Goal: Task Accomplishment & Management: Use online tool/utility

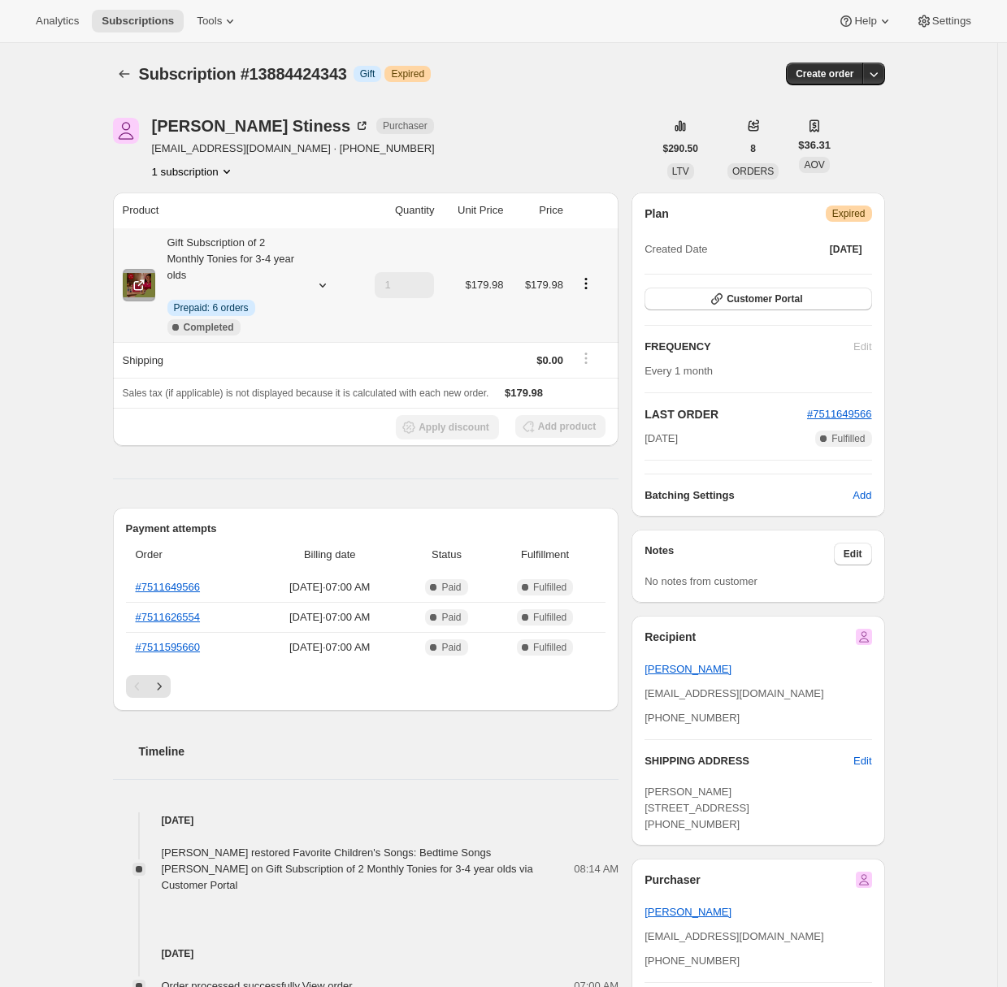
click at [323, 286] on icon at bounding box center [322, 285] width 16 height 16
drag, startPoint x: 211, startPoint y: 372, endPoint x: 337, endPoint y: 369, distance: 126.0
click at [337, 369] on div "Products Laurie Berkner Tonie: 1" at bounding box center [268, 376] width 306 height 72
copy tbody "Products"
click at [70, 556] on div "Subscription #13884424343. This page is ready Subscription #13884424343 Info Gi…" at bounding box center [498, 978] width 997 height 1870
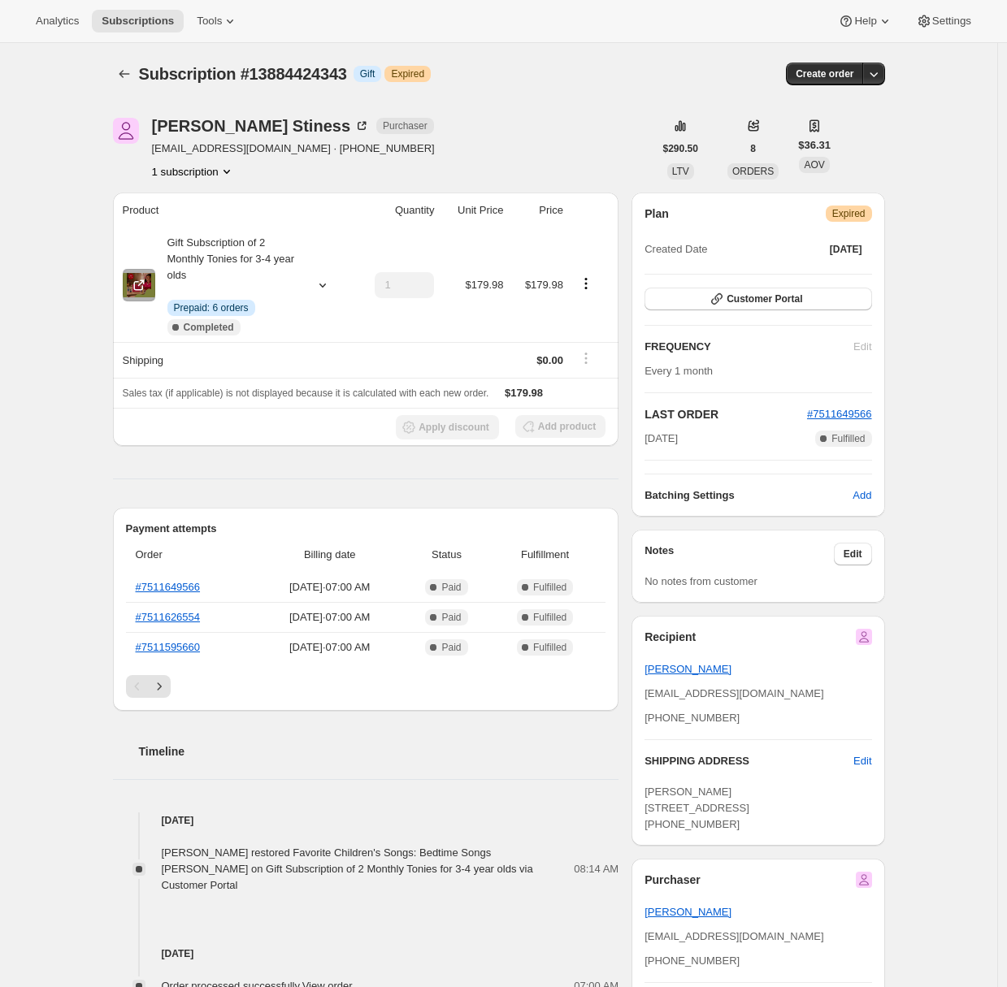
click at [33, 565] on div "Subscription #13884424343. This page is ready Subscription #13884424343 Info Gi…" at bounding box center [498, 978] width 997 height 1870
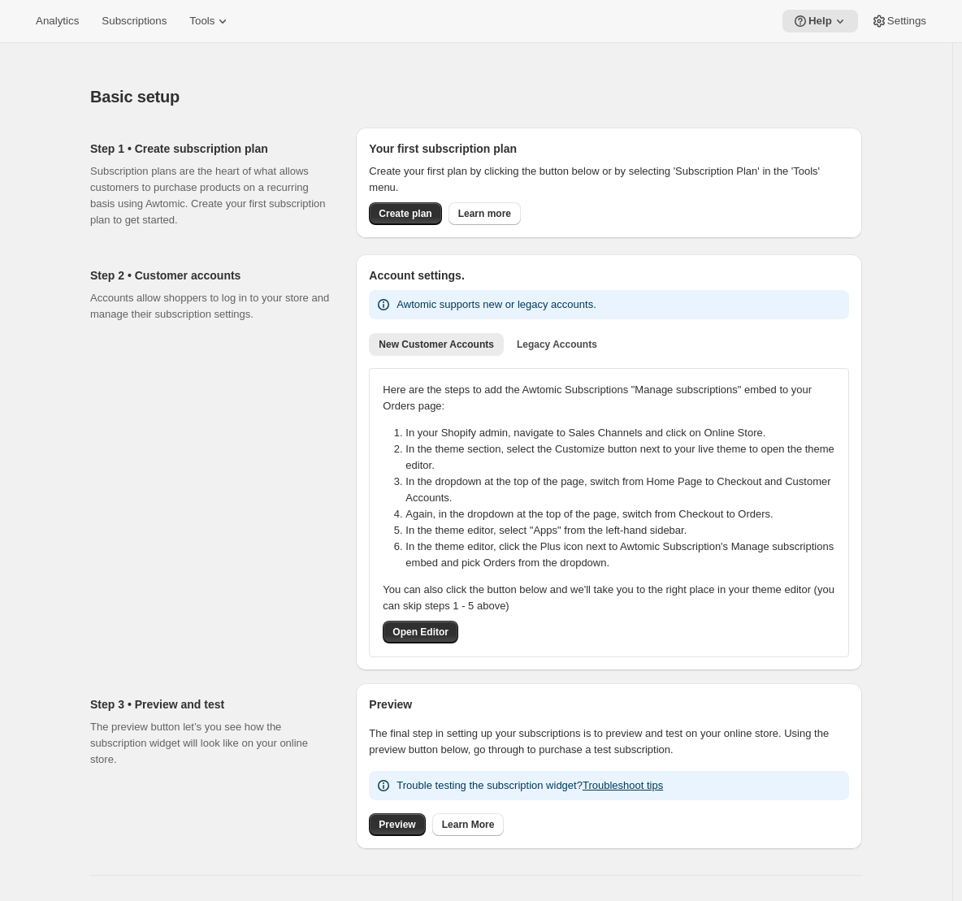
click at [220, 443] on div "Step 2 • Customer accounts Accounts allow shoppers to log in to your store and …" at bounding box center [216, 462] width 253 height 416
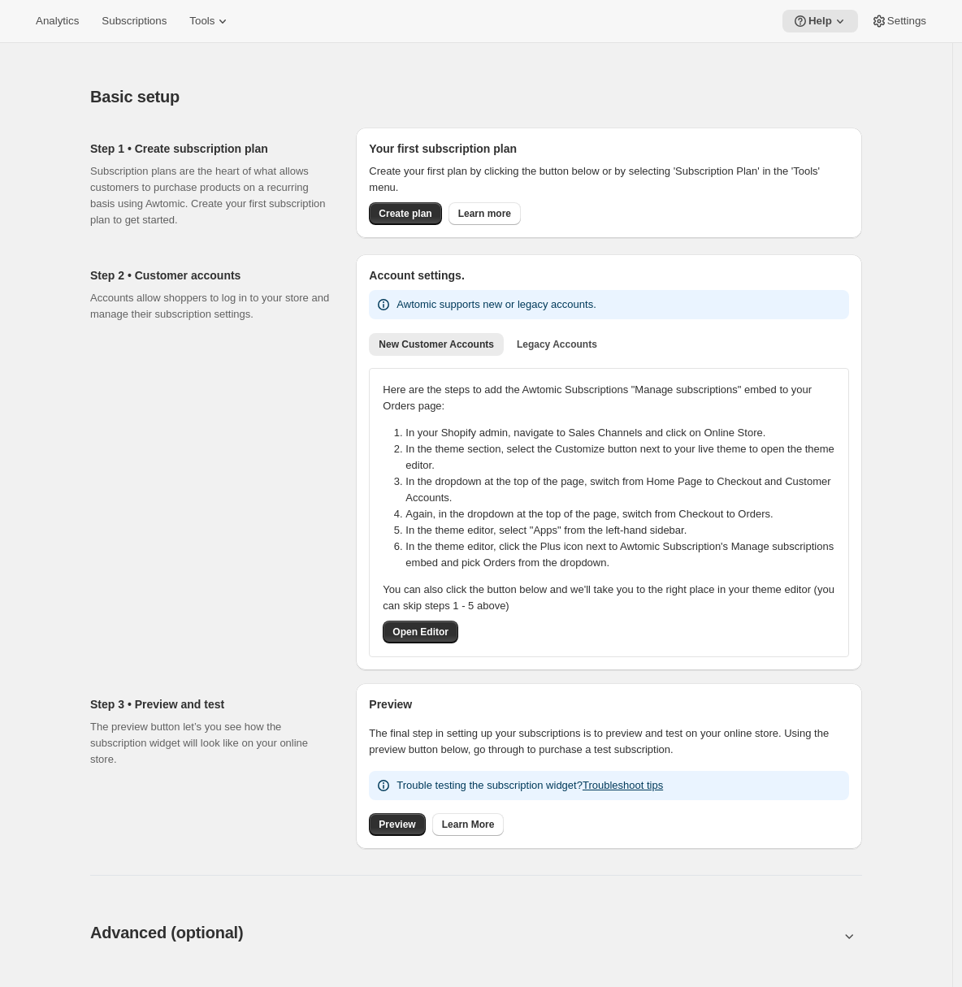
click at [55, 446] on div "Basic setup. This page is ready Basic setup Step 1 • Create subscription plan S…" at bounding box center [476, 925] width 952 height 1764
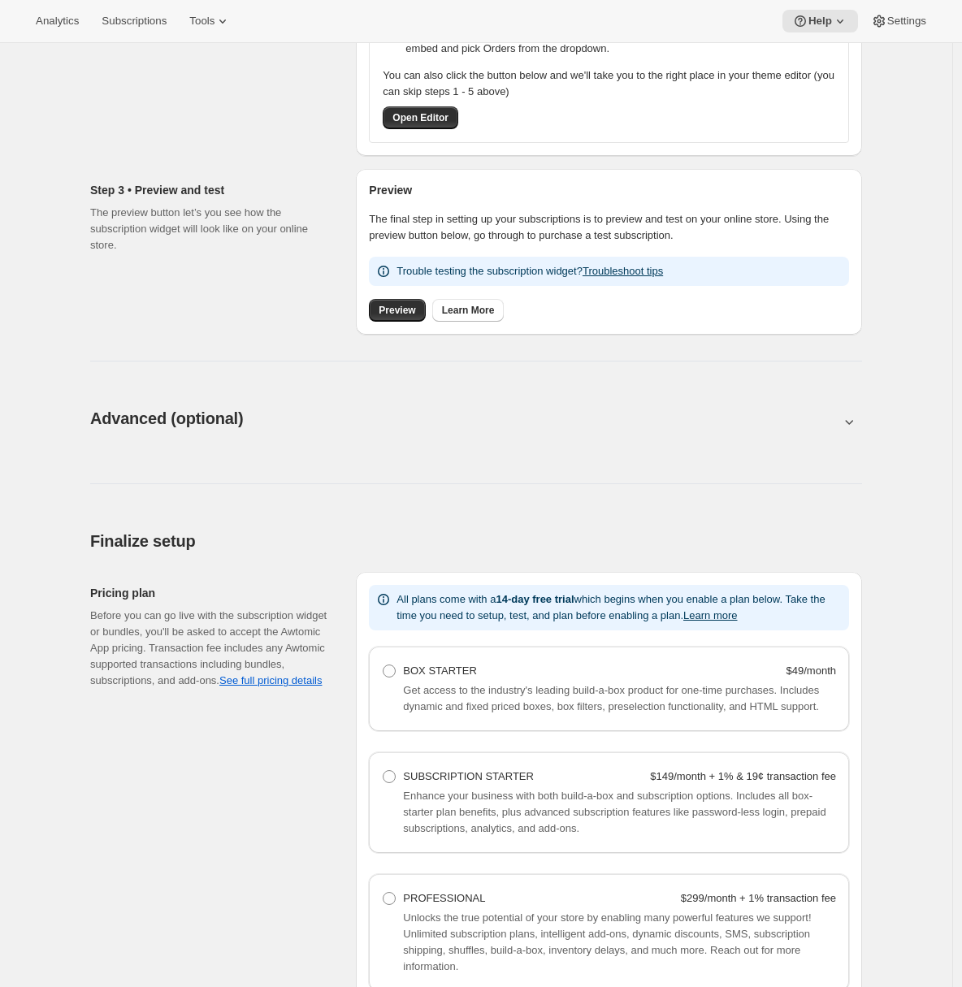
scroll to position [791, 0]
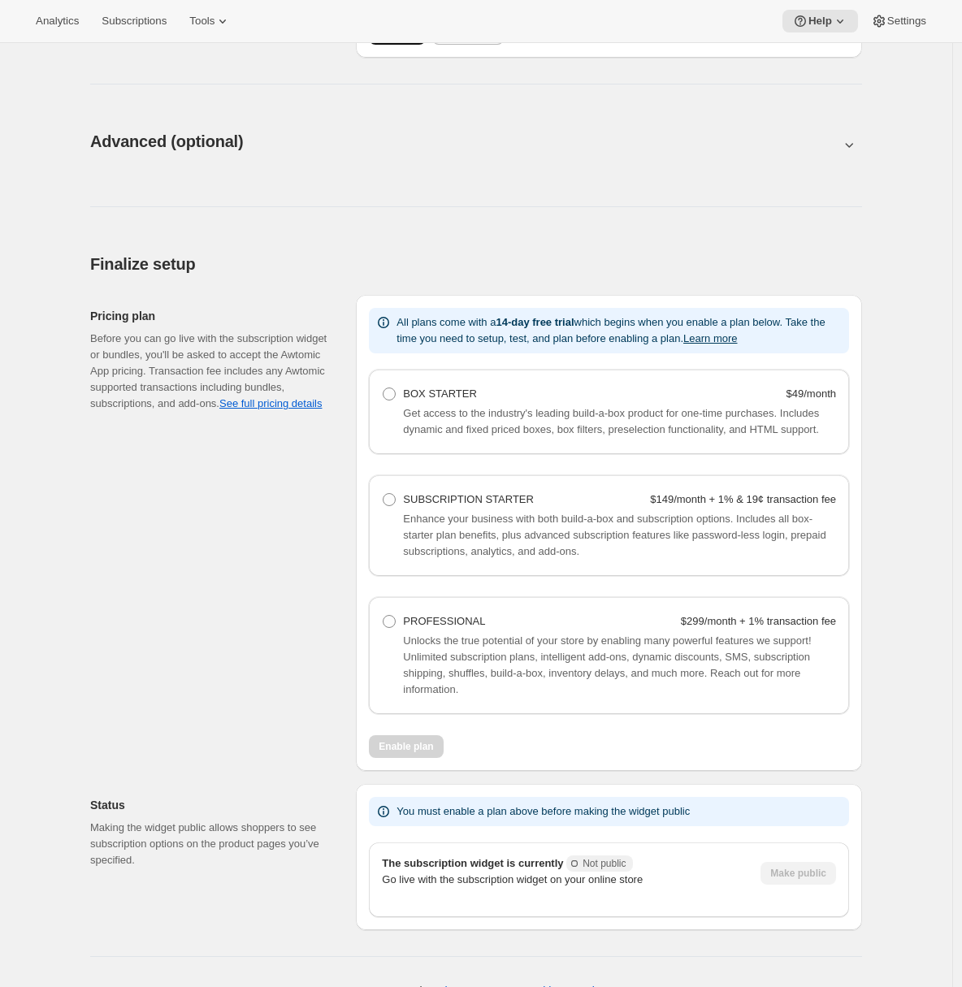
click at [471, 210] on div "Advanced (optional). This page is ready Advanced (optional) Power features Thes…" at bounding box center [476, 172] width 811 height 123
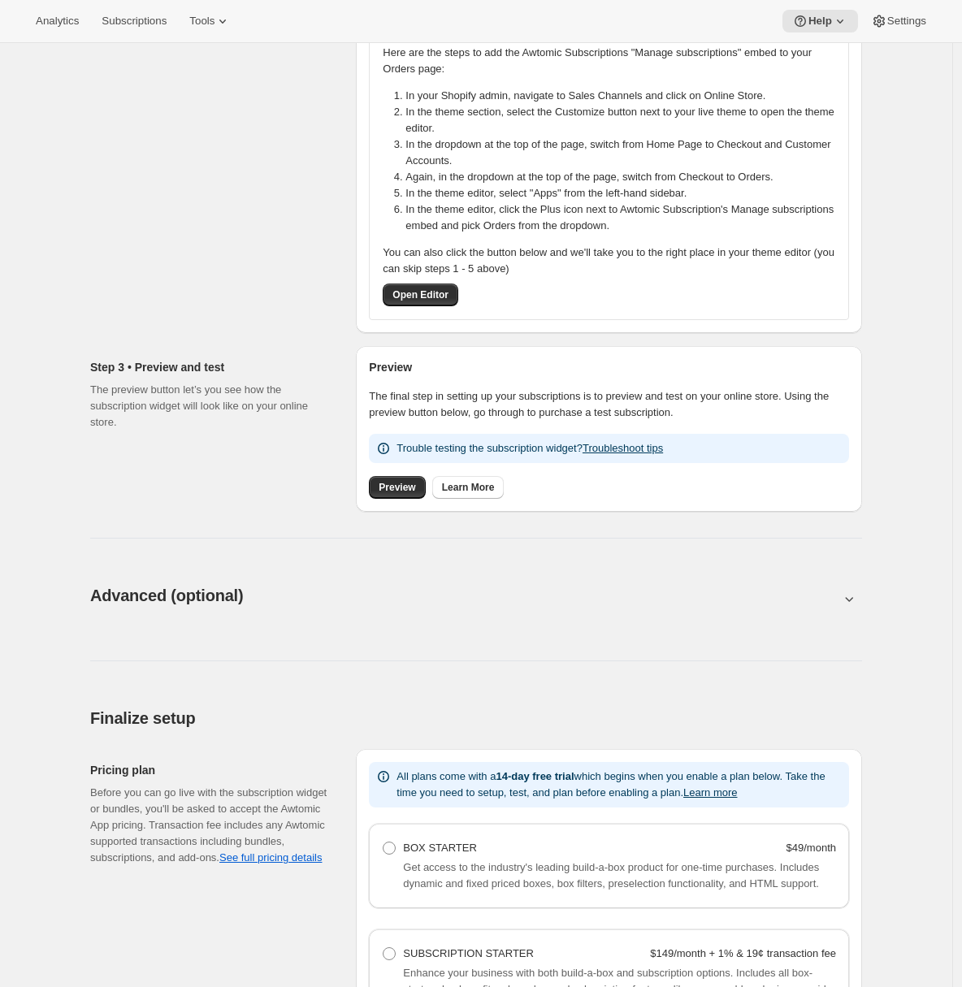
scroll to position [1, 0]
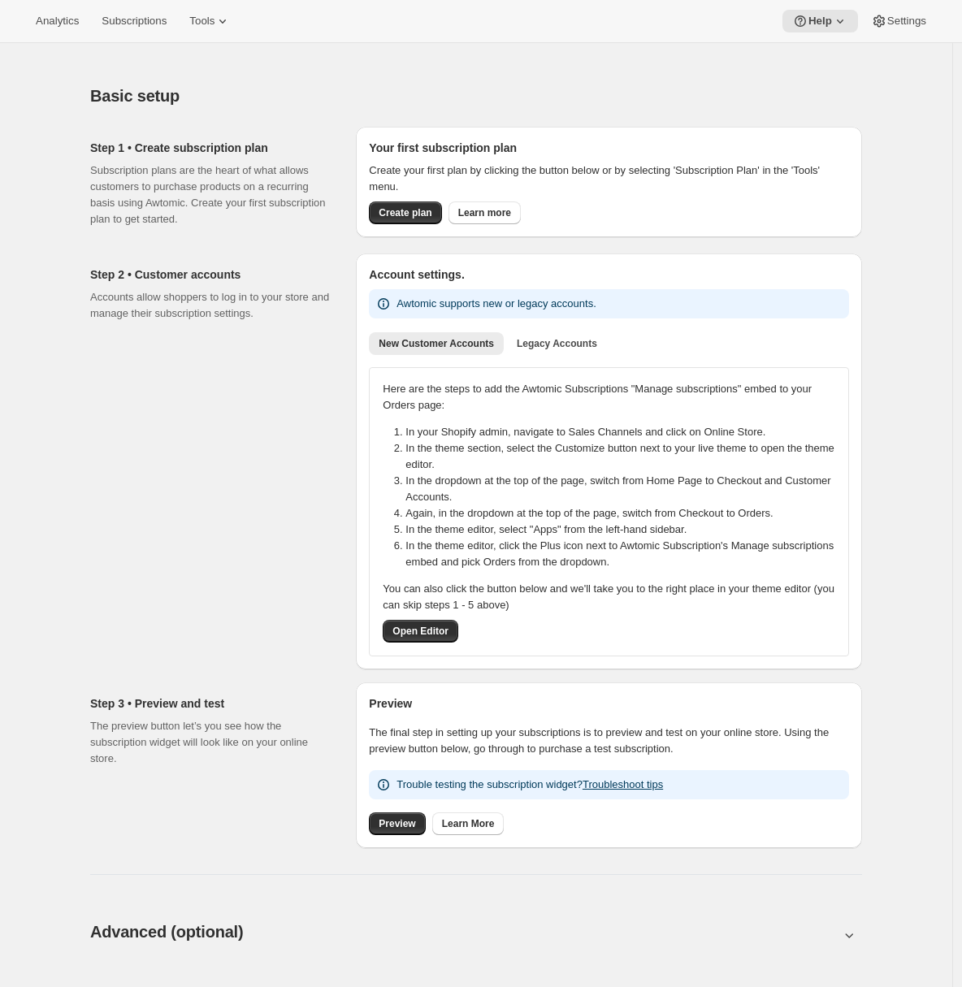
click at [230, 33] on div "Analytics Subscriptions Tools Help Settings" at bounding box center [481, 21] width 962 height 43
click at [97, 356] on div "Step 2 • Customer accounts Accounts allow shoppers to log in to your store and …" at bounding box center [216, 462] width 253 height 416
click at [228, 23] on icon at bounding box center [223, 21] width 16 height 16
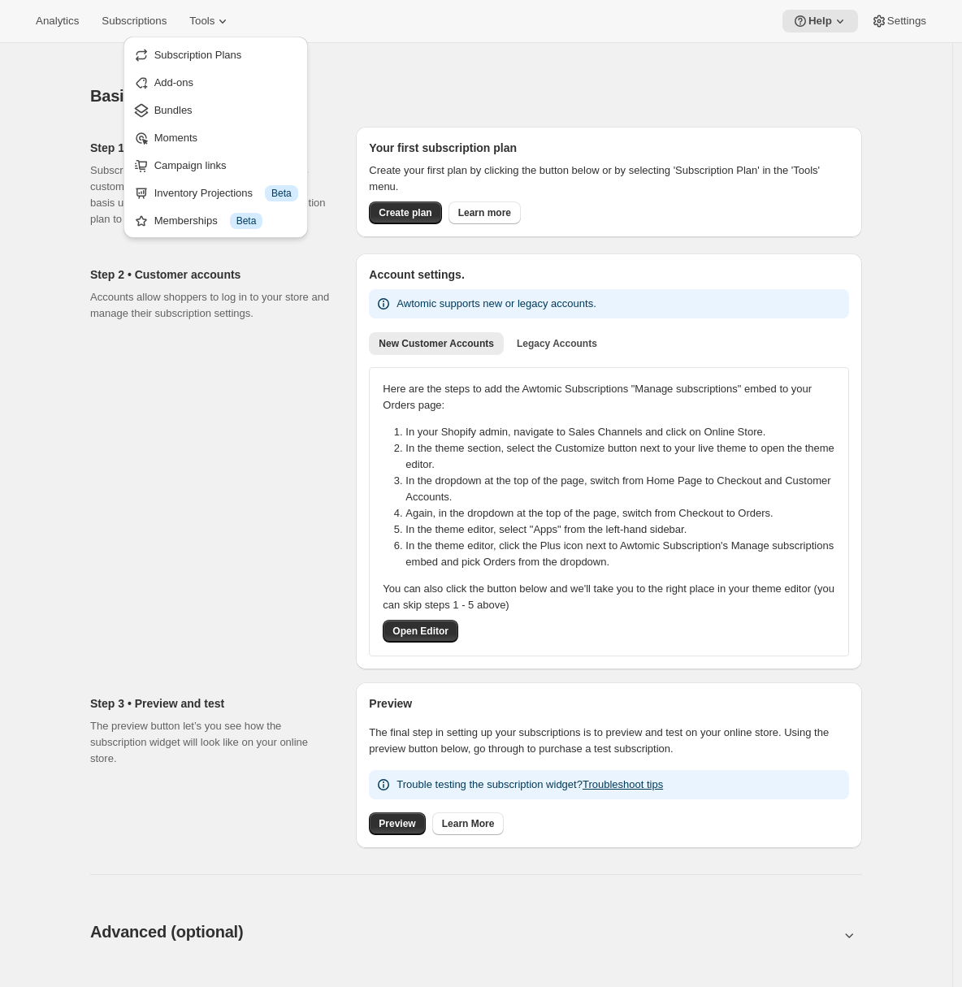
click at [195, 114] on span "Bundles" at bounding box center [226, 110] width 144 height 16
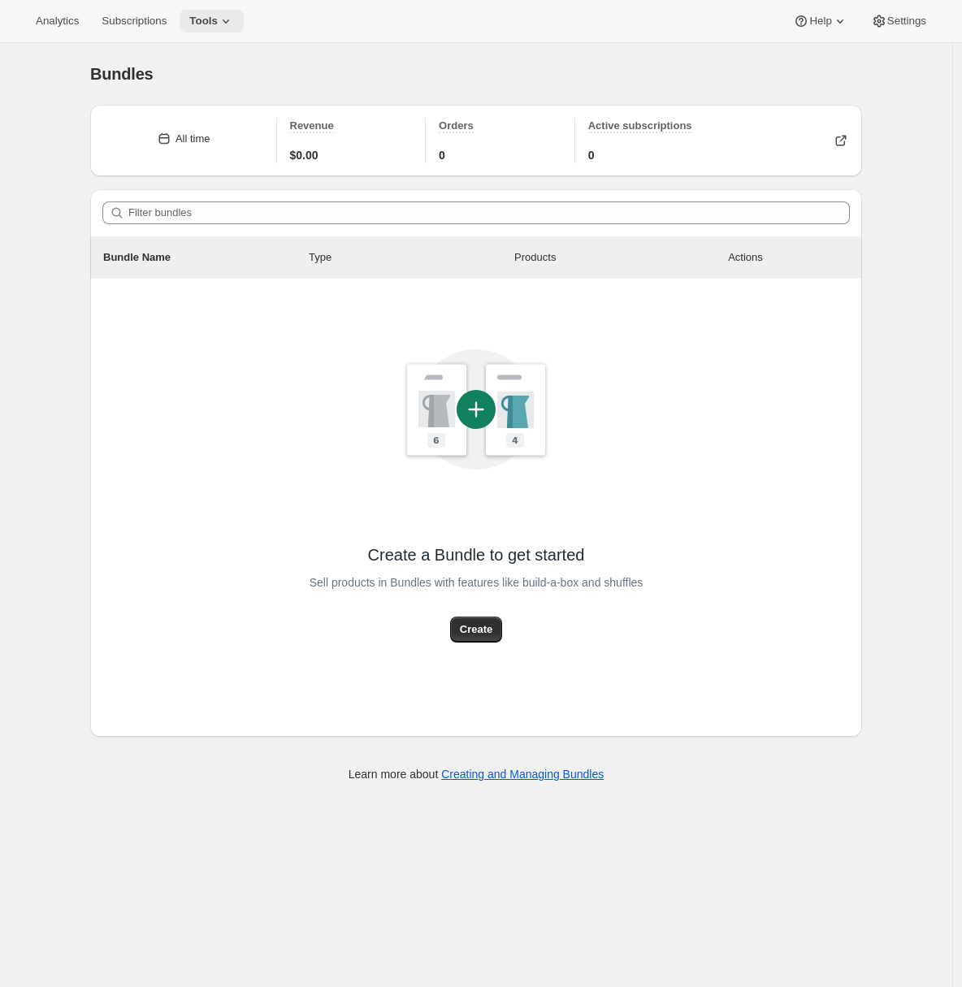
click at [210, 21] on span "Tools" at bounding box center [203, 21] width 28 height 13
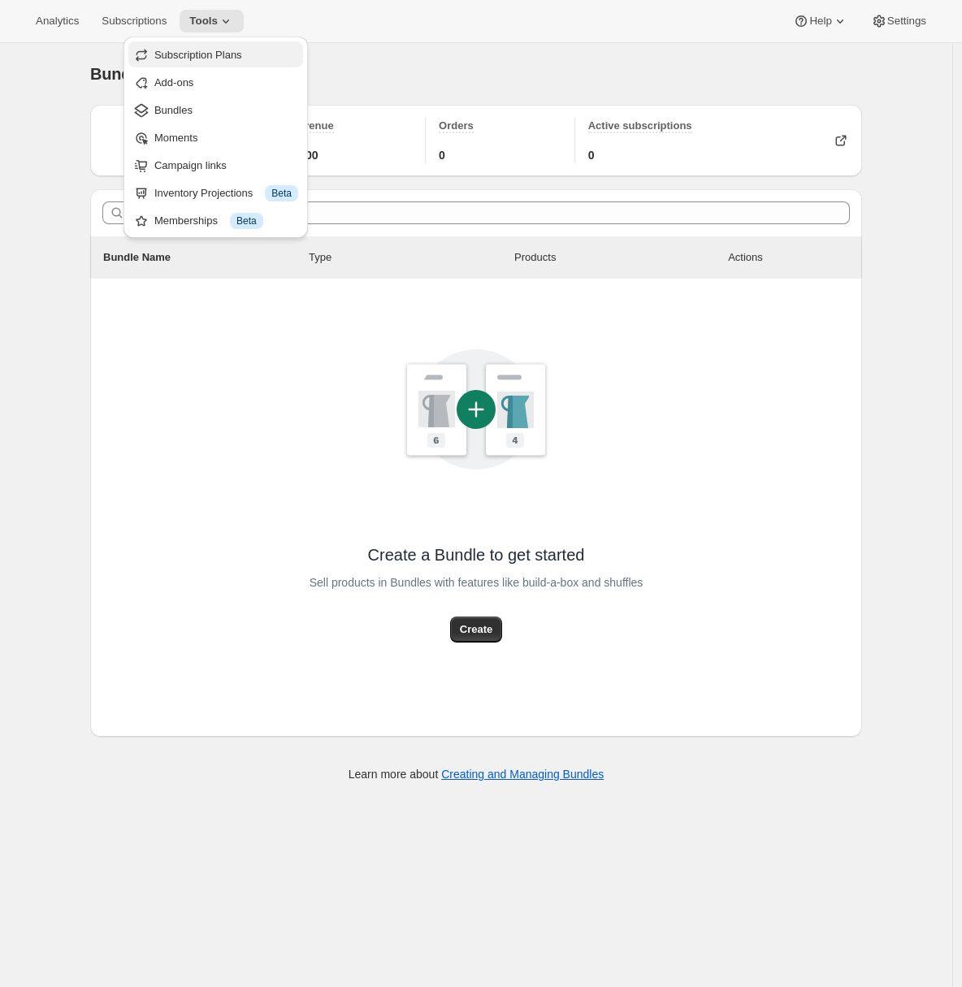
click at [206, 55] on span "Subscription Plans" at bounding box center [198, 55] width 88 height 12
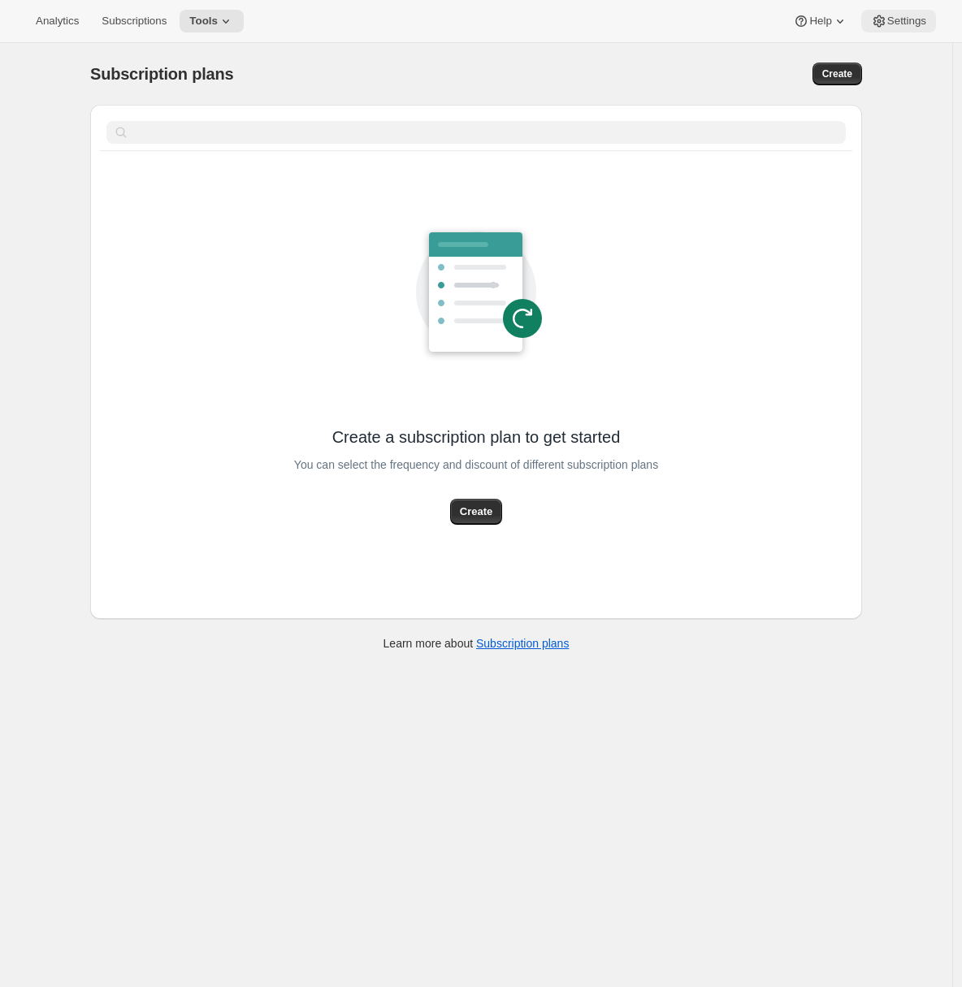
click at [913, 25] on span "Settings" at bounding box center [906, 21] width 39 height 13
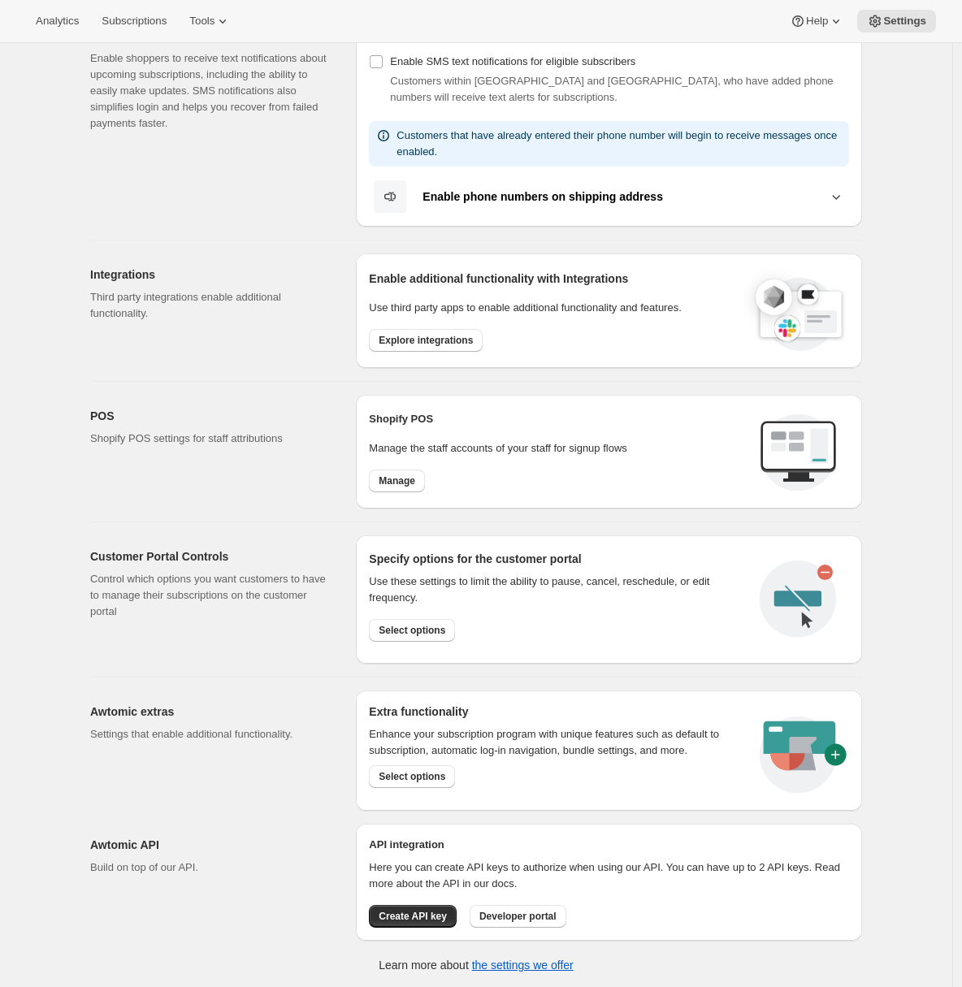
scroll to position [66, 0]
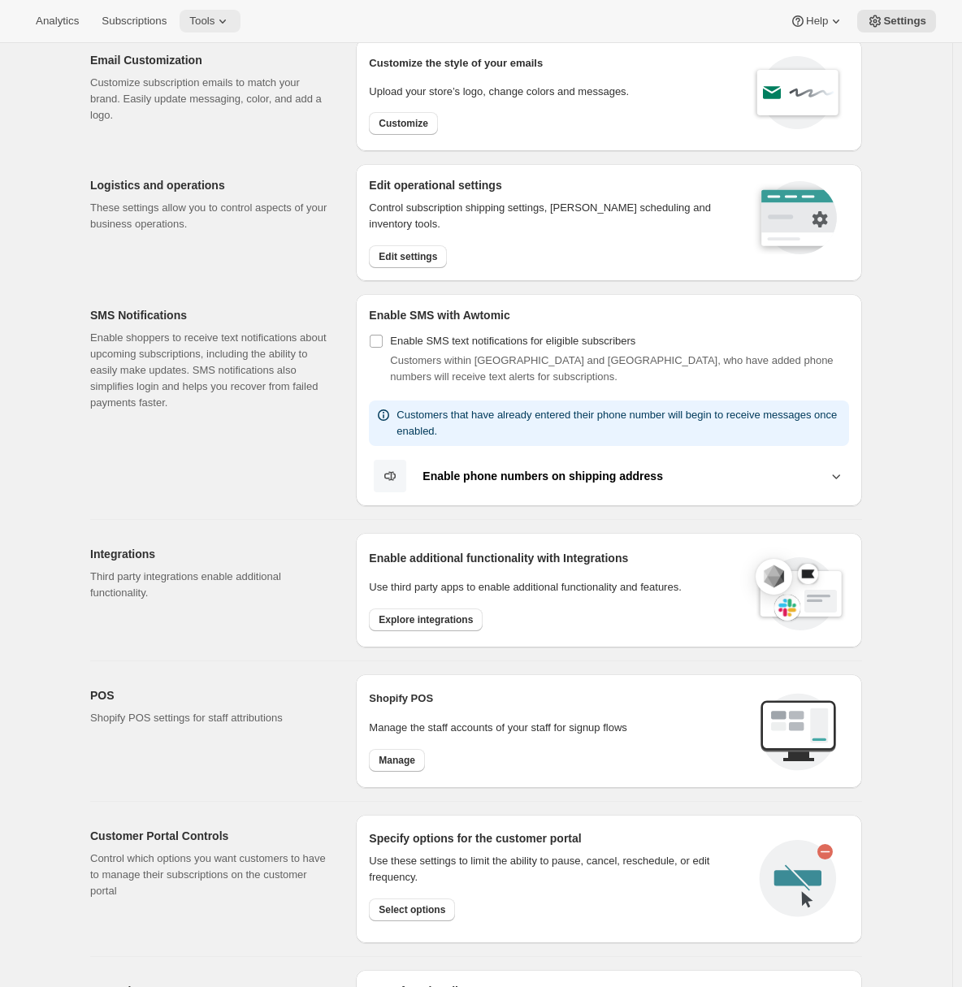
click at [223, 29] on button "Tools" at bounding box center [210, 21] width 61 height 23
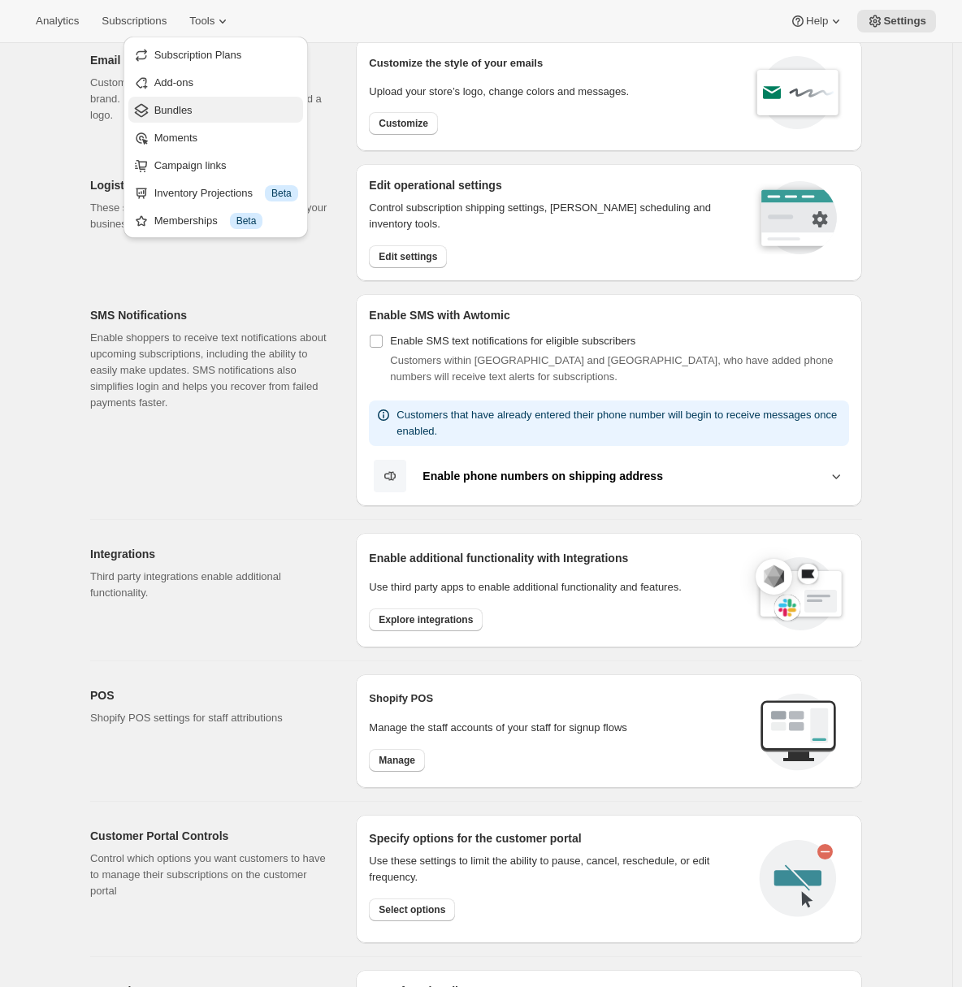
click at [194, 114] on span "Bundles" at bounding box center [226, 110] width 144 height 16
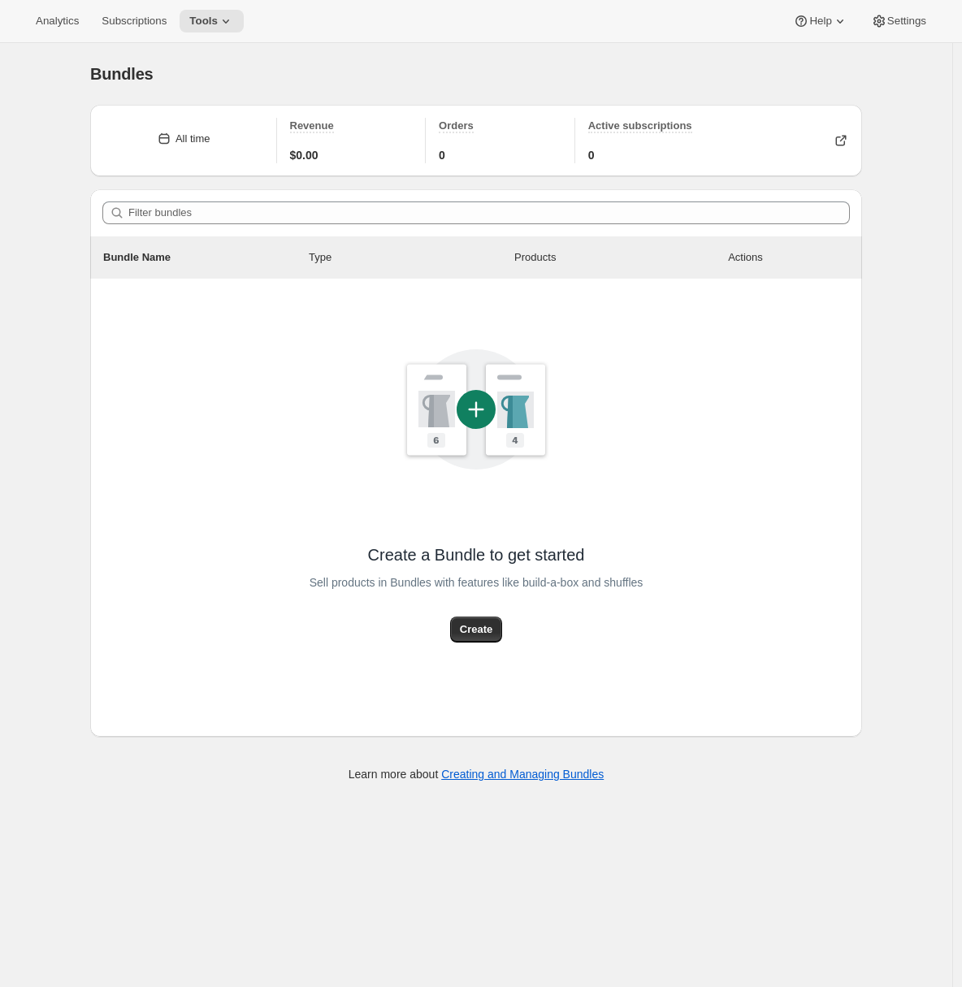
click at [41, 197] on div "Bundles. This page is ready Bundles All time Revenue $0.00 Orders 0 Active subs…" at bounding box center [476, 536] width 952 height 987
click at [54, 116] on div "Bundles. This page is ready Bundles All time Revenue $0.00 Orders 0 Active subs…" at bounding box center [476, 536] width 952 height 987
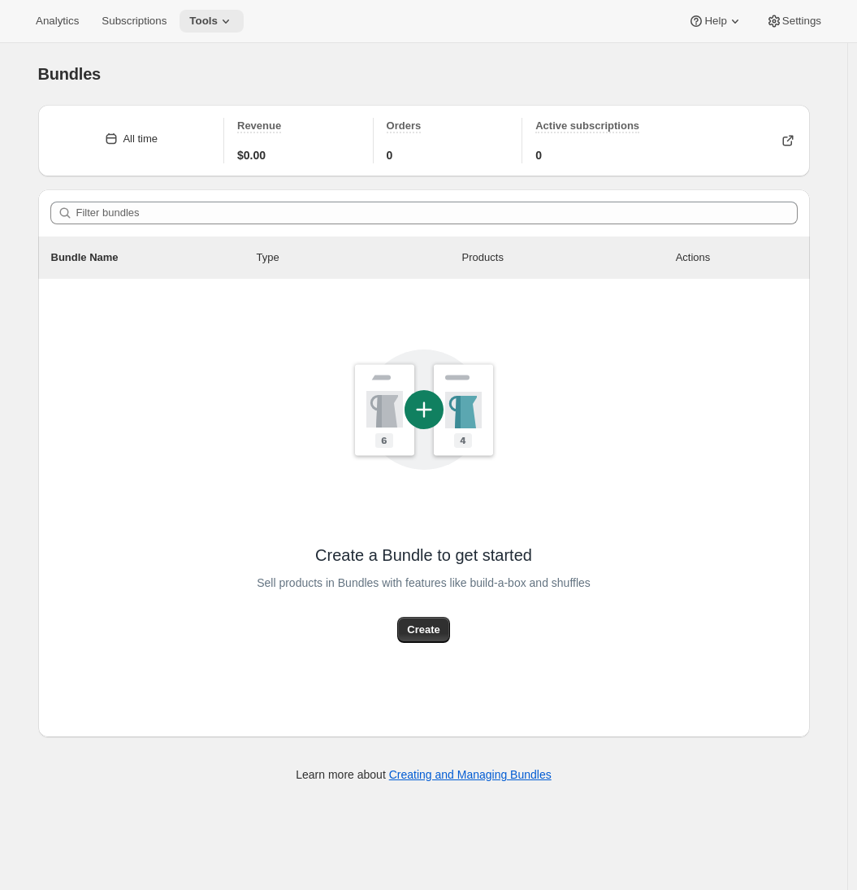
click at [218, 19] on span "Tools" at bounding box center [203, 21] width 28 height 13
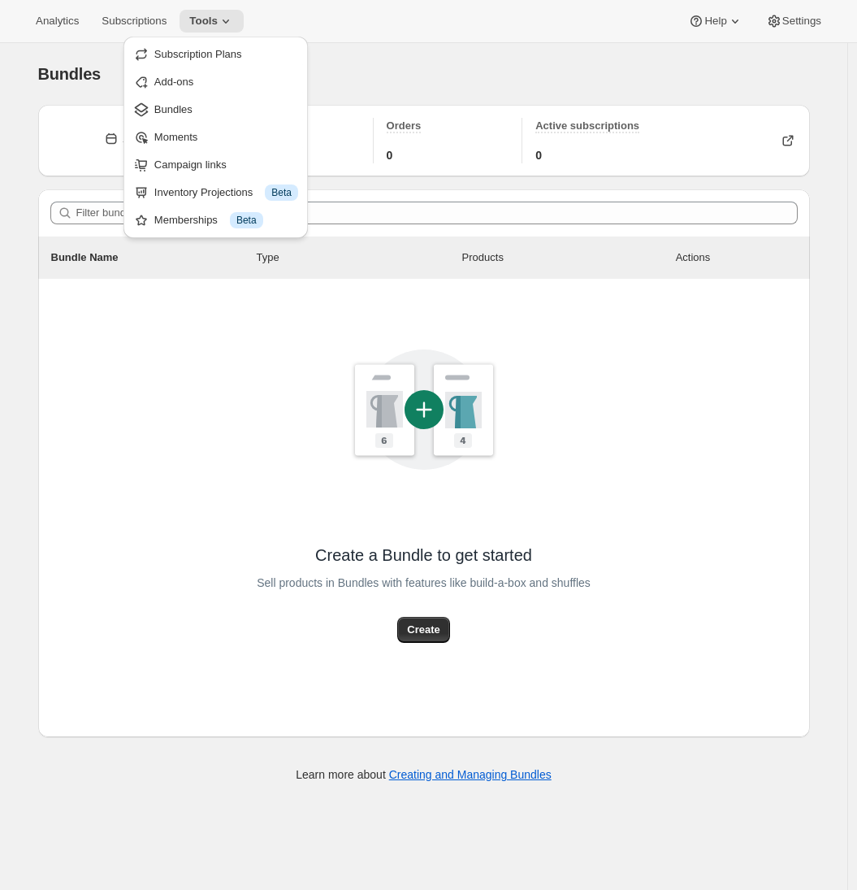
click at [36, 444] on div "All time Revenue $0.00 Orders 0 Active subscriptions 0 Filter bundles Bundle Na…" at bounding box center [417, 445] width 785 height 707
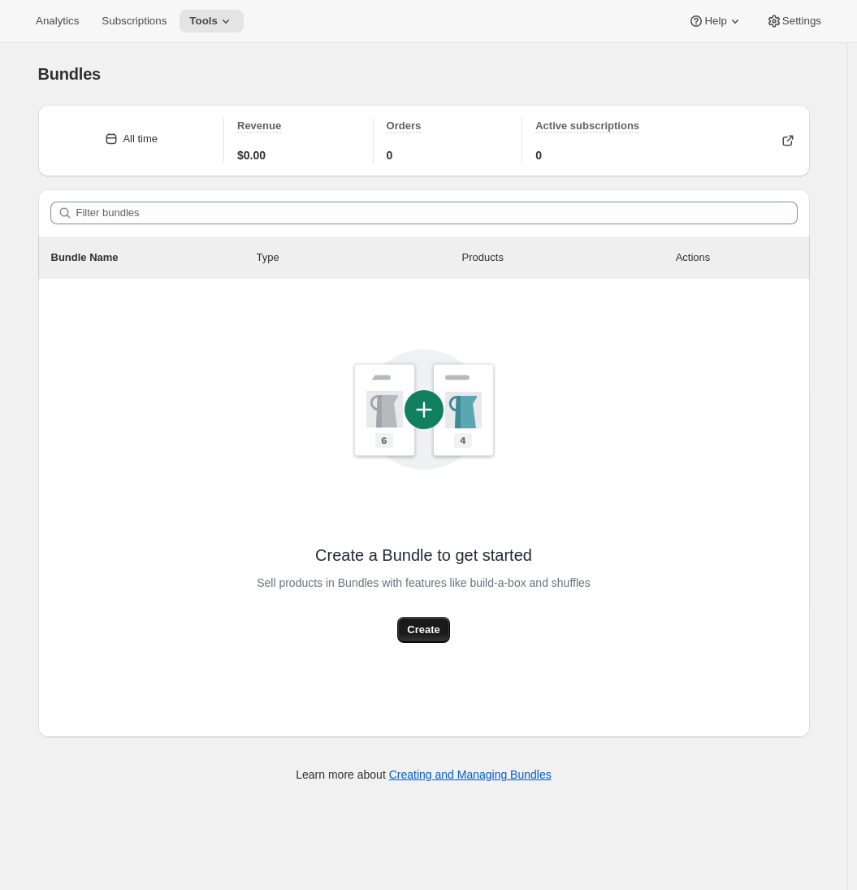
click at [423, 628] on span "Create" at bounding box center [423, 630] width 33 height 16
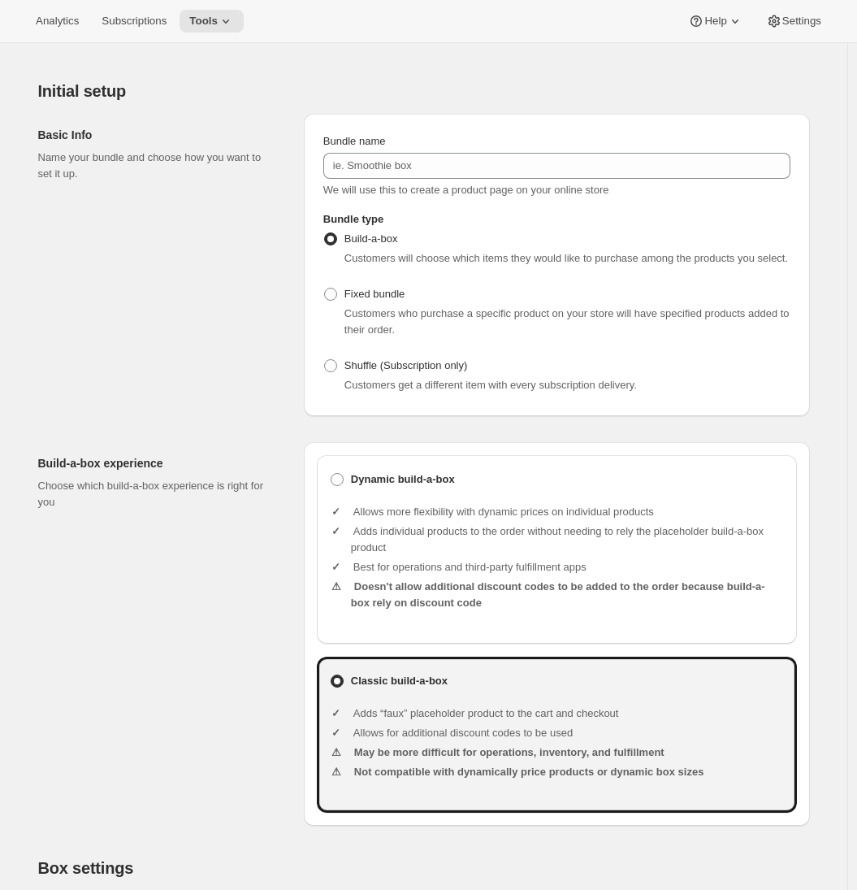
scroll to position [46, 0]
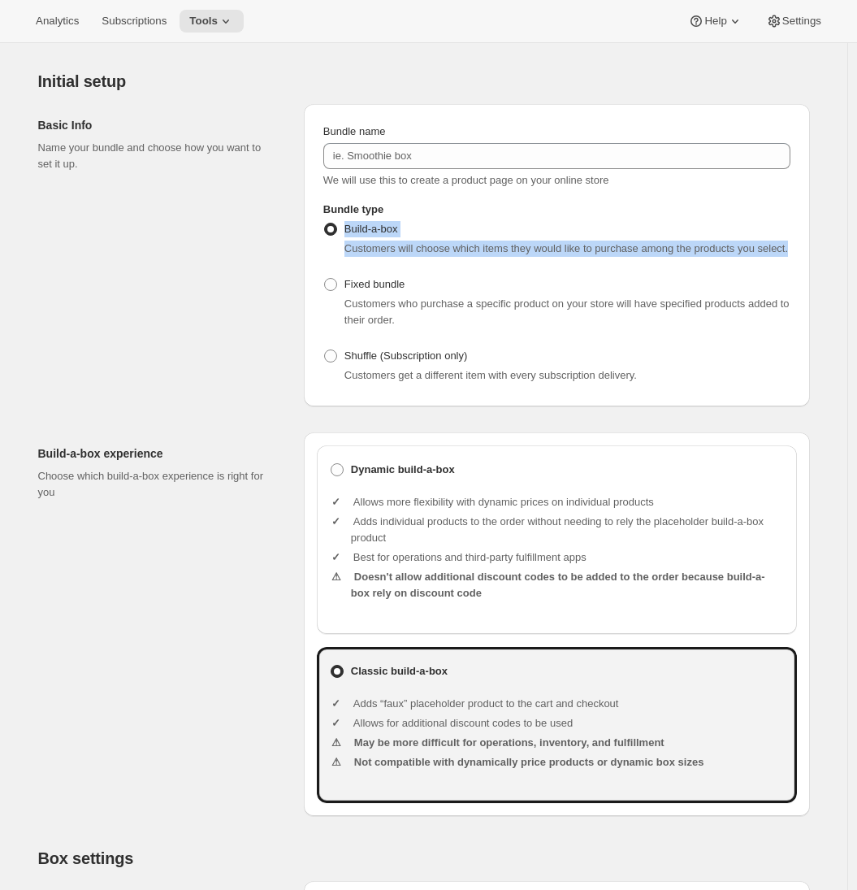
drag, startPoint x: 420, startPoint y: 269, endPoint x: 345, endPoint y: 231, distance: 84.7
click at [345, 231] on div "Build-a-box Customers will choose which items they would like to purchase among…" at bounding box center [556, 237] width 467 height 39
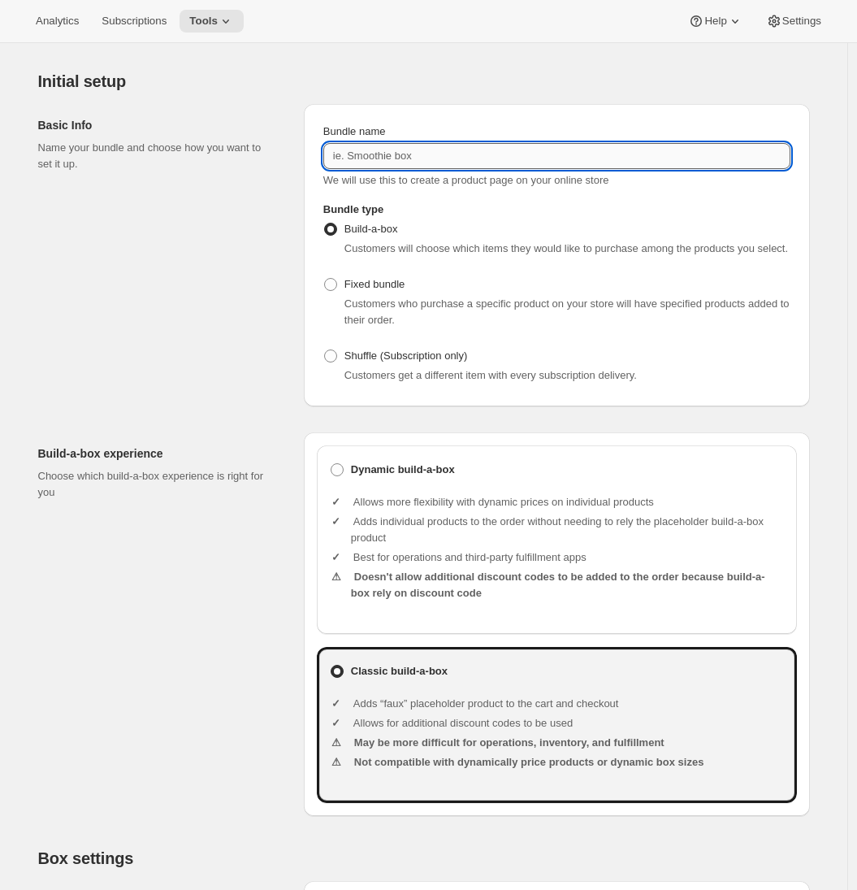
click at [379, 163] on input "Bundle name" at bounding box center [556, 156] width 467 height 26
type input "Eat all week"
click at [238, 296] on div "Basic Info Name your bundle and choose how you want to set it up." at bounding box center [164, 255] width 253 height 302
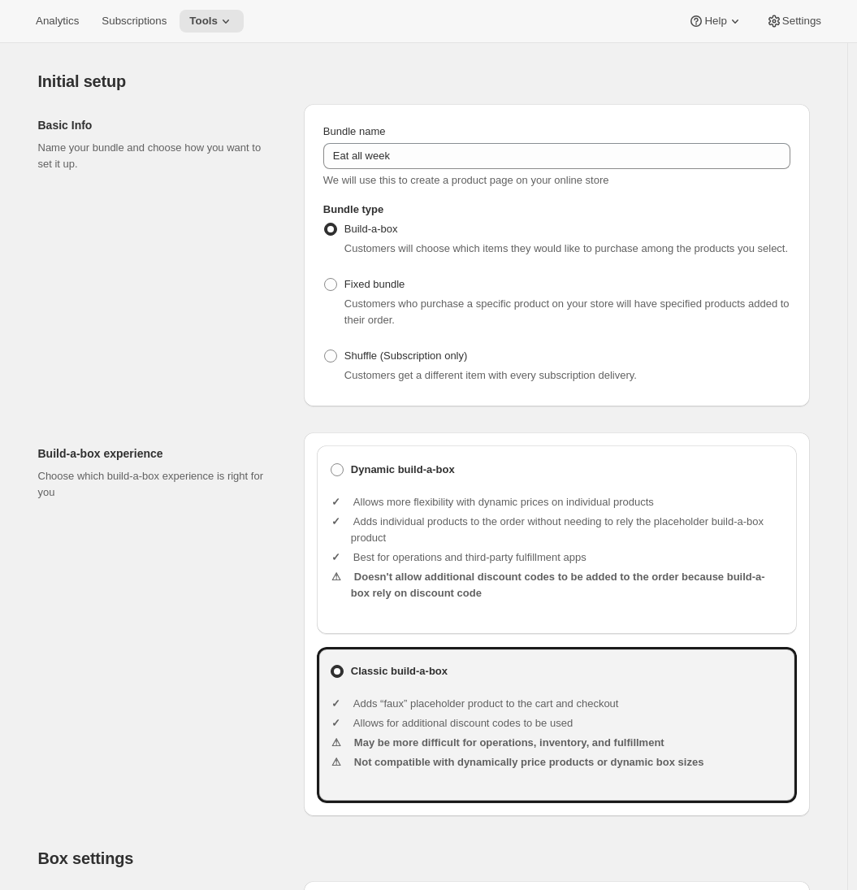
click at [242, 294] on div "Basic Info Name your bundle and choose how you want to set it up." at bounding box center [164, 255] width 253 height 302
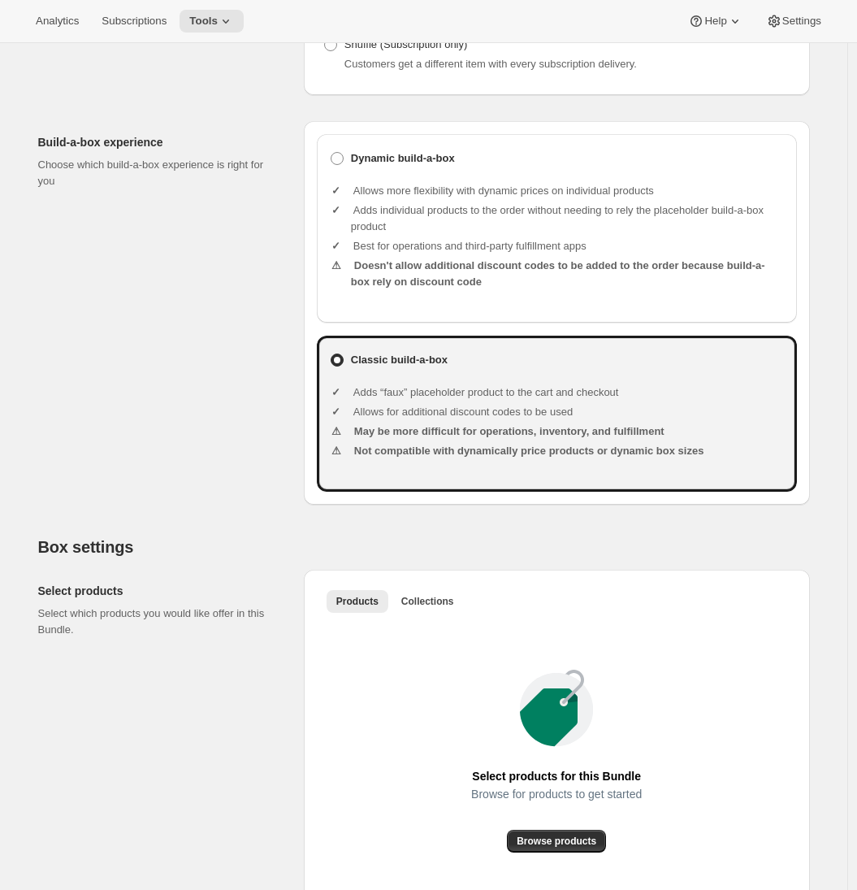
scroll to position [388, 0]
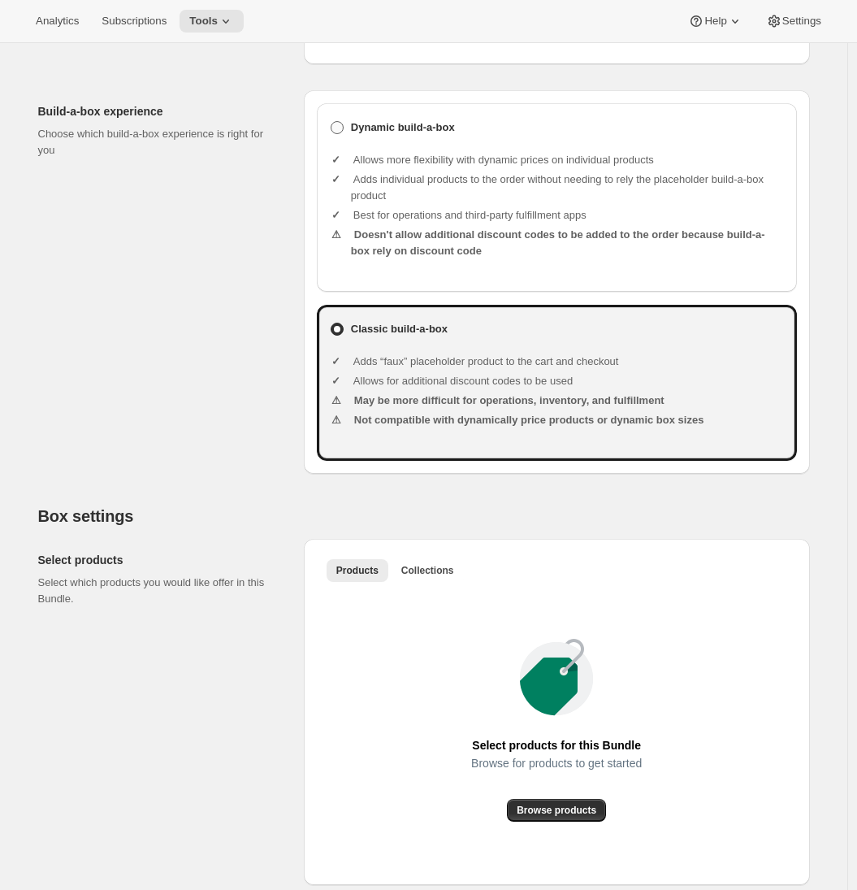
click at [412, 136] on b "Dynamic build-a-box" at bounding box center [403, 127] width 104 height 16
click at [332, 122] on input "Dynamic build-a-box" at bounding box center [331, 121] width 1 height 1
radio input "true"
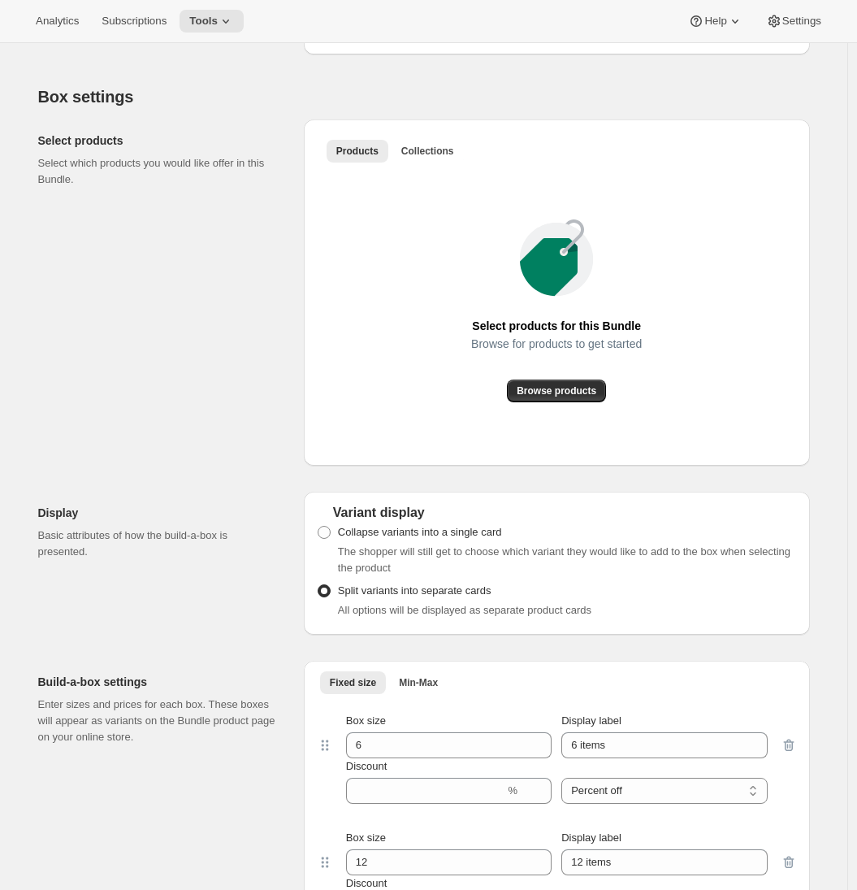
scroll to position [817, 0]
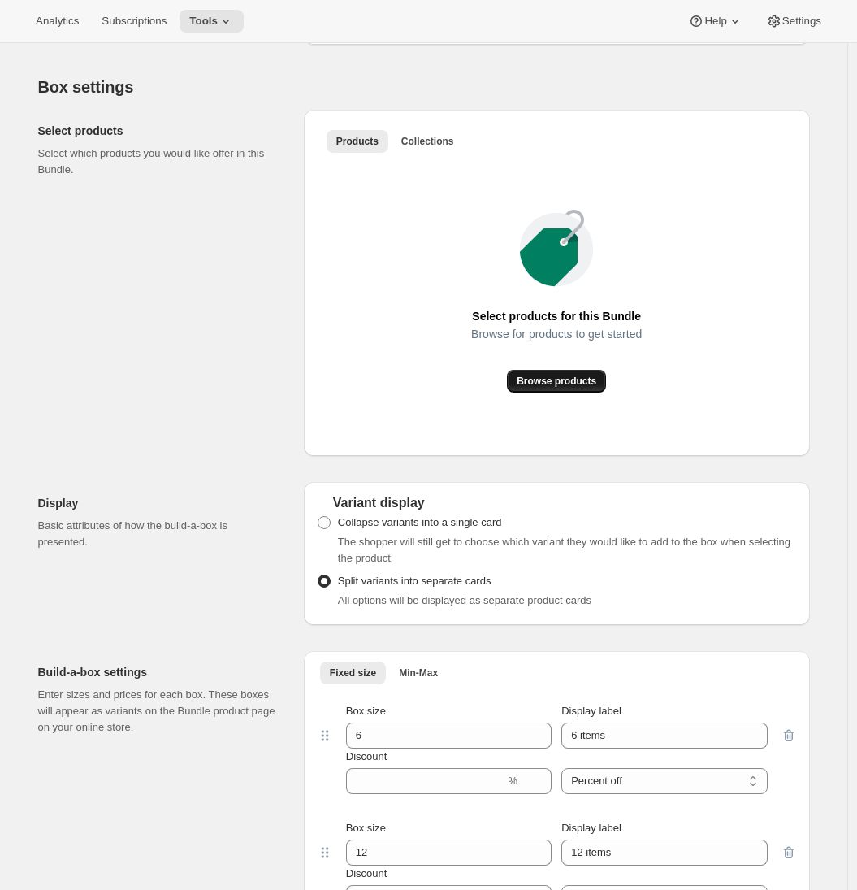
click at [592, 388] on span "Browse products" at bounding box center [557, 381] width 80 height 13
click at [446, 148] on span "Collections" at bounding box center [427, 141] width 53 height 13
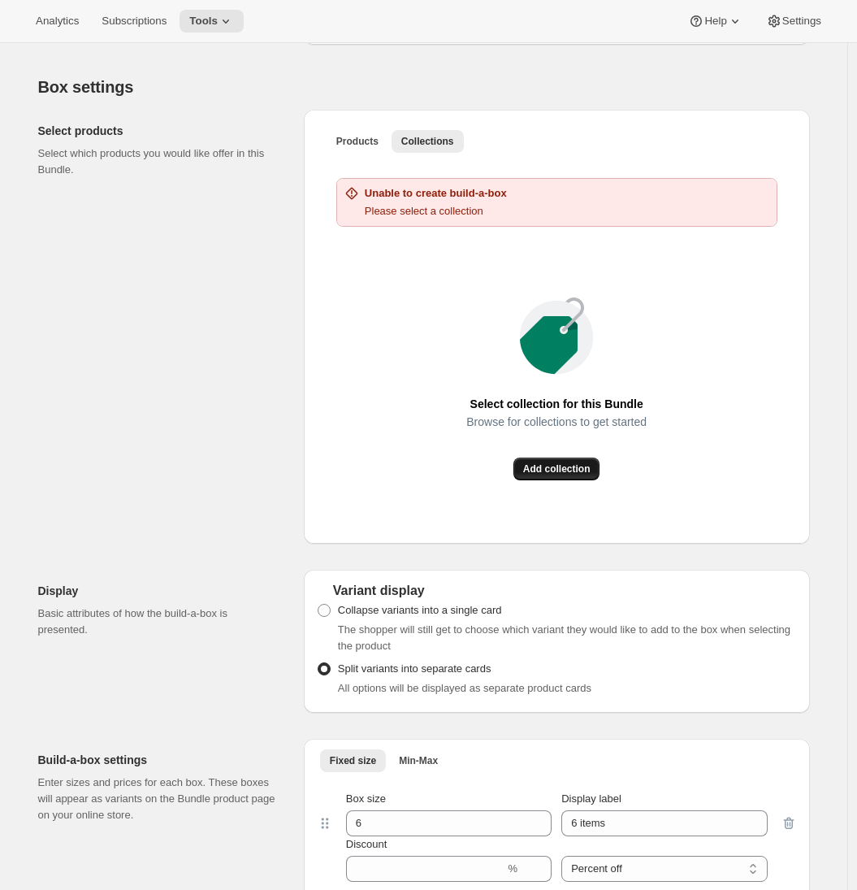
click at [550, 475] on span "Add collection" at bounding box center [556, 468] width 67 height 13
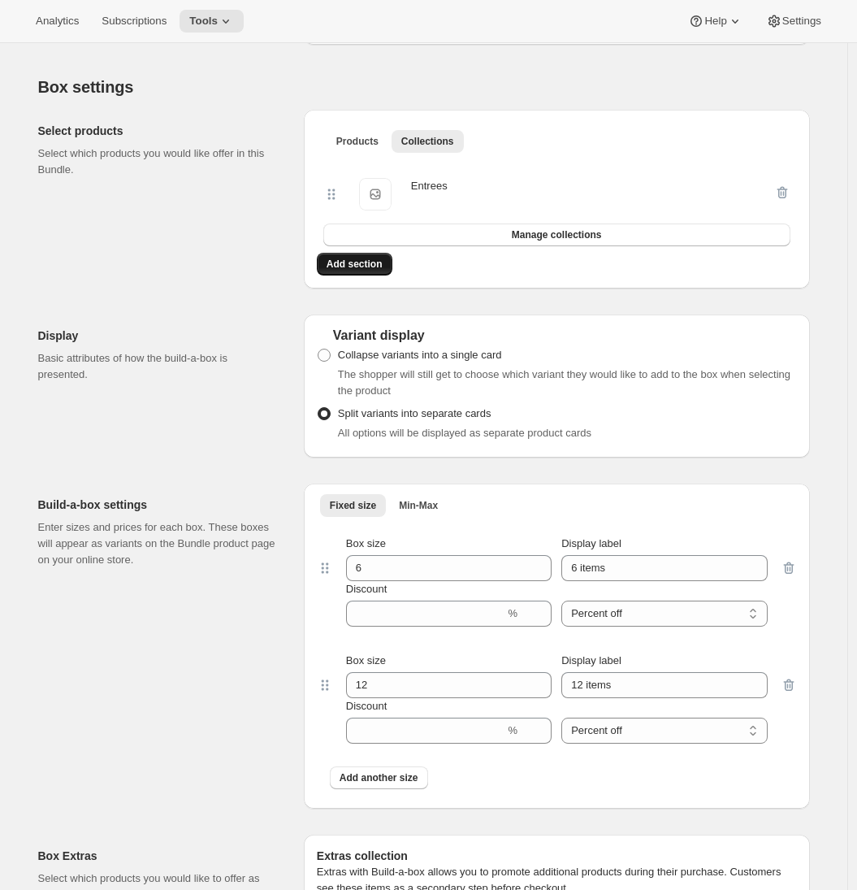
click at [362, 271] on span "Add section" at bounding box center [355, 264] width 56 height 13
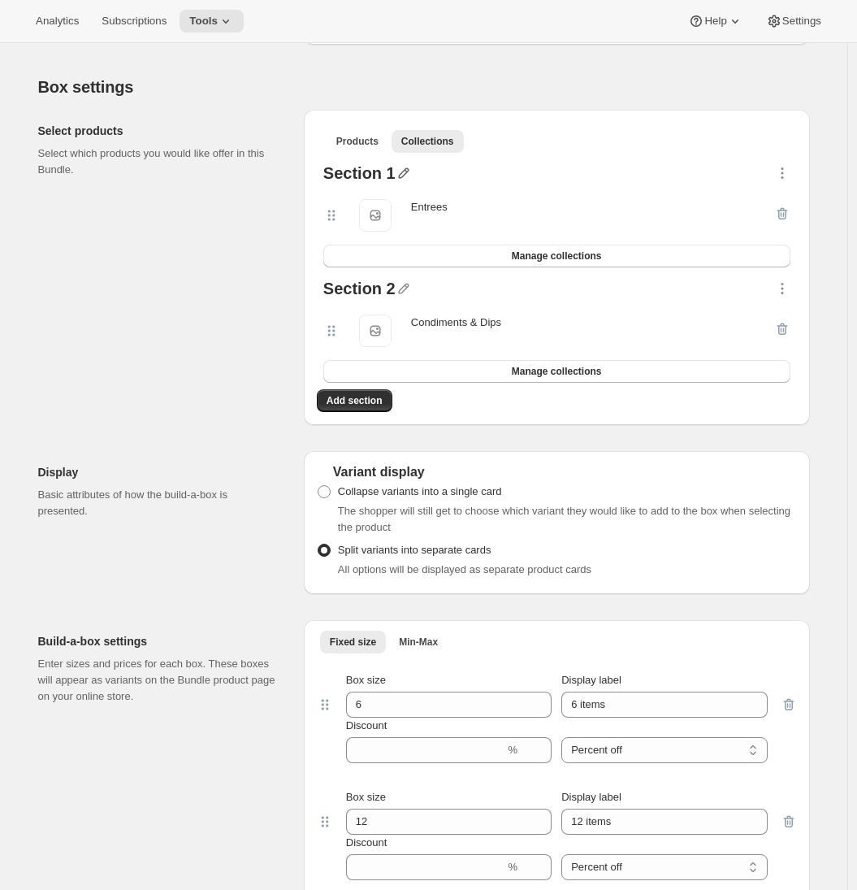
click at [406, 181] on icon "button" at bounding box center [404, 173] width 16 height 16
click at [388, 218] on input "text" at bounding box center [414, 220] width 156 height 26
type input "Entre"
click at [234, 275] on div "Select products Select which products you would like offer in this Bundle." at bounding box center [164, 267] width 253 height 315
click at [409, 181] on icon "button" at bounding box center [404, 173] width 16 height 16
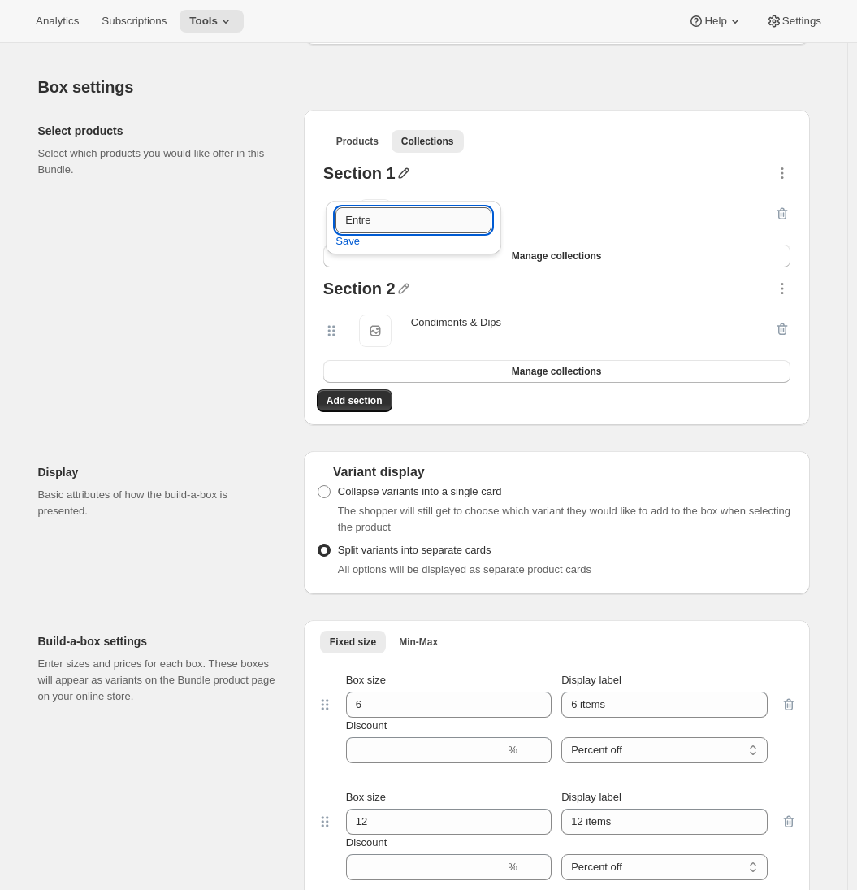
click at [381, 218] on input "Entre" at bounding box center [414, 220] width 156 height 26
type input "Entrees"
click at [356, 243] on span "Save" at bounding box center [348, 241] width 24 height 16
click at [409, 297] on icon "button" at bounding box center [404, 288] width 16 height 16
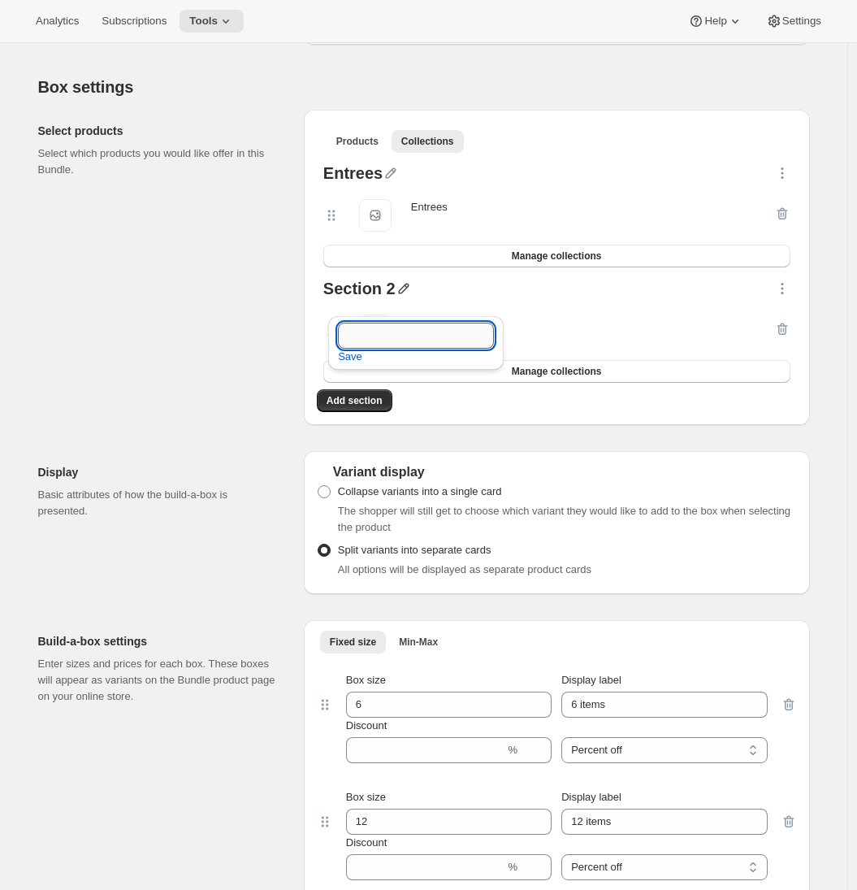
click at [391, 331] on input "text" at bounding box center [416, 336] width 156 height 26
type input "Condiments and Dips"
click at [347, 358] on span "Save" at bounding box center [350, 357] width 24 height 16
click at [264, 425] on div "Select products Select which products you would like offer in this Bundle." at bounding box center [164, 267] width 253 height 315
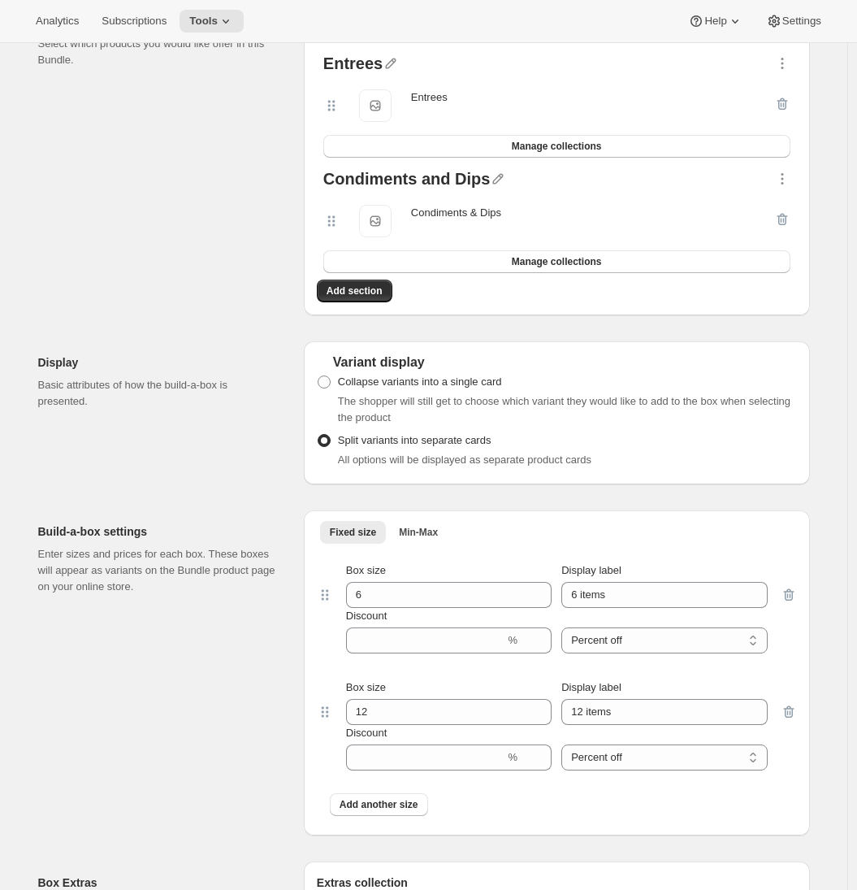
scroll to position [1023, 0]
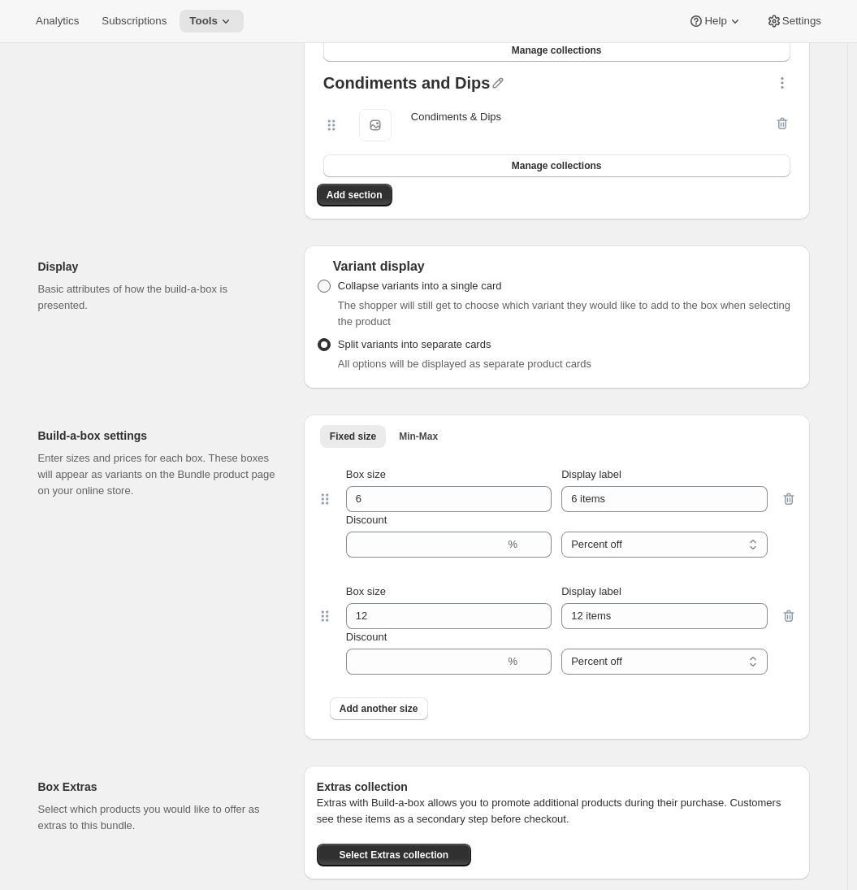
click at [357, 292] on span "Collapse variants into a single card" at bounding box center [420, 286] width 164 height 12
click at [319, 280] on input "Collapse variants into a single card" at bounding box center [318, 280] width 1 height 1
radio input "true"
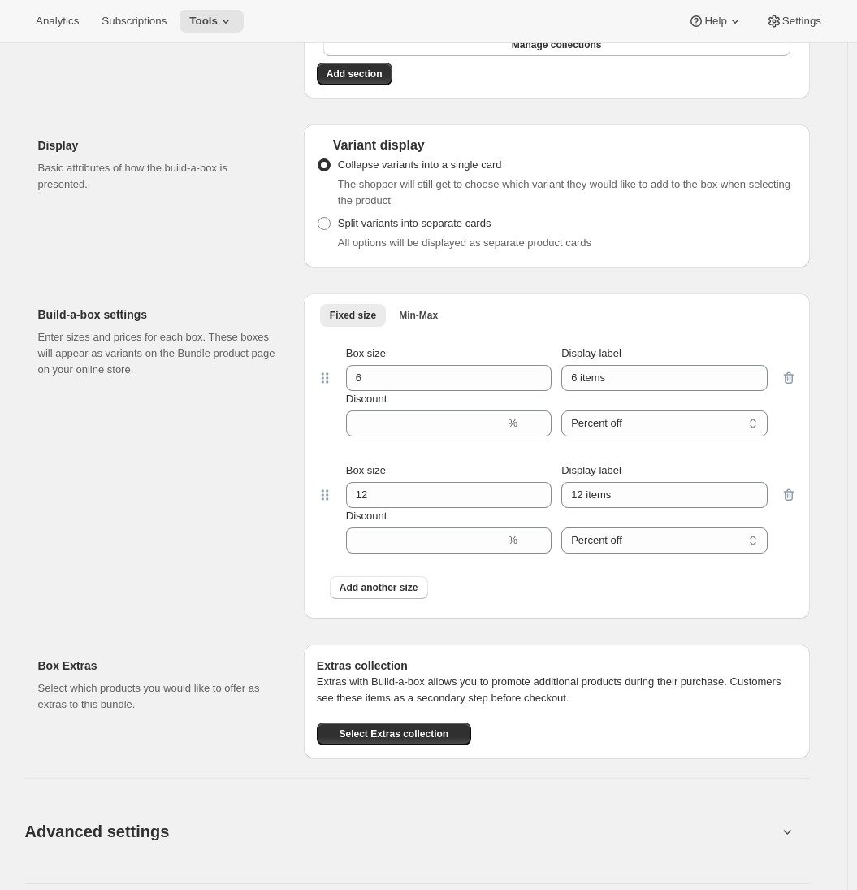
scroll to position [1154, 0]
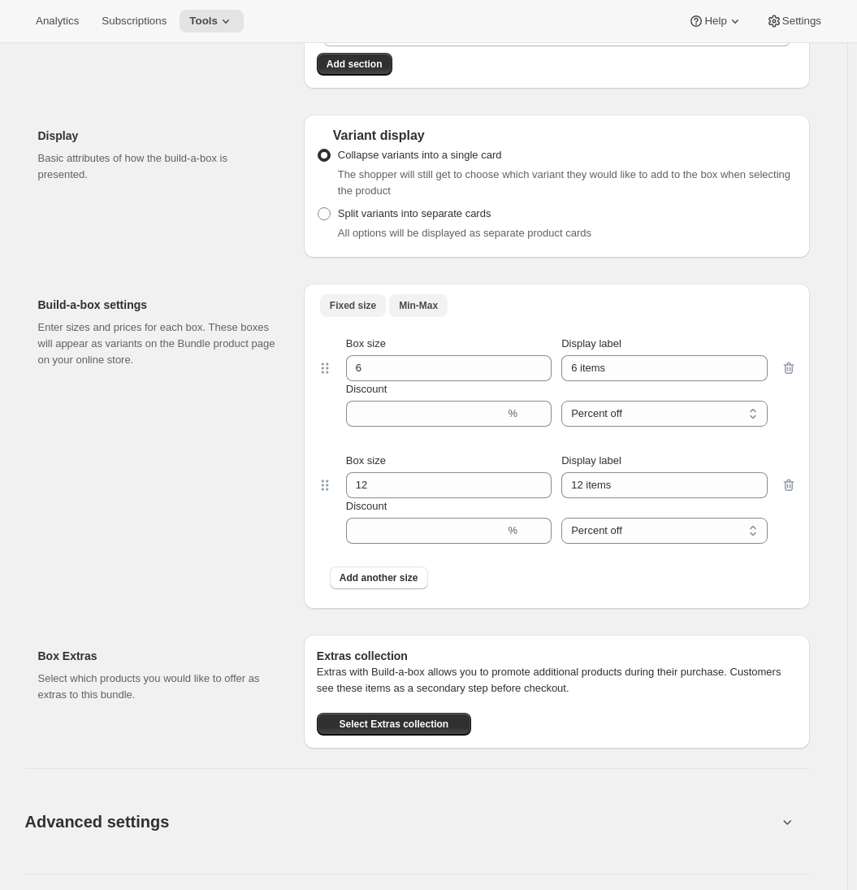
click at [429, 312] on span "Min-Max" at bounding box center [418, 305] width 39 height 13
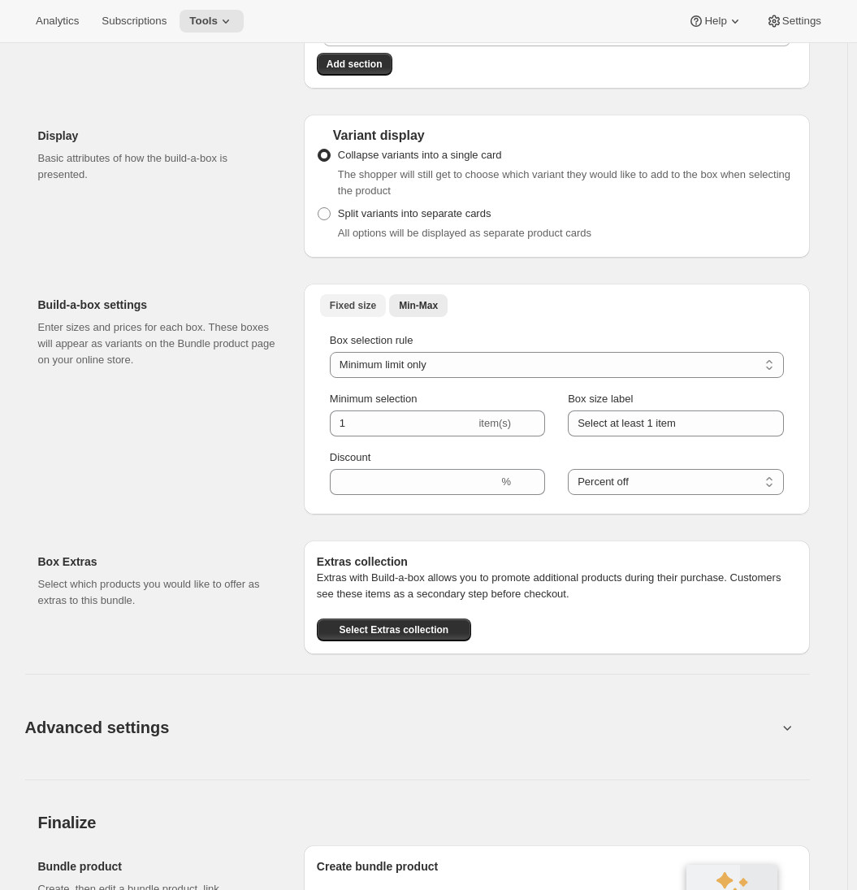
click at [342, 312] on span "Fixed size" at bounding box center [353, 305] width 46 height 13
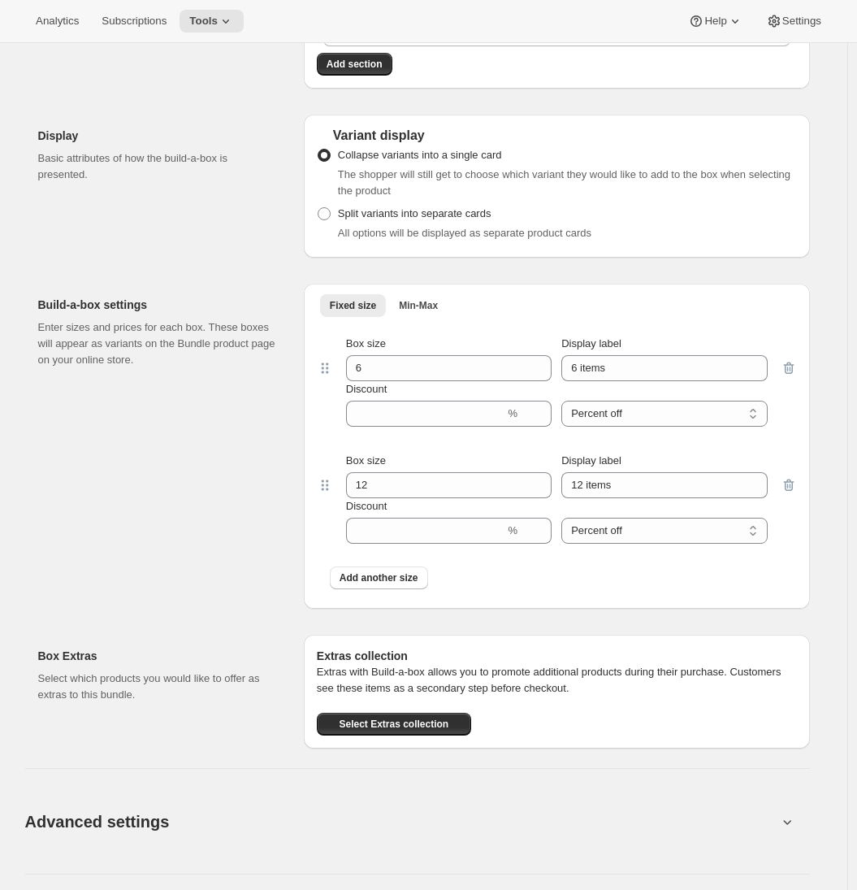
click at [249, 514] on div "Build-a-box settings Enter sizes and prices for each box. These boxes will appe…" at bounding box center [164, 446] width 253 height 325
drag, startPoint x: 371, startPoint y: 388, endPoint x: 339, endPoint y: 384, distance: 32.8
click at [339, 384] on div "Box size 6 Display label 6 items Discount % Percent off Amount off Percent off" at bounding box center [557, 381] width 448 height 91
type input "8"
click at [797, 493] on icon "button" at bounding box center [789, 485] width 16 height 16
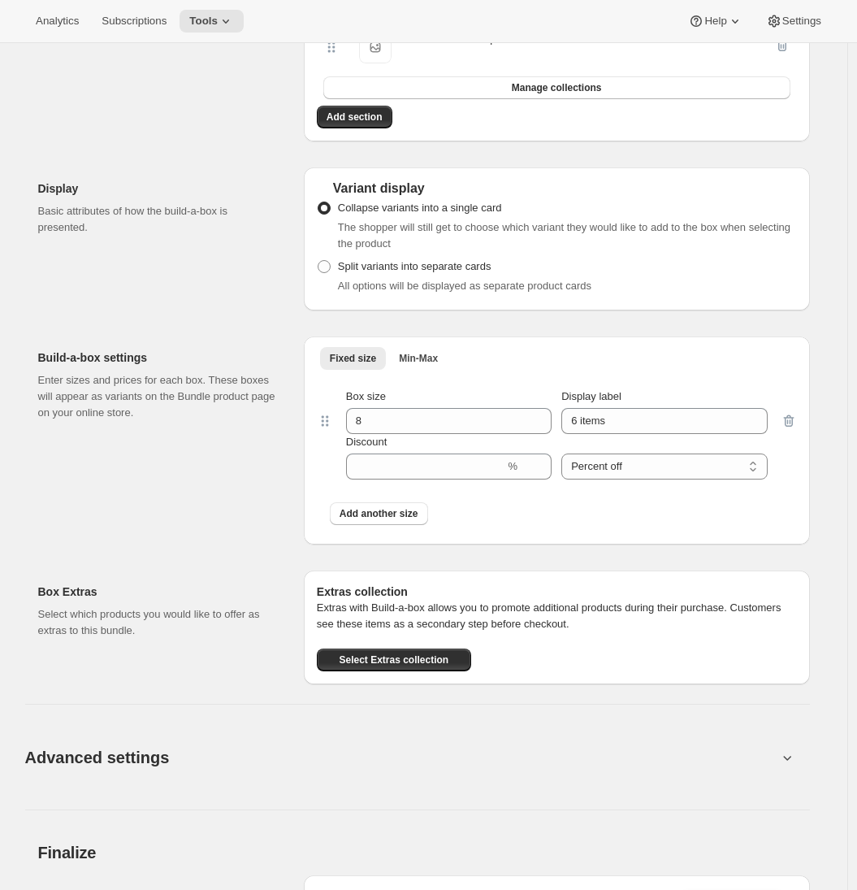
scroll to position [1092, 0]
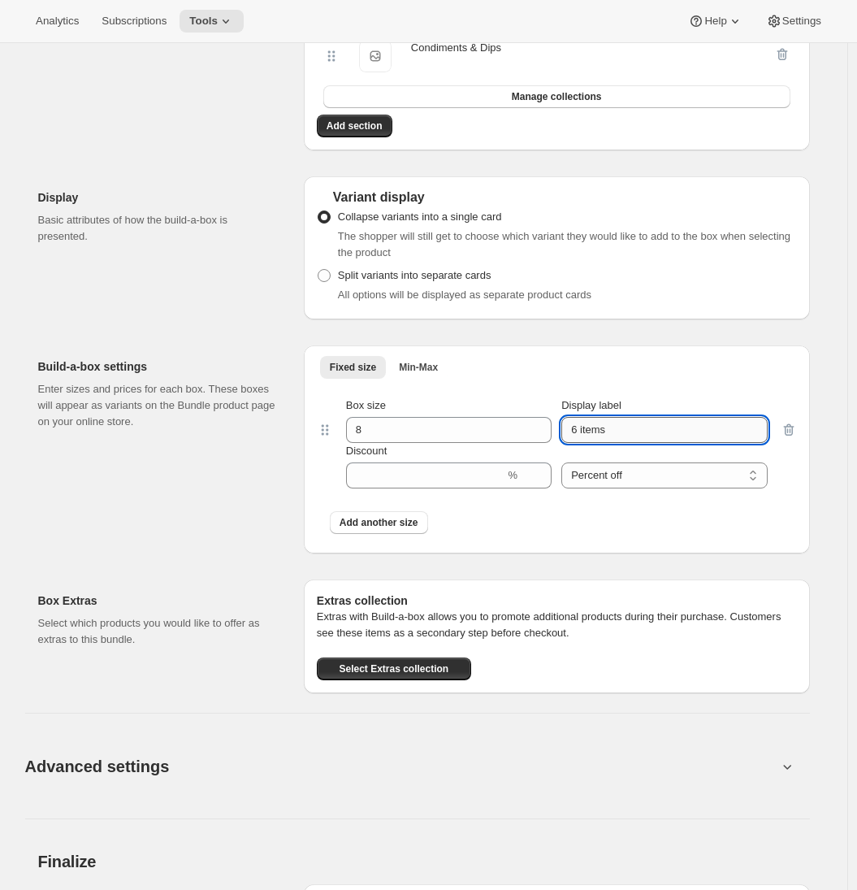
click at [574, 442] on input "6 items" at bounding box center [664, 430] width 206 height 26
type input "8 items"
click at [217, 506] on div "Build-a-box settings Enter sizes and prices for each box. These boxes will appe…" at bounding box center [164, 449] width 253 height 208
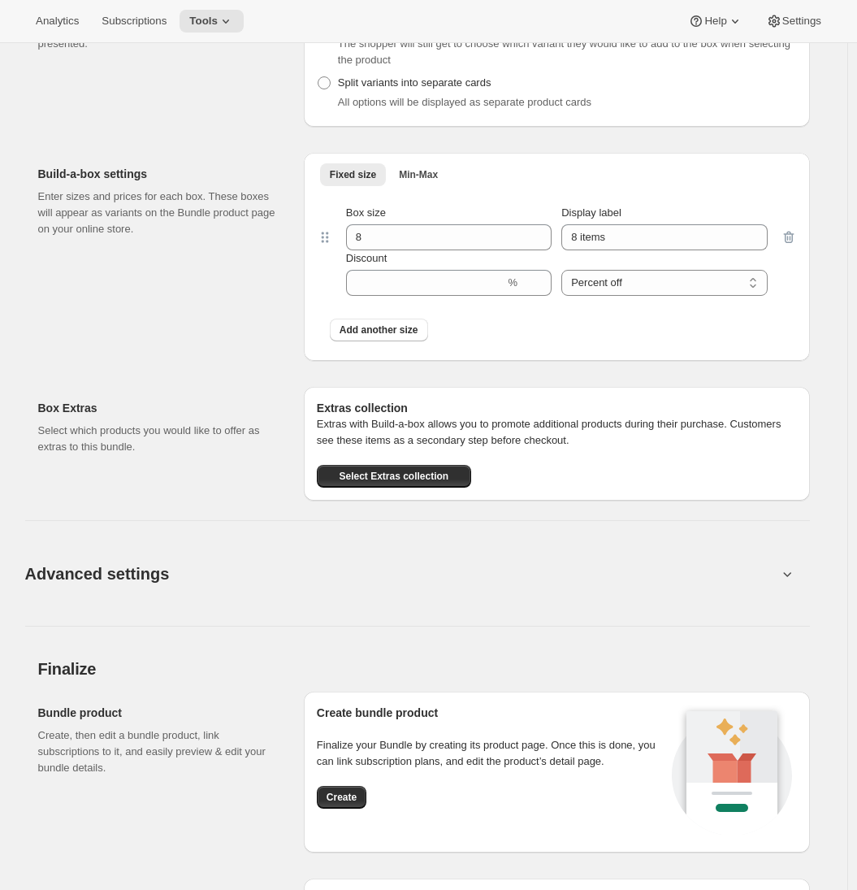
scroll to position [1319, 0]
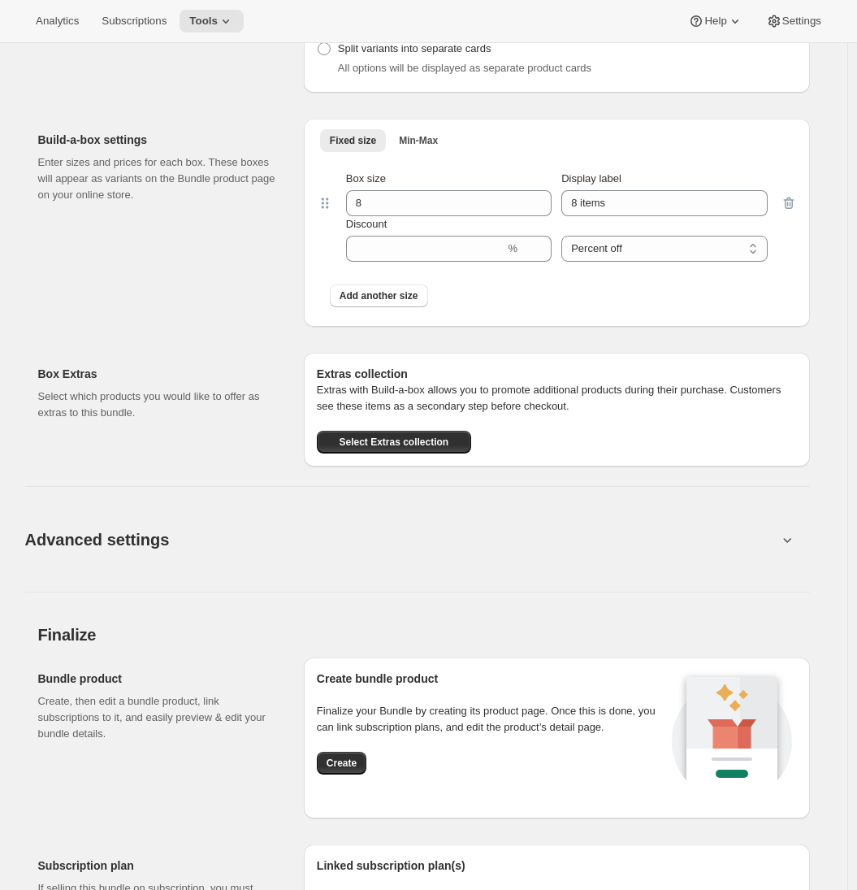
click at [236, 560] on button "Advanced settings" at bounding box center [401, 539] width 772 height 63
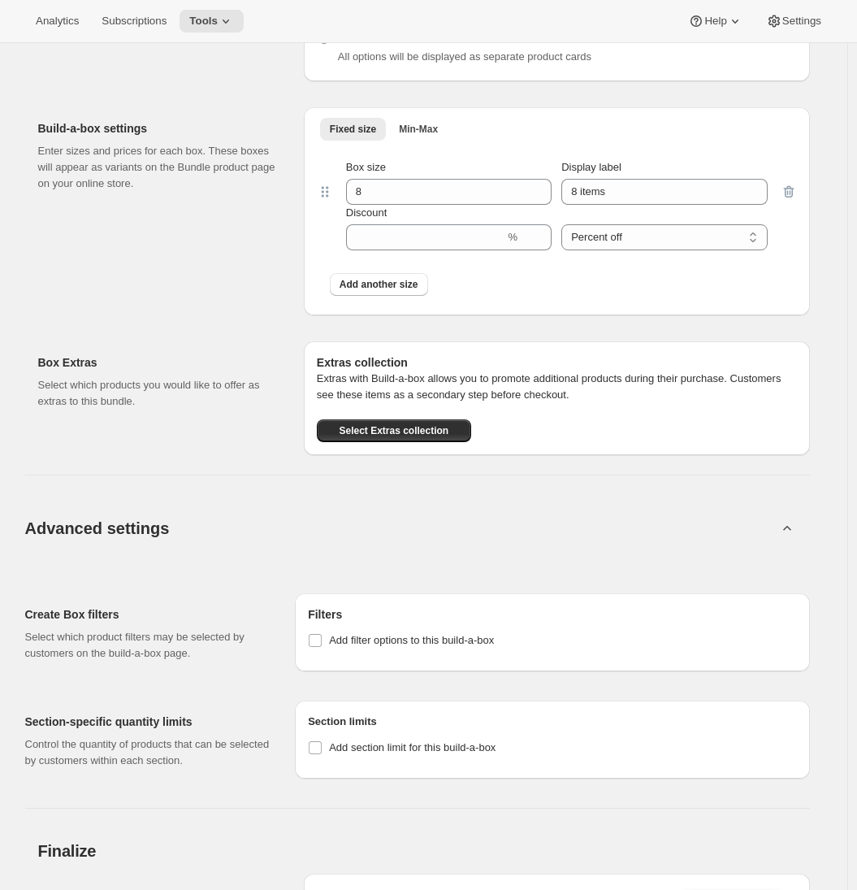
scroll to position [1558, 0]
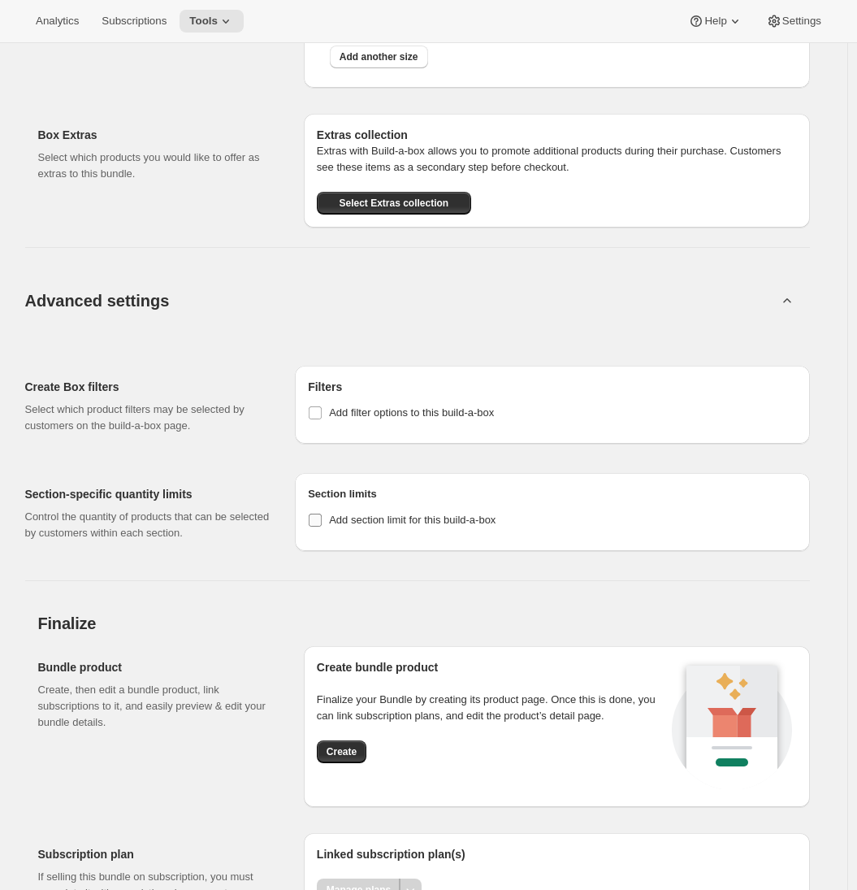
click at [314, 527] on input "Add section limit for this build-a-box" at bounding box center [315, 520] width 13 height 13
checkbox input "true"
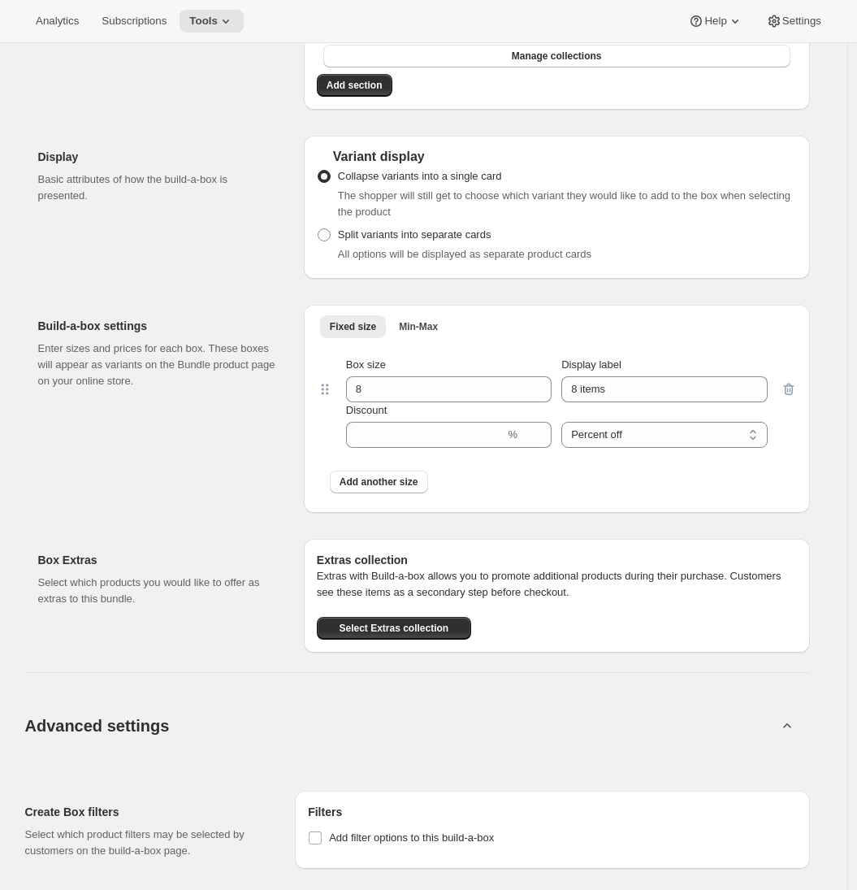
scroll to position [1142, 0]
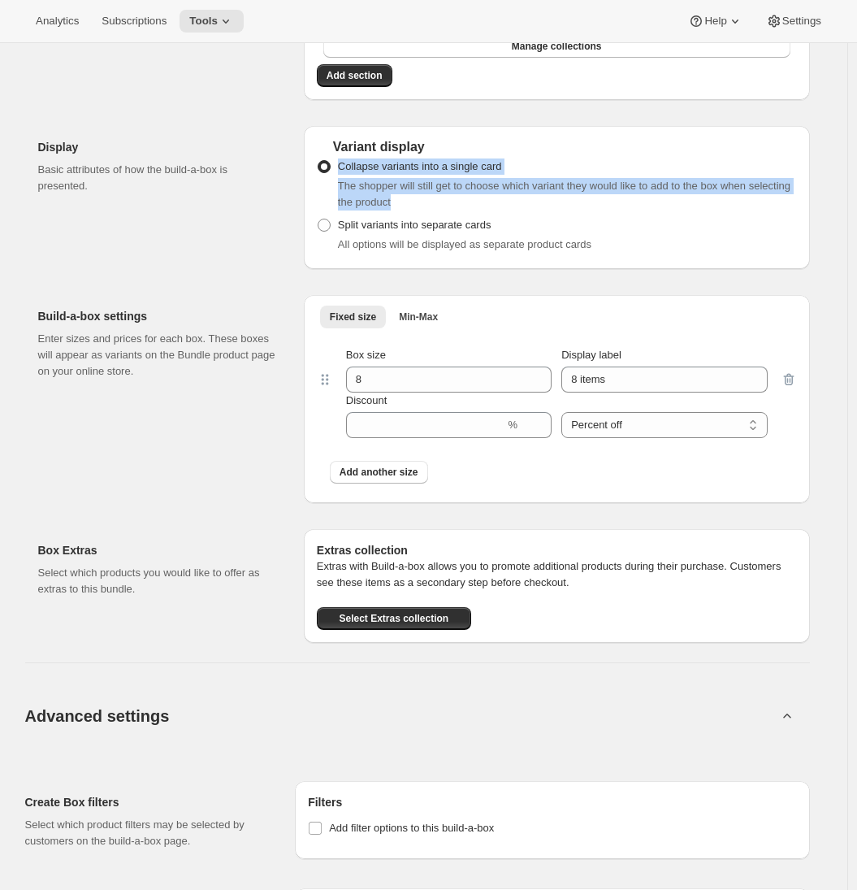
drag, startPoint x: 479, startPoint y: 206, endPoint x: 334, endPoint y: 184, distance: 147.1
click at [334, 184] on div "Collapse variants into a single card The shopper will still get to choose which…" at bounding box center [557, 182] width 480 height 55
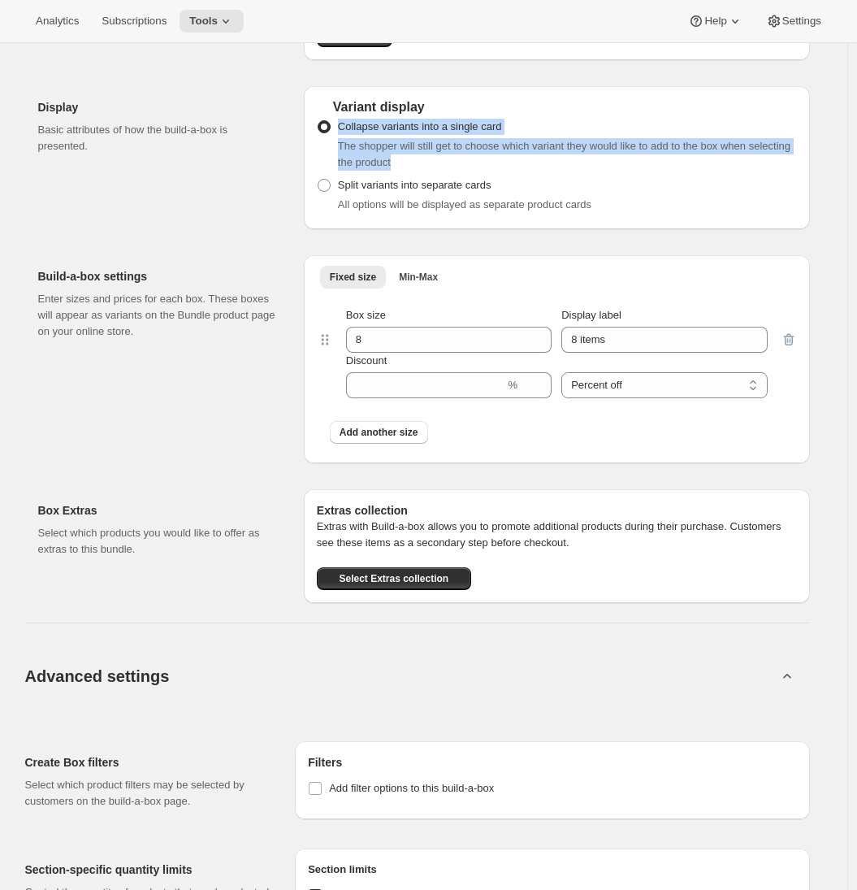
scroll to position [1224, 0]
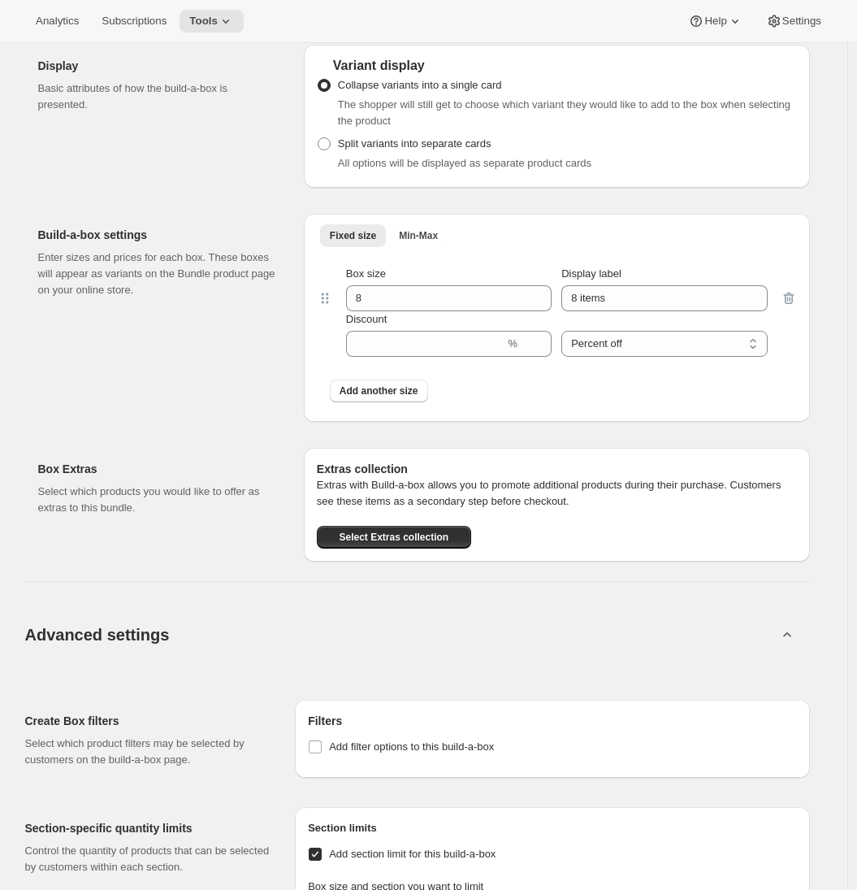
click at [278, 272] on p "Enter sizes and prices for each box. These boxes will appear as variants on the…" at bounding box center [158, 273] width 240 height 49
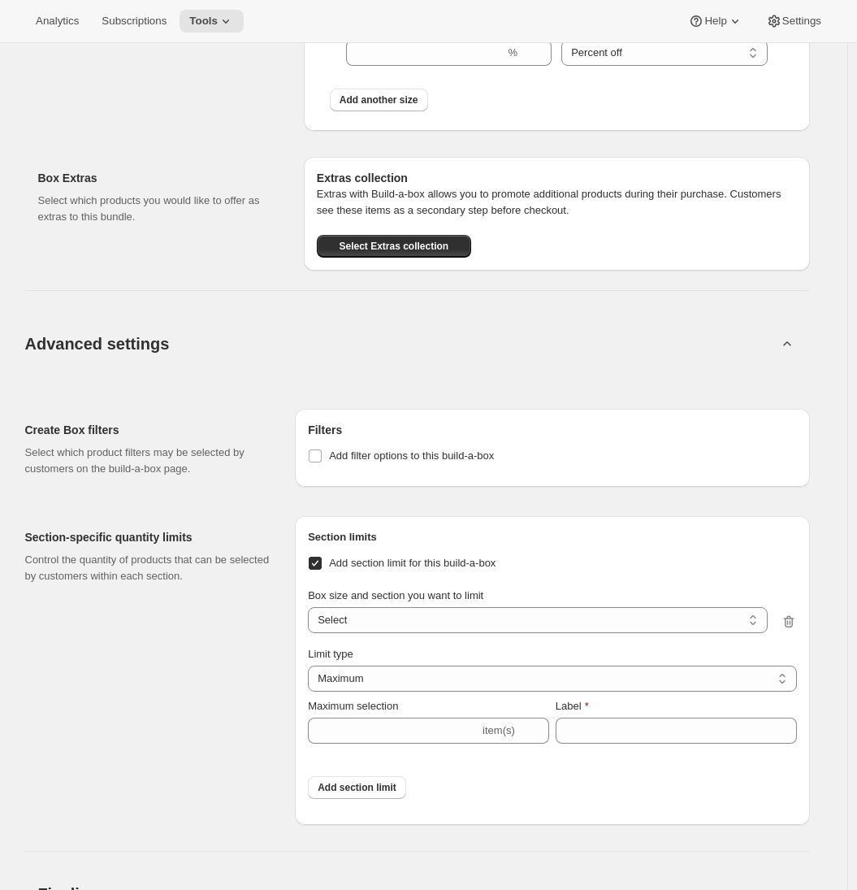
scroll to position [1524, 0]
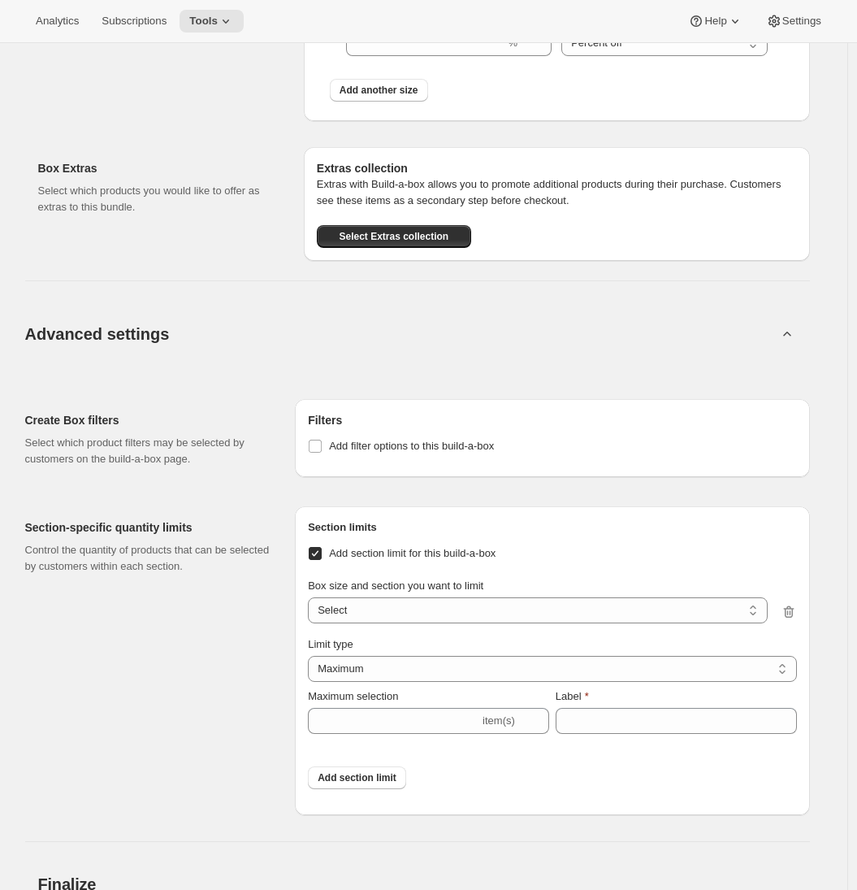
click at [249, 618] on div "Section-specific quantity limits Control the quantity of products that can be s…" at bounding box center [154, 660] width 258 height 309
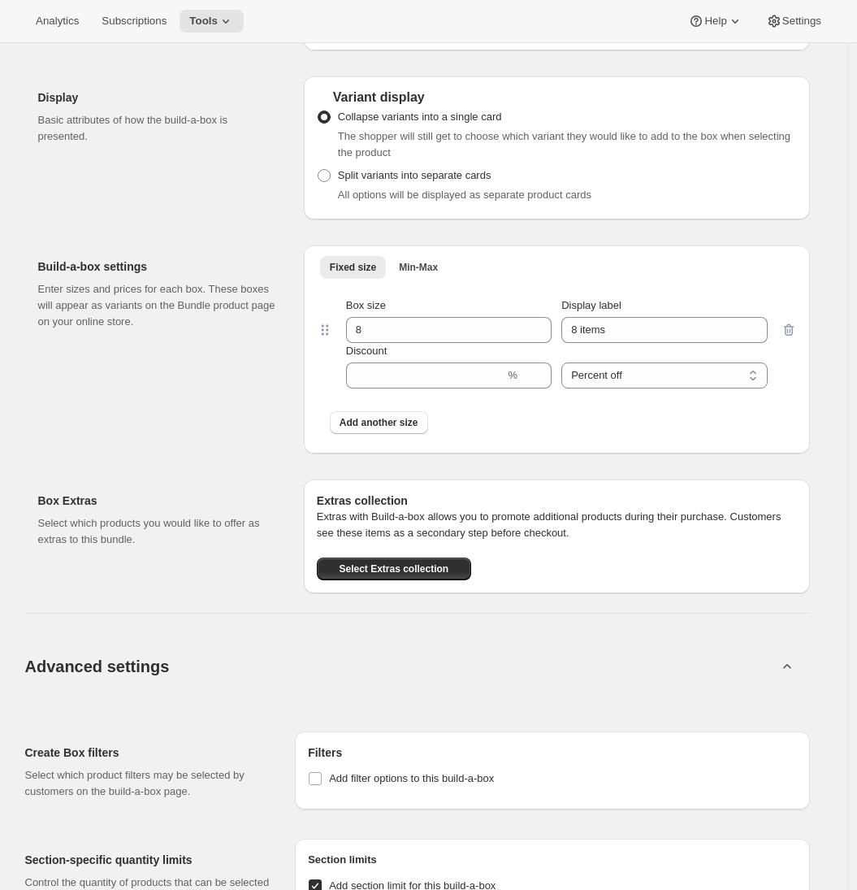
scroll to position [1116, 0]
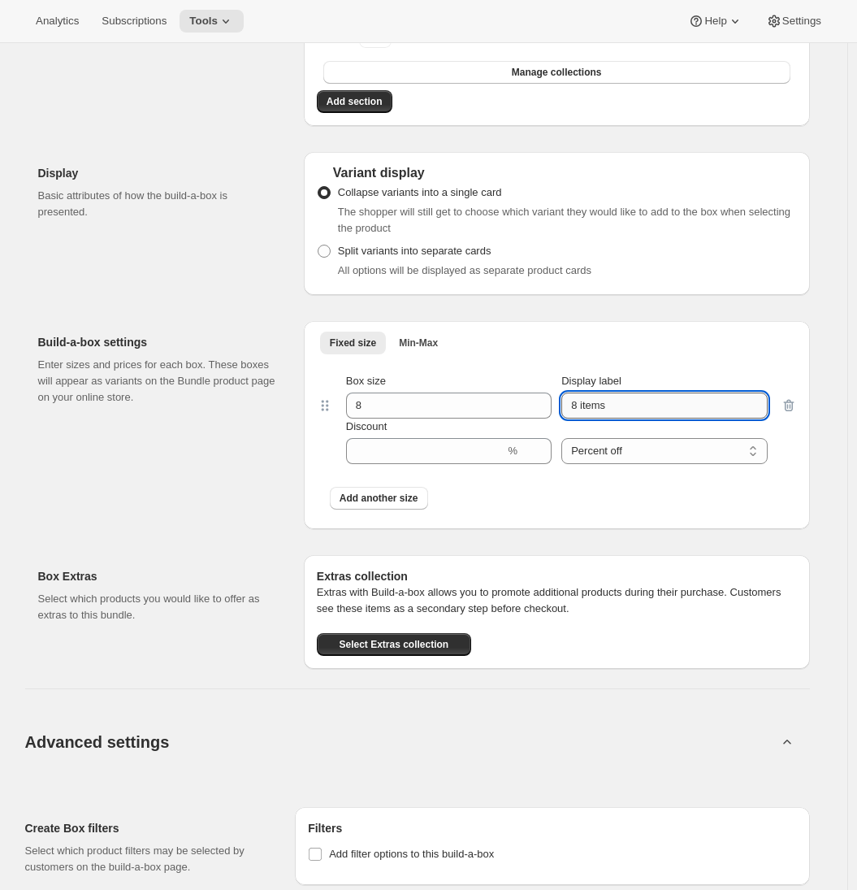
click at [582, 418] on input "8 items" at bounding box center [664, 405] width 206 height 26
click at [640, 418] on input "8 items" at bounding box center [664, 405] width 206 height 26
click at [178, 495] on div "Build-a-box settings Enter sizes and prices for each box. These boxes will appe…" at bounding box center [164, 425] width 253 height 208
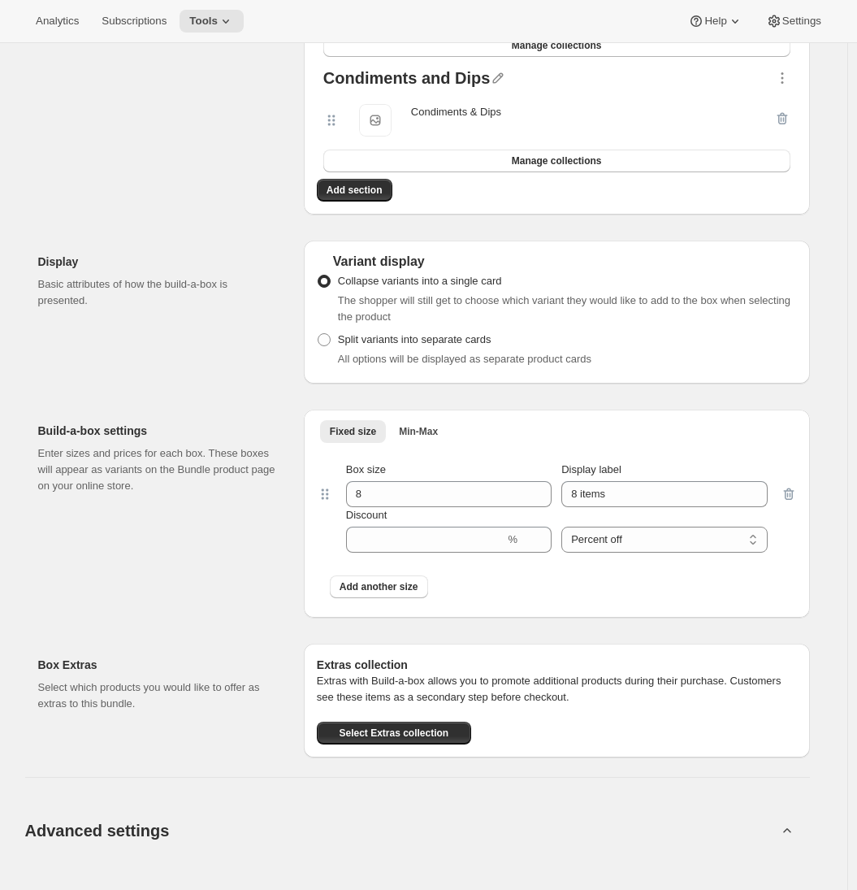
scroll to position [807, 0]
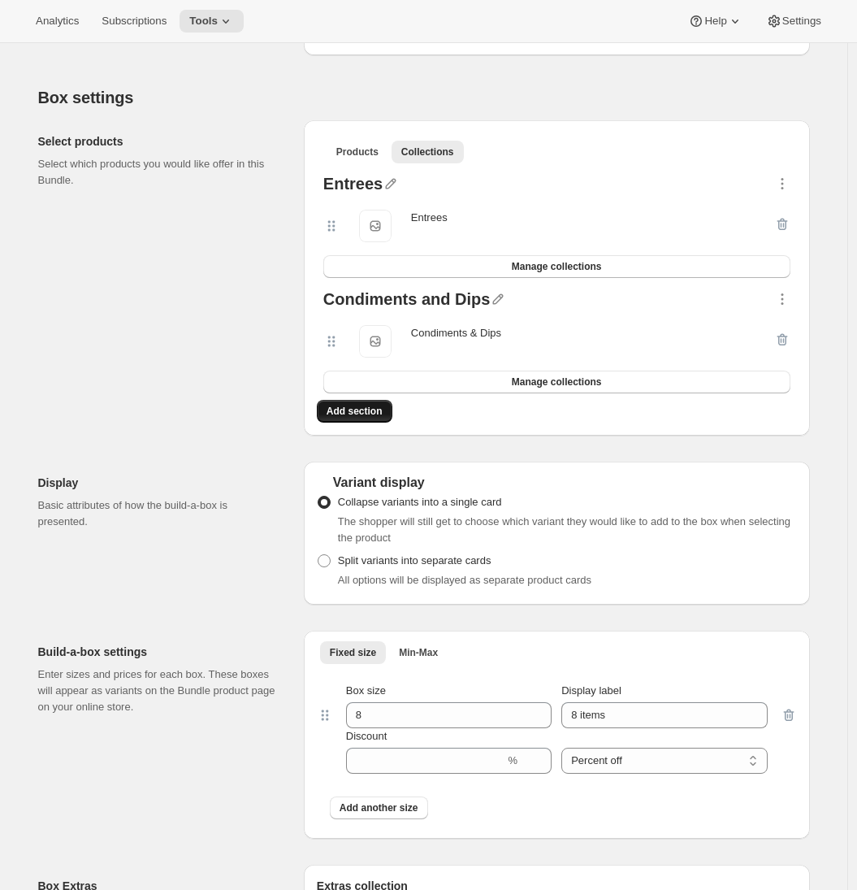
click at [372, 418] on span "Add section" at bounding box center [355, 411] width 56 height 13
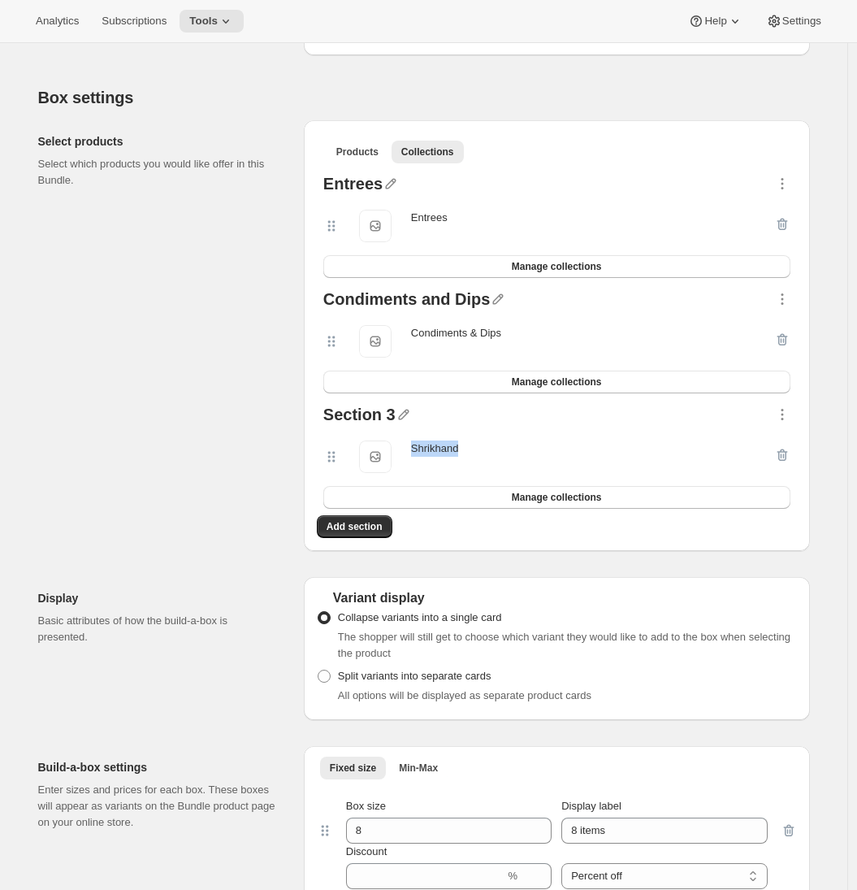
drag, startPoint x: 465, startPoint y: 464, endPoint x: 417, endPoint y: 462, distance: 48.0
click at [417, 462] on div "Shrikhand Shrikhand" at bounding box center [548, 456] width 451 height 33
copy div "Shrikhand"
click at [409, 420] on icon "button" at bounding box center [403, 415] width 11 height 11
click at [385, 454] on input "text" at bounding box center [417, 461] width 156 height 26
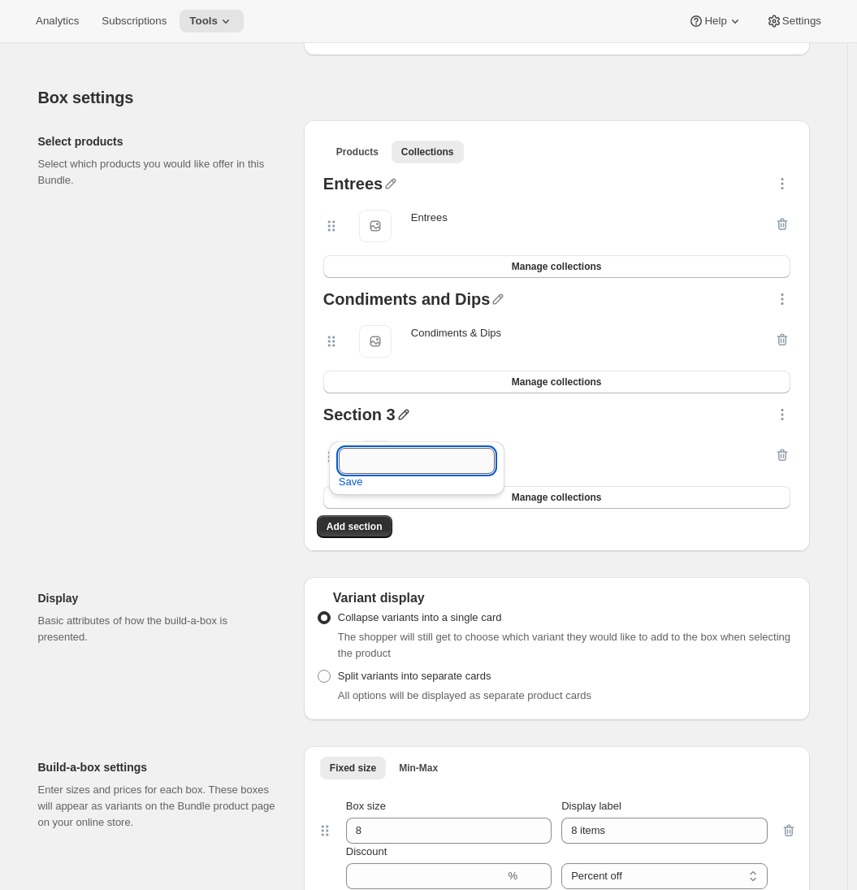
paste input "Shrikhand"
type input "Yogurt Based Indian-style desert"
click at [348, 488] on span "Save" at bounding box center [351, 482] width 24 height 16
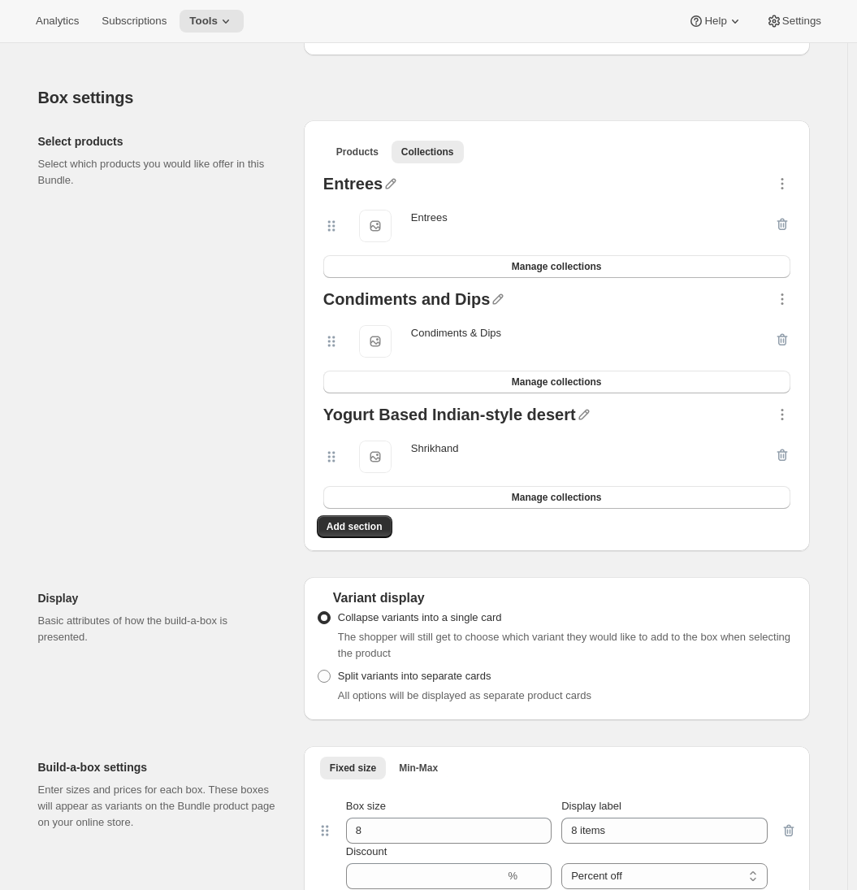
click at [264, 517] on div "Select products Select which products you would like offer in this Bundle." at bounding box center [164, 335] width 253 height 431
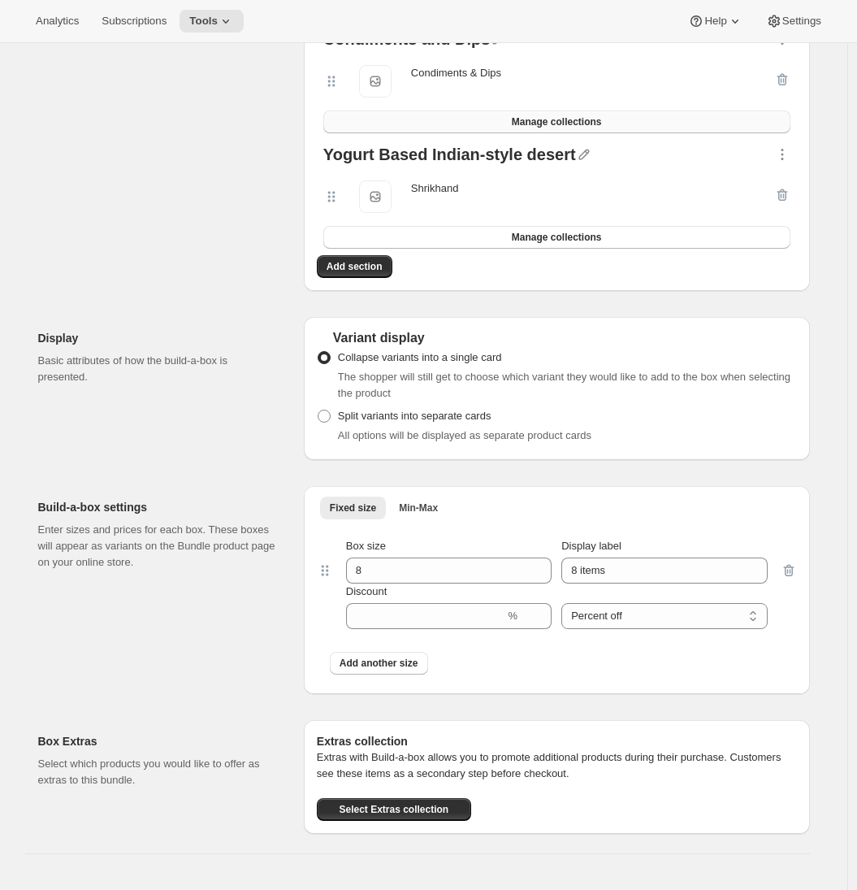
scroll to position [1077, 0]
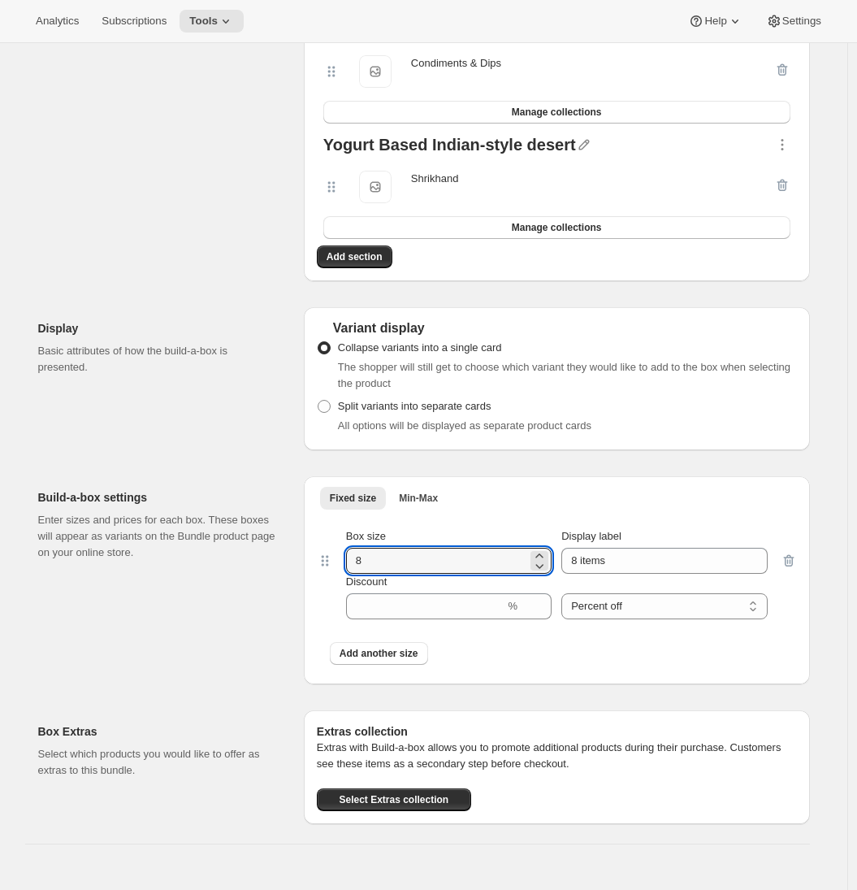
drag, startPoint x: 377, startPoint y: 574, endPoint x: 347, endPoint y: 574, distance: 30.1
click at [347, 574] on div "Box size 8 Display label 8 items Discount % Percent off Amount off Percent off" at bounding box center [557, 573] width 448 height 91
click at [547, 564] on icon at bounding box center [539, 556] width 16 height 16
type input "9"
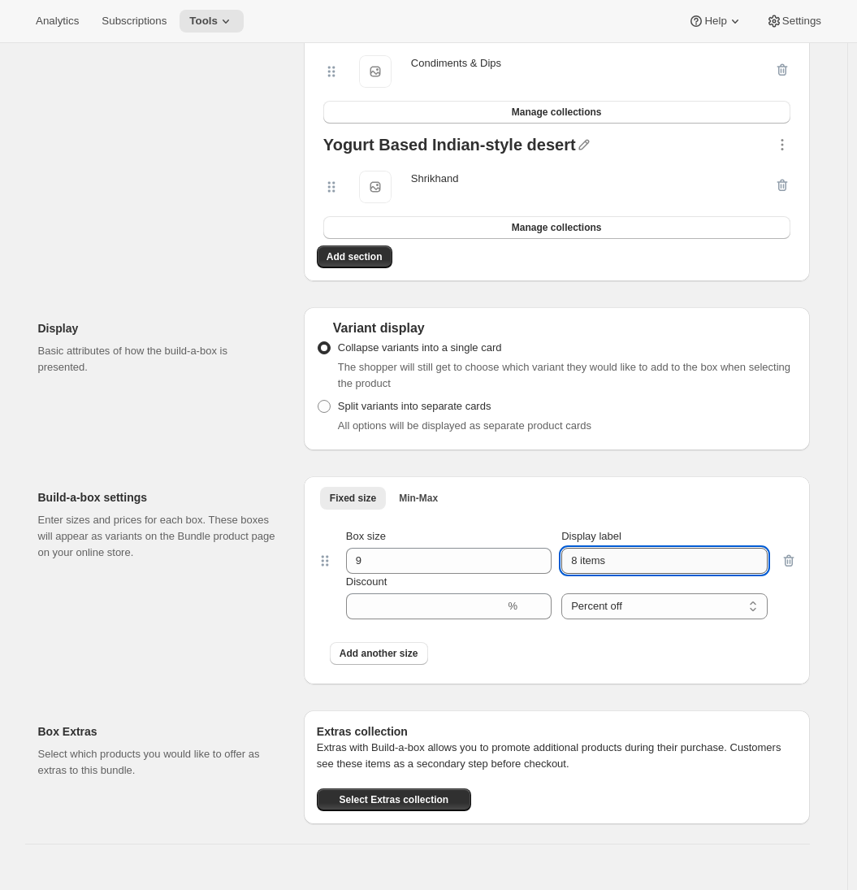
click at [578, 574] on input "8 items" at bounding box center [664, 561] width 206 height 26
click at [587, 574] on input "8 items" at bounding box center [664, 561] width 206 height 26
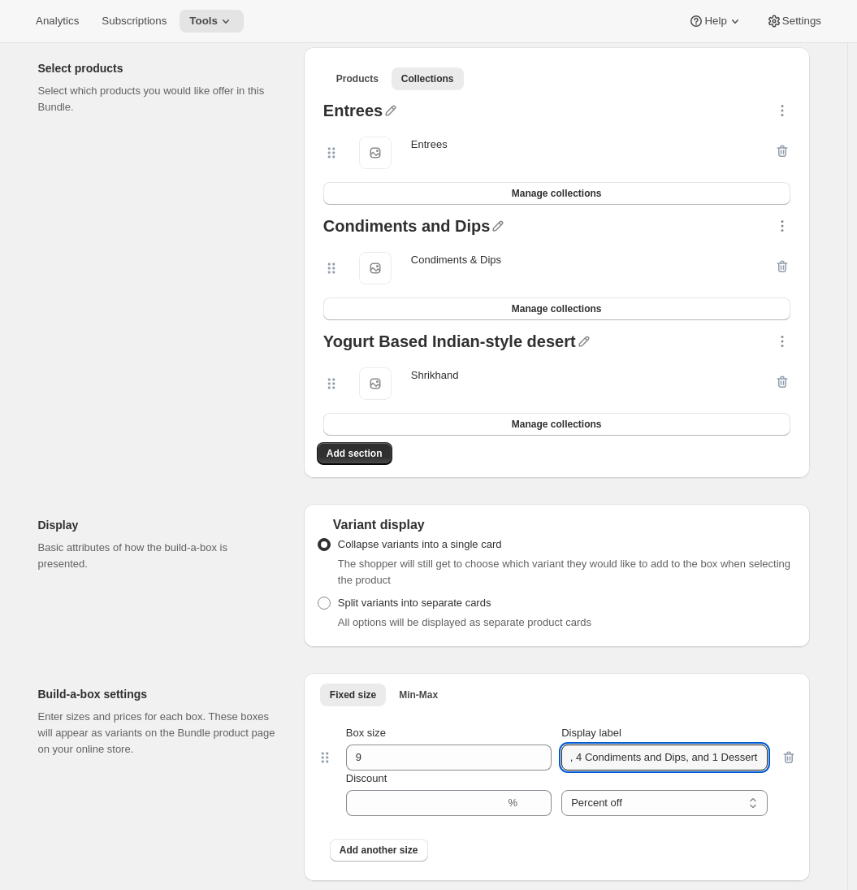
scroll to position [0, 58]
type input "4 Entrees, 4 Condiments and Dips, and 1 Dessert"
click at [195, 639] on div "Display Basic attributes of how the build-a-box is presented." at bounding box center [164, 575] width 253 height 143
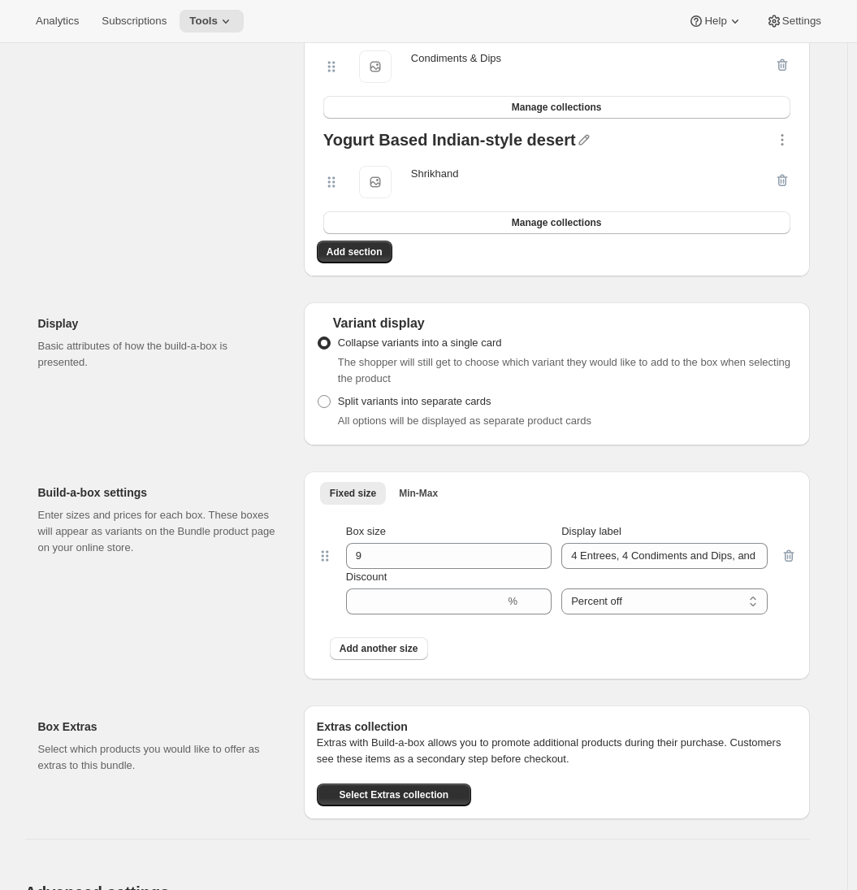
scroll to position [1252, 0]
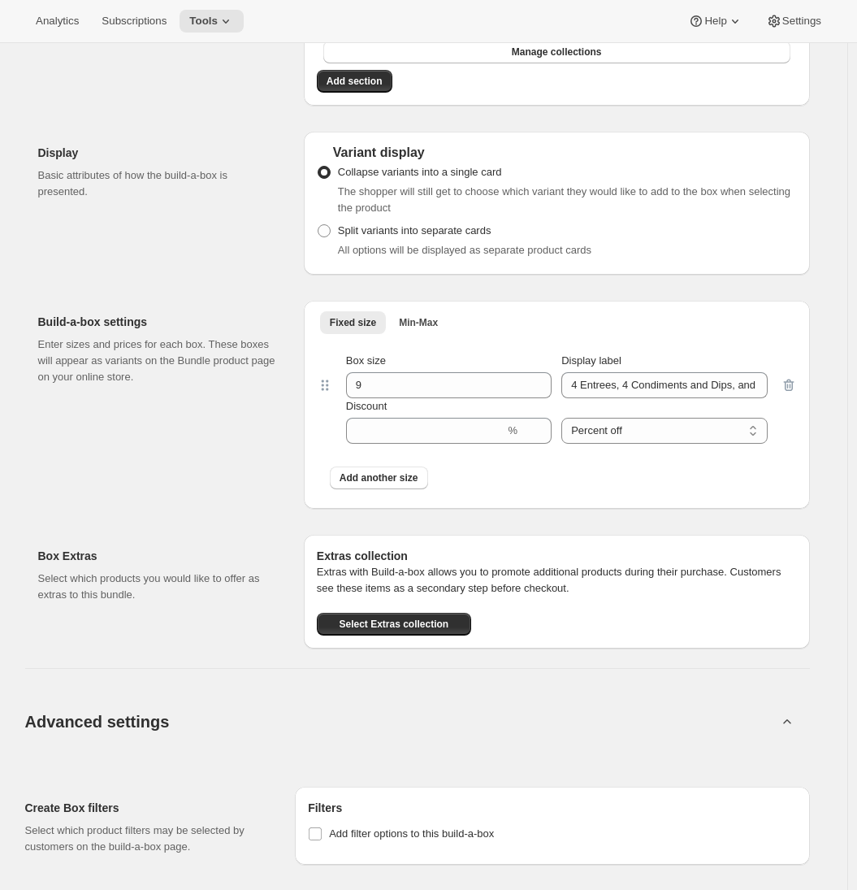
click at [267, 545] on div "Box Extras Select which products you would like to offer as extras to this bund…" at bounding box center [424, 585] width 772 height 127
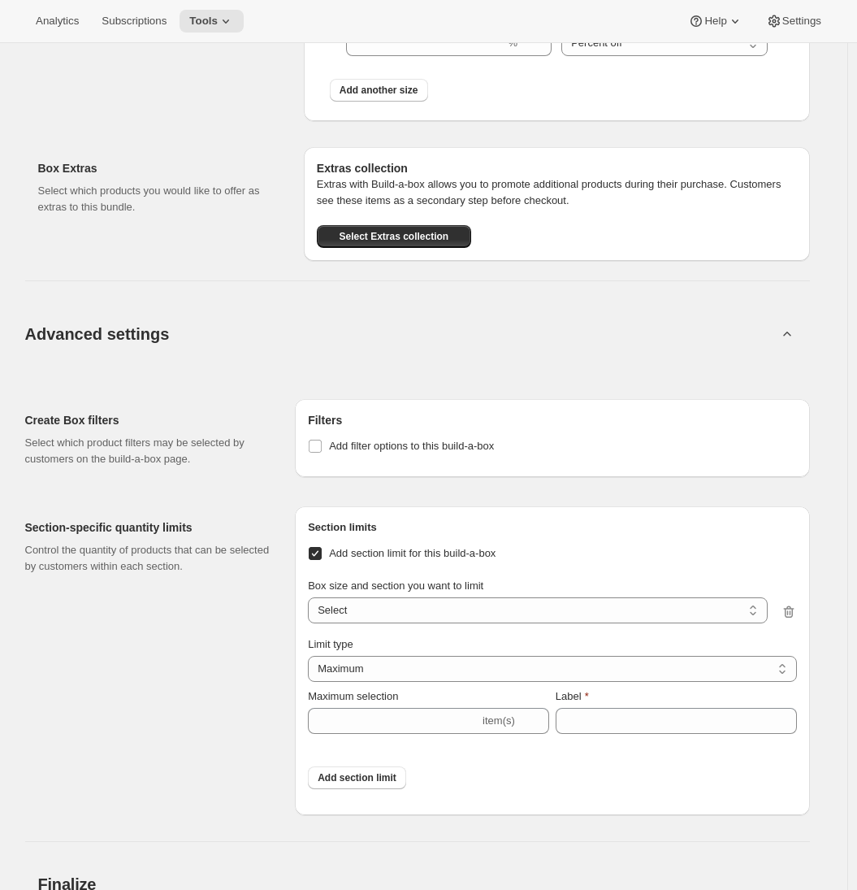
scroll to position [1715, 0]
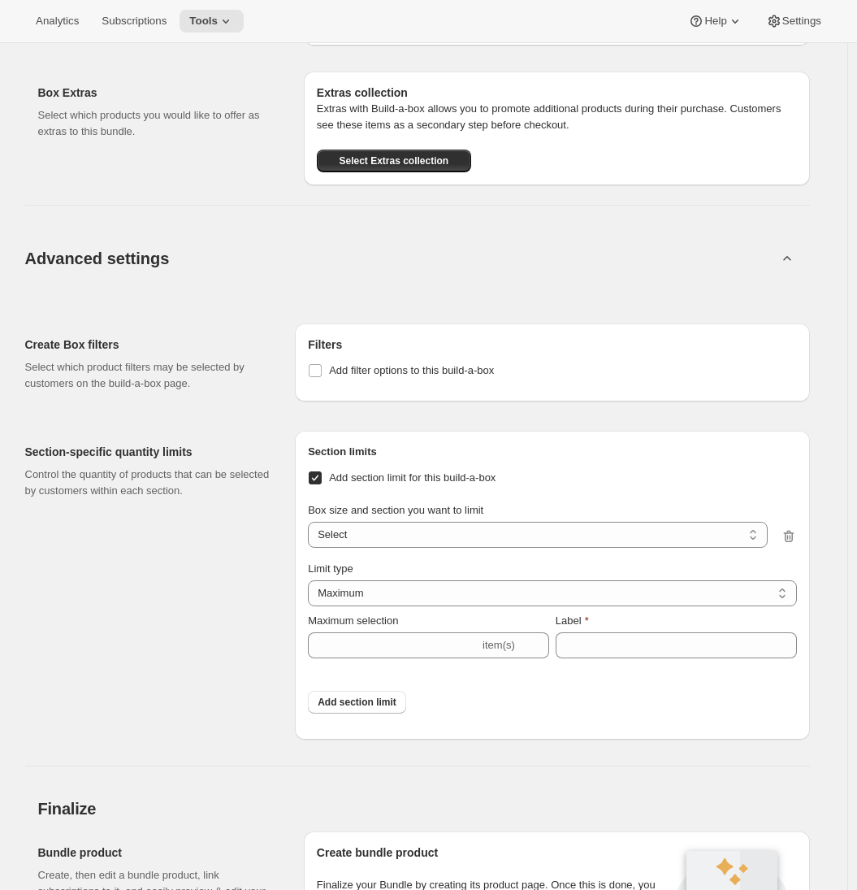
click at [323, 485] on span at bounding box center [315, 477] width 15 height 15
click at [322, 484] on input "Add section limit for this build-a-box" at bounding box center [315, 477] width 13 height 13
checkbox input "false"
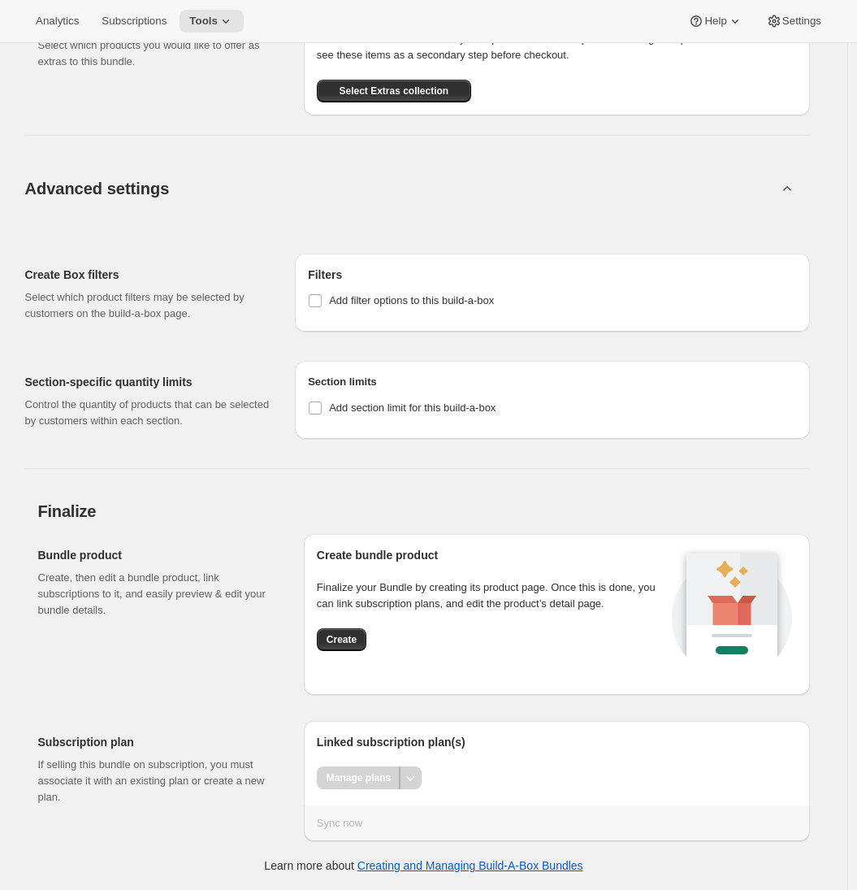
scroll to position [1799, 0]
click at [340, 642] on span "Create" at bounding box center [342, 639] width 30 height 13
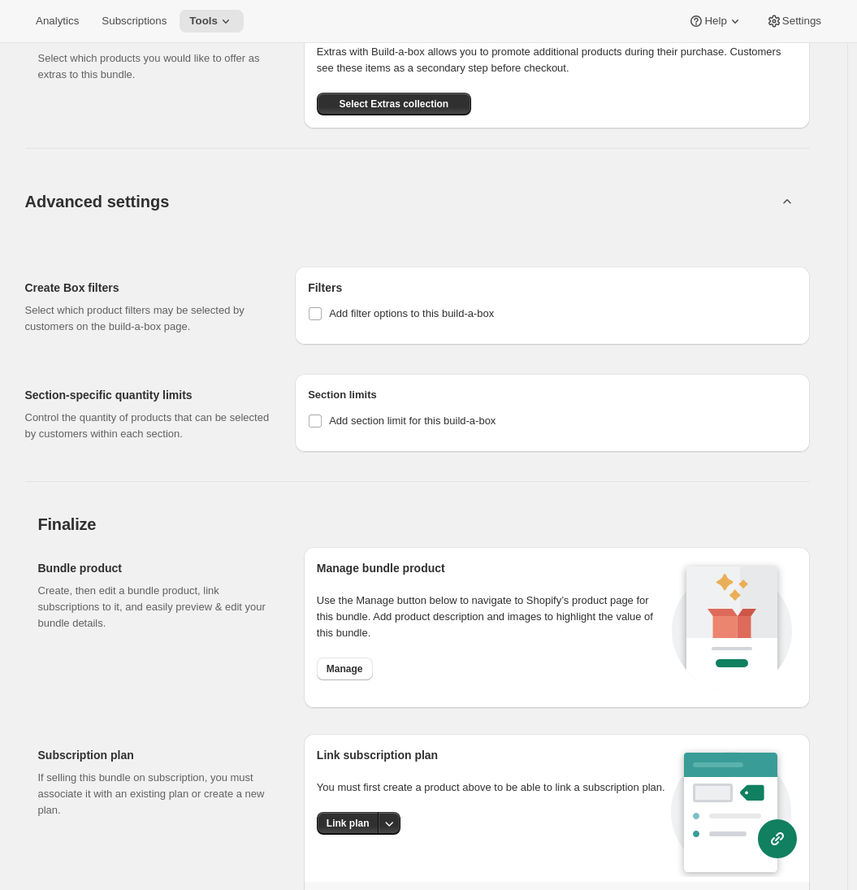
scroll to position [919, 0]
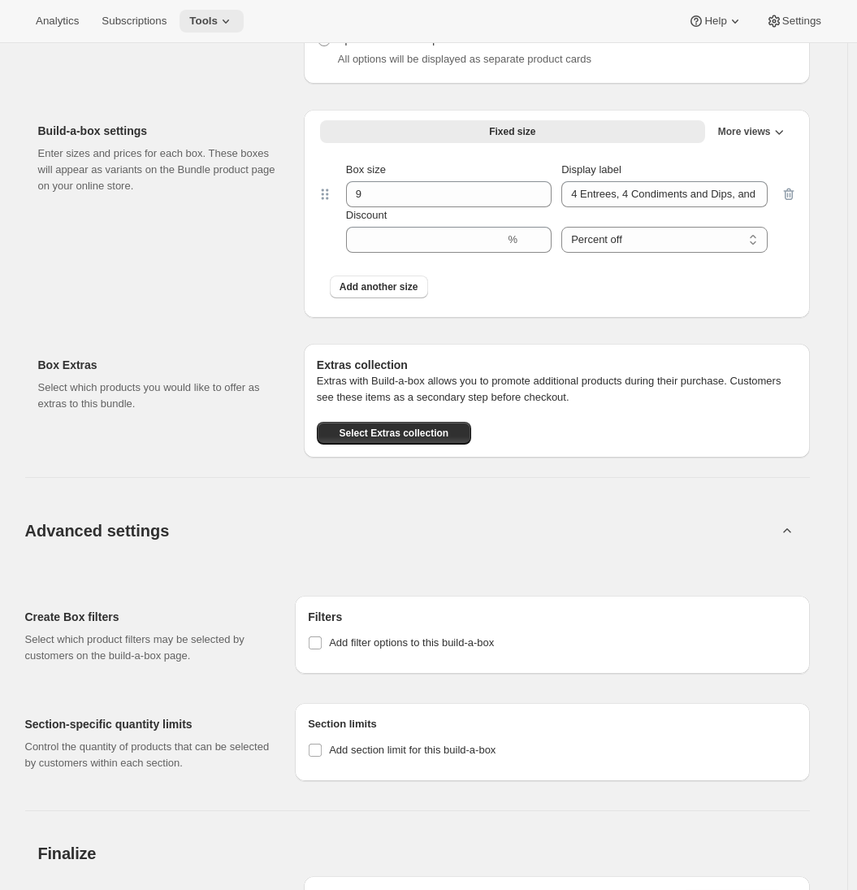
click at [228, 23] on icon at bounding box center [226, 21] width 16 height 16
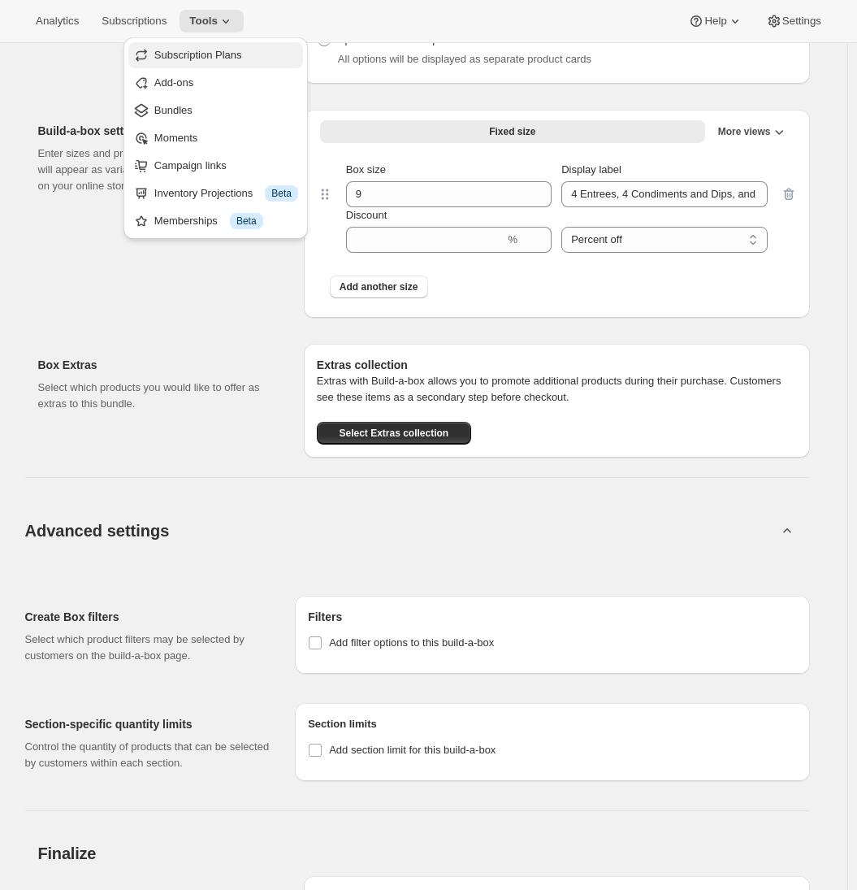
click at [239, 54] on span "Subscription Plans" at bounding box center [198, 55] width 88 height 12
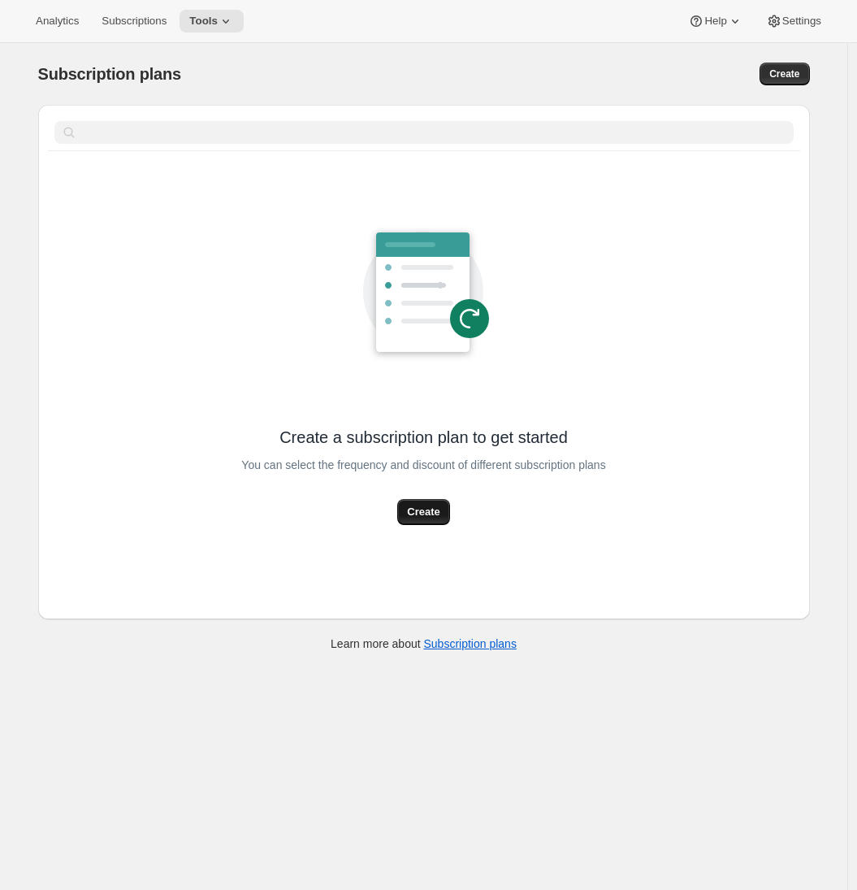
click at [427, 516] on span "Create" at bounding box center [423, 512] width 33 height 16
select select "WEEK"
select select "MONTH"
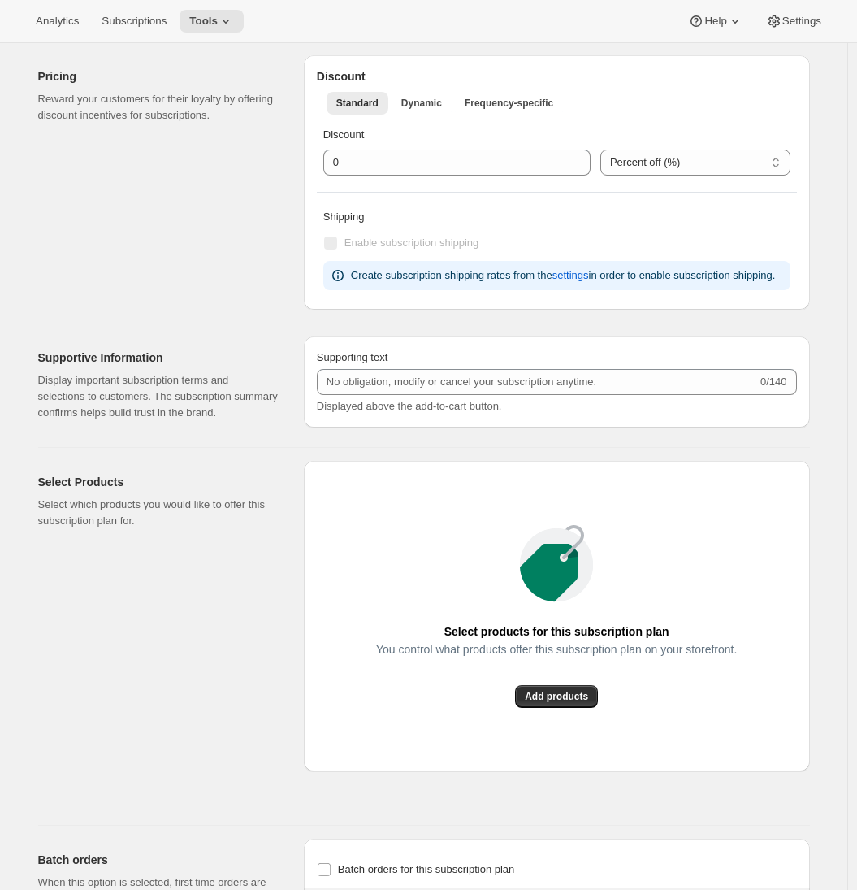
scroll to position [523, 0]
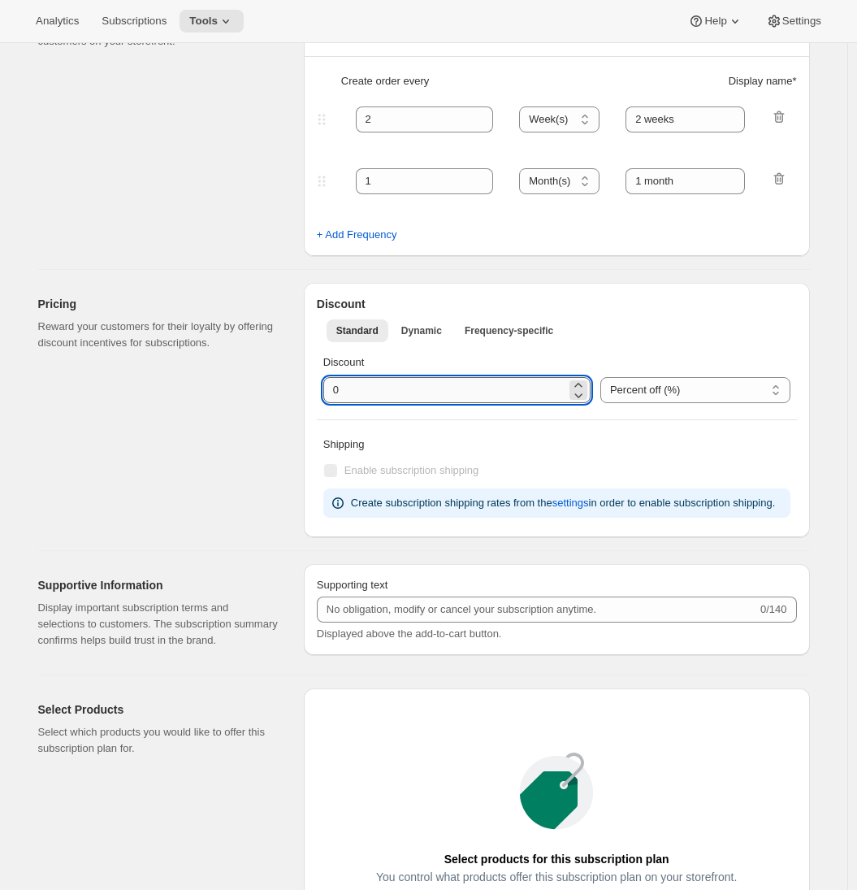
click at [341, 389] on input "integer" at bounding box center [444, 390] width 243 height 26
click at [337, 388] on input "integer" at bounding box center [444, 390] width 243 height 26
type input "10"
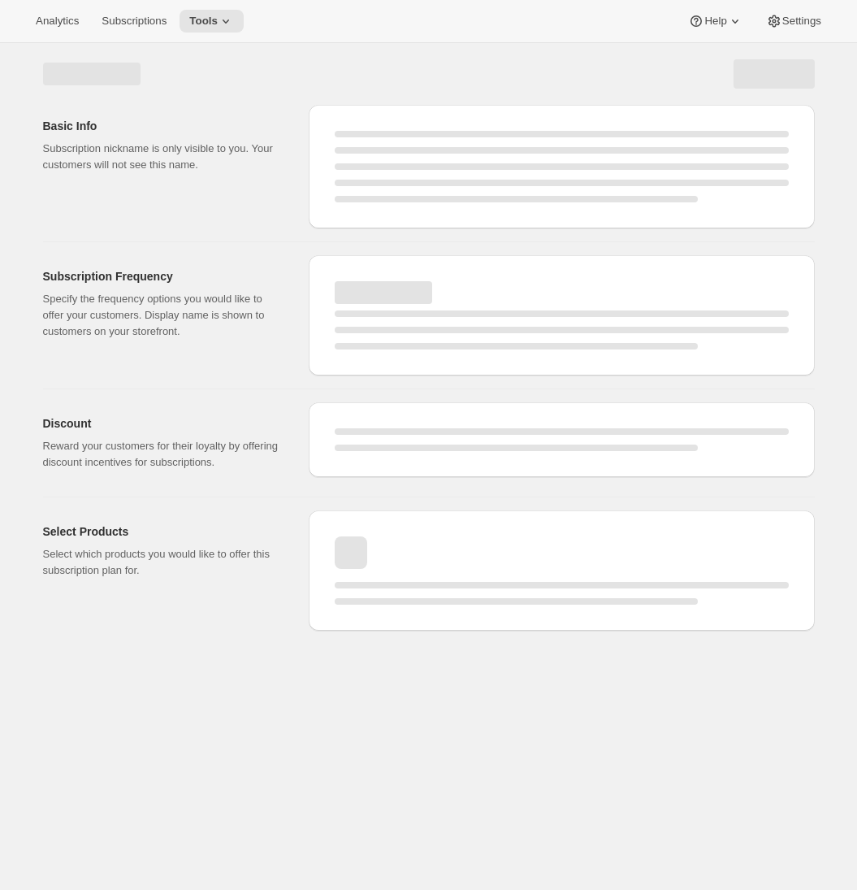
scroll to position [0, 0]
select select "WEEK"
select select "MONTH"
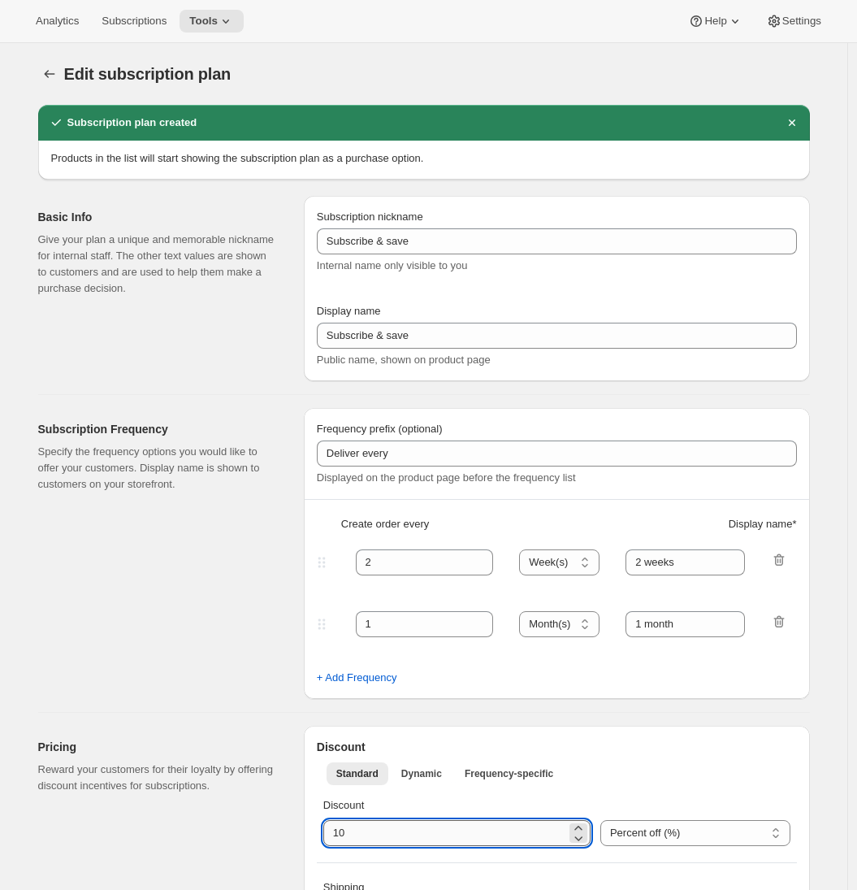
drag, startPoint x: 359, startPoint y: 828, endPoint x: 331, endPoint y: 827, distance: 28.4
click at [331, 827] on input "integer" at bounding box center [444, 833] width 243 height 26
type input "0"
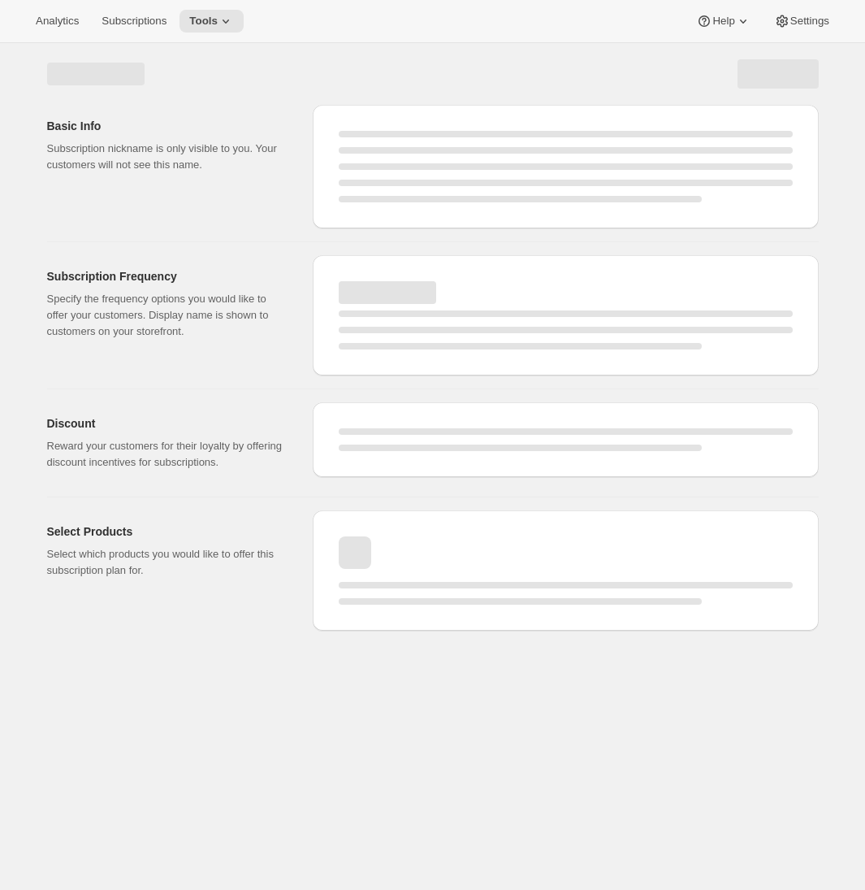
select select "WEEK"
select select "MONTH"
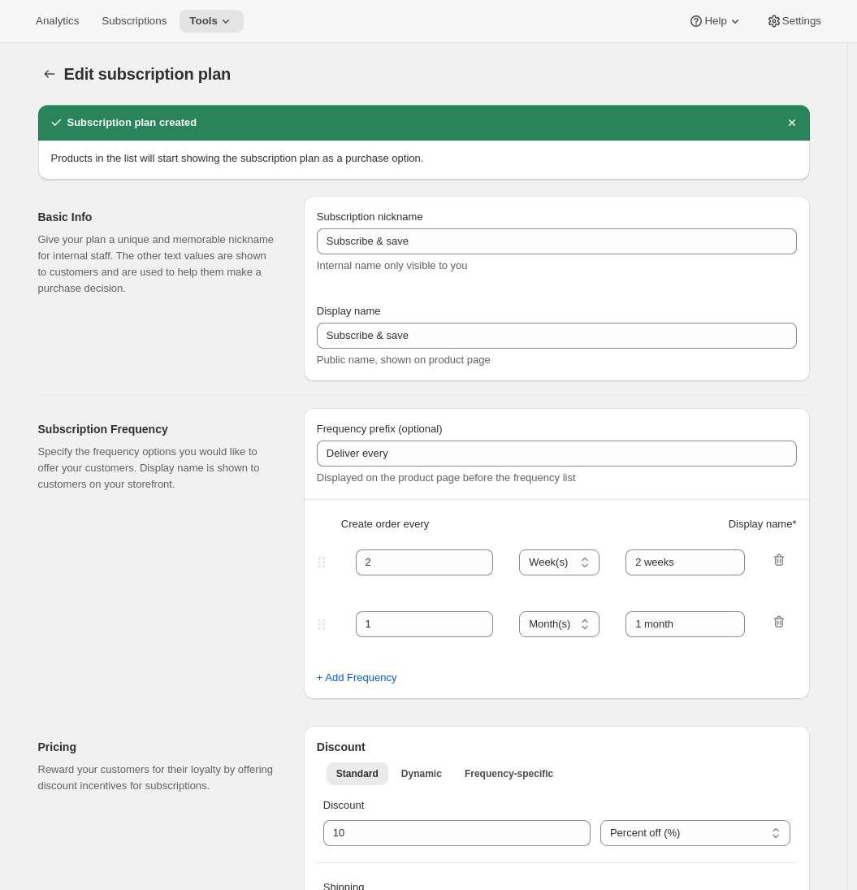
type input "0"
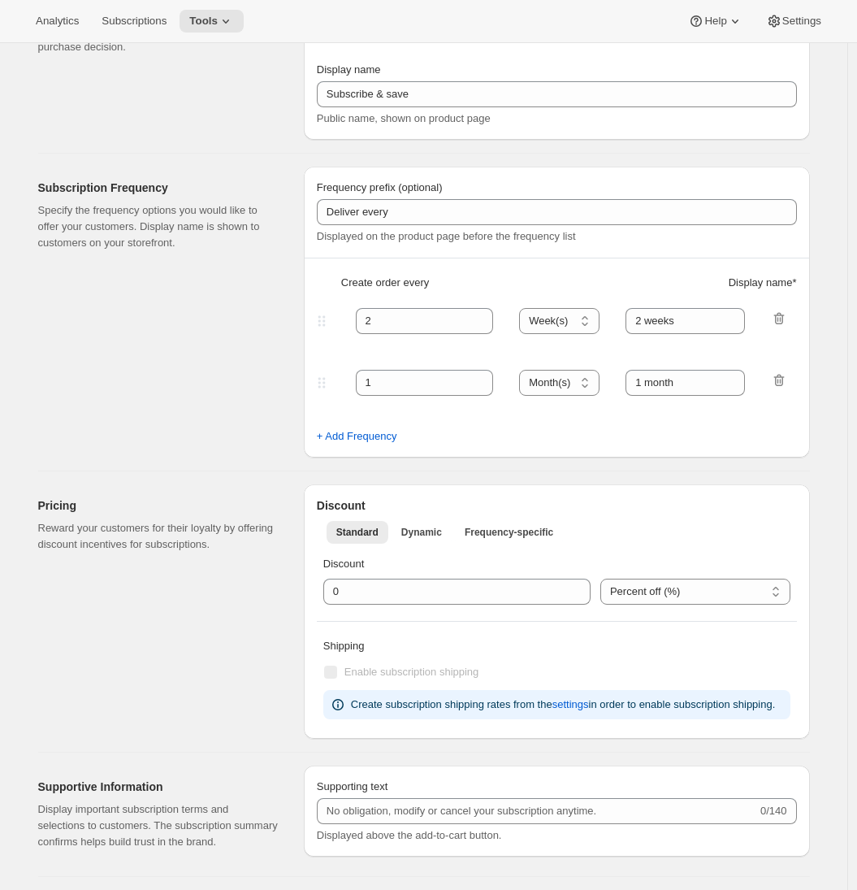
scroll to position [98, 0]
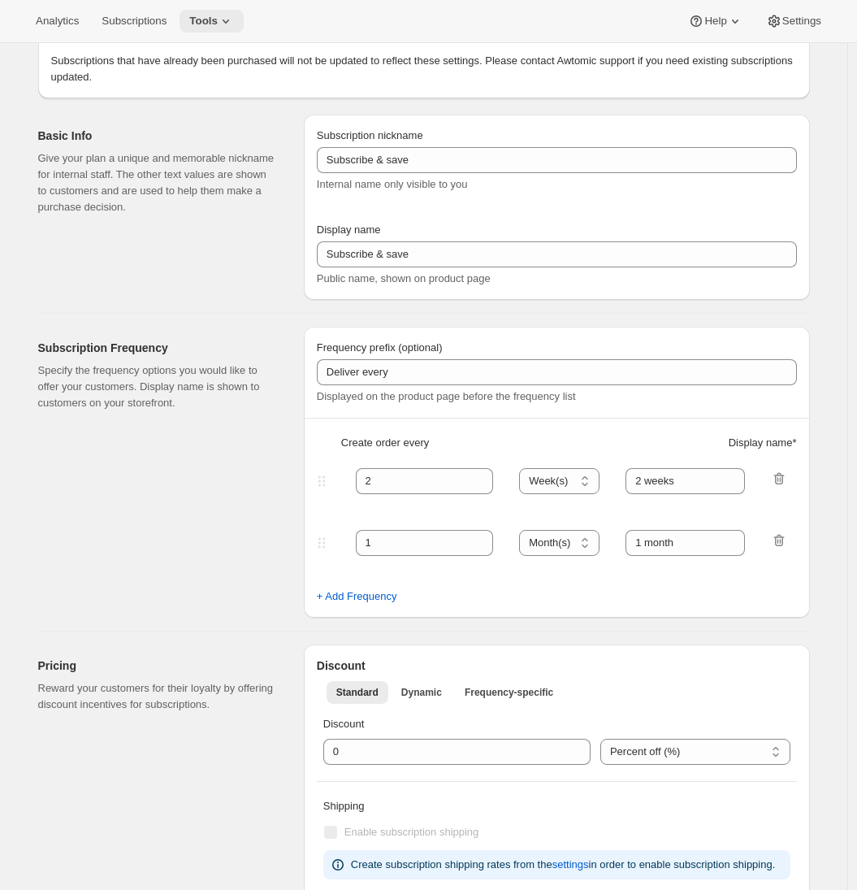
click at [216, 24] on span "Tools" at bounding box center [203, 21] width 28 height 13
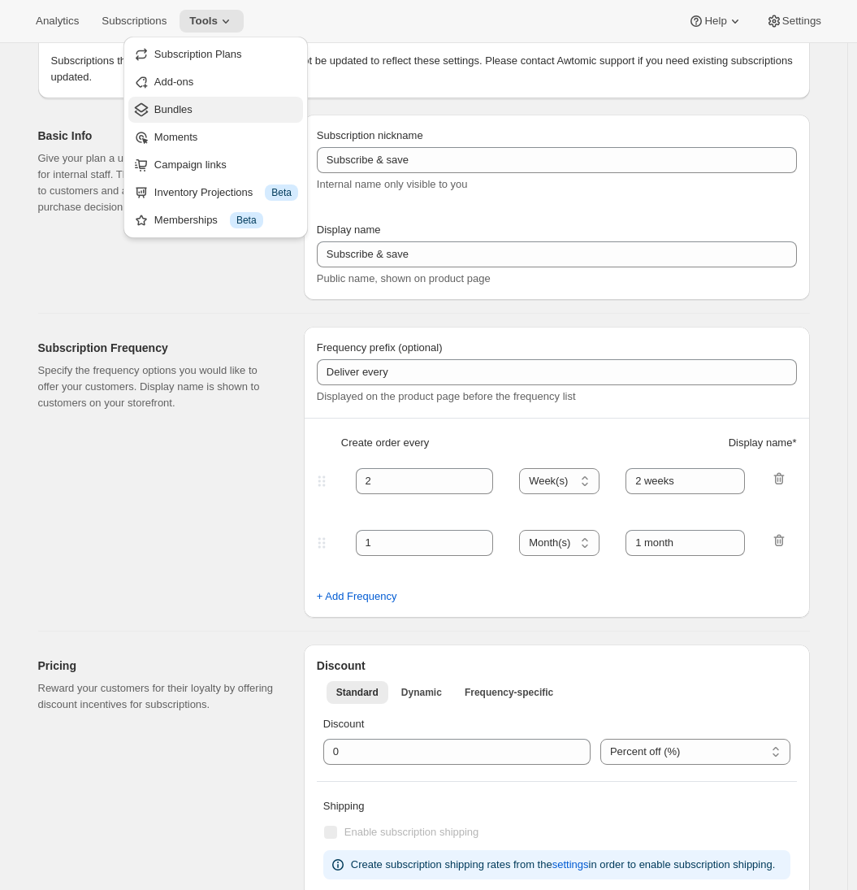
click at [197, 108] on span "Bundles" at bounding box center [226, 110] width 144 height 16
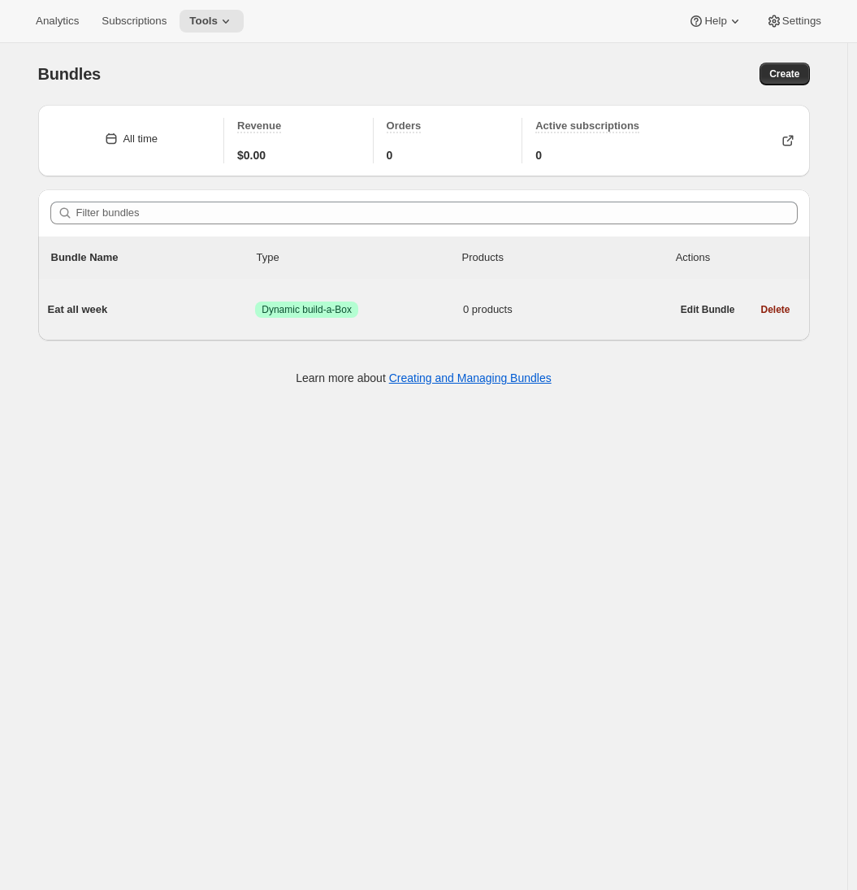
click at [176, 301] on span "Eat all week" at bounding box center [152, 309] width 208 height 16
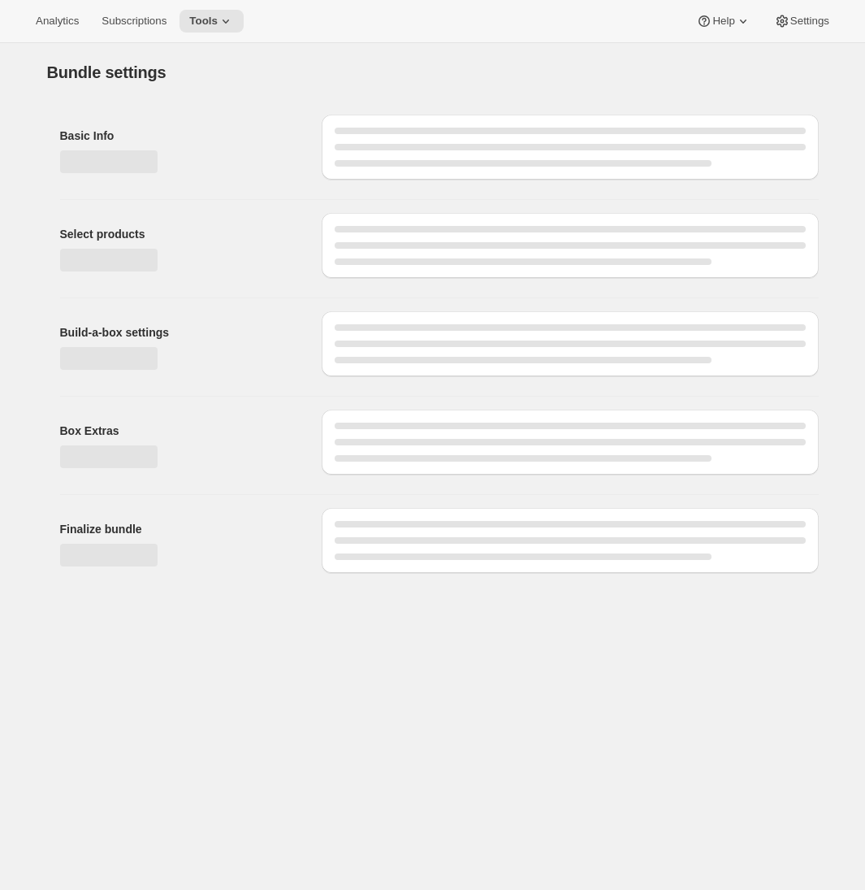
type input "Eat all week"
radio input "true"
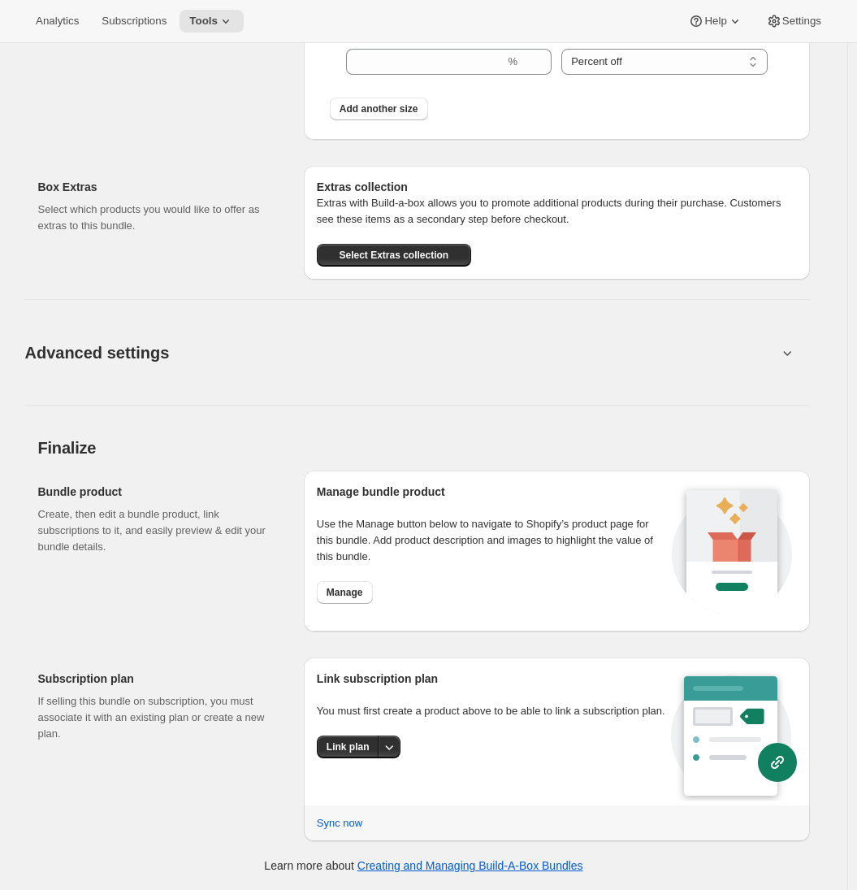
scroll to position [1078, 0]
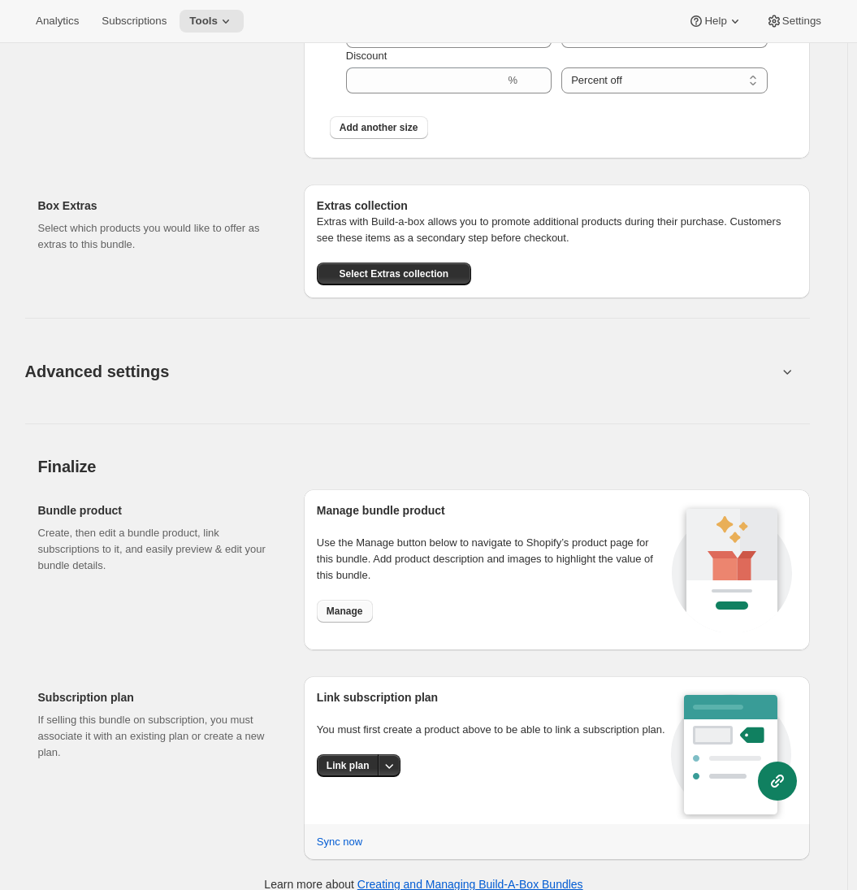
click at [349, 613] on span "Manage" at bounding box center [345, 611] width 37 height 13
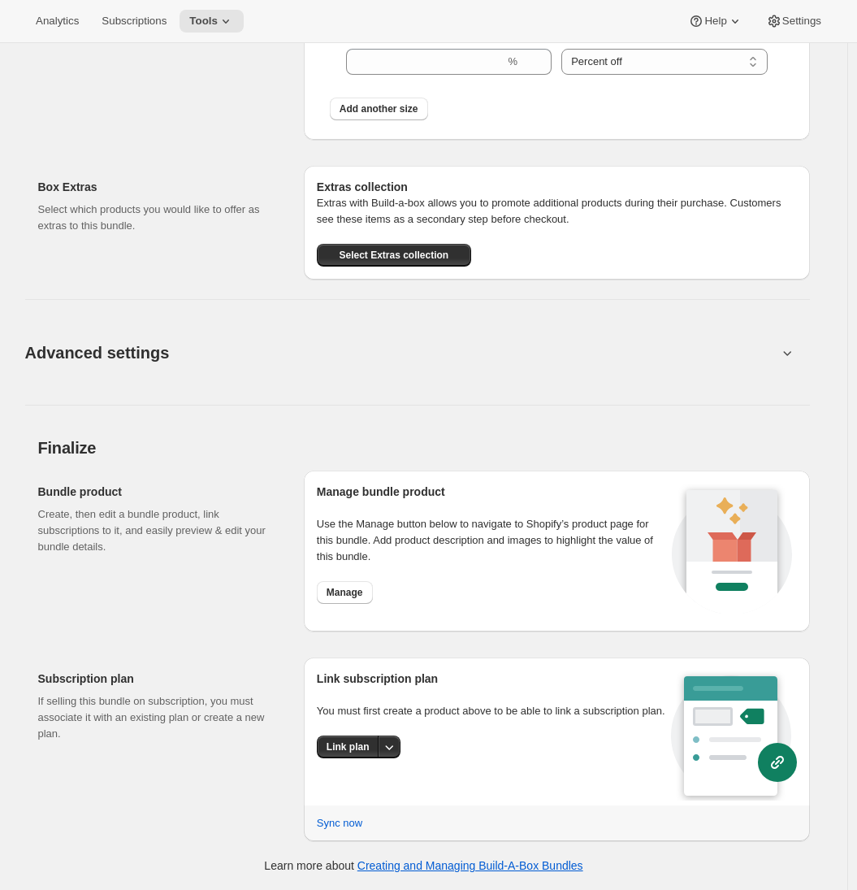
click at [424, 353] on button "Advanced settings" at bounding box center [401, 352] width 772 height 63
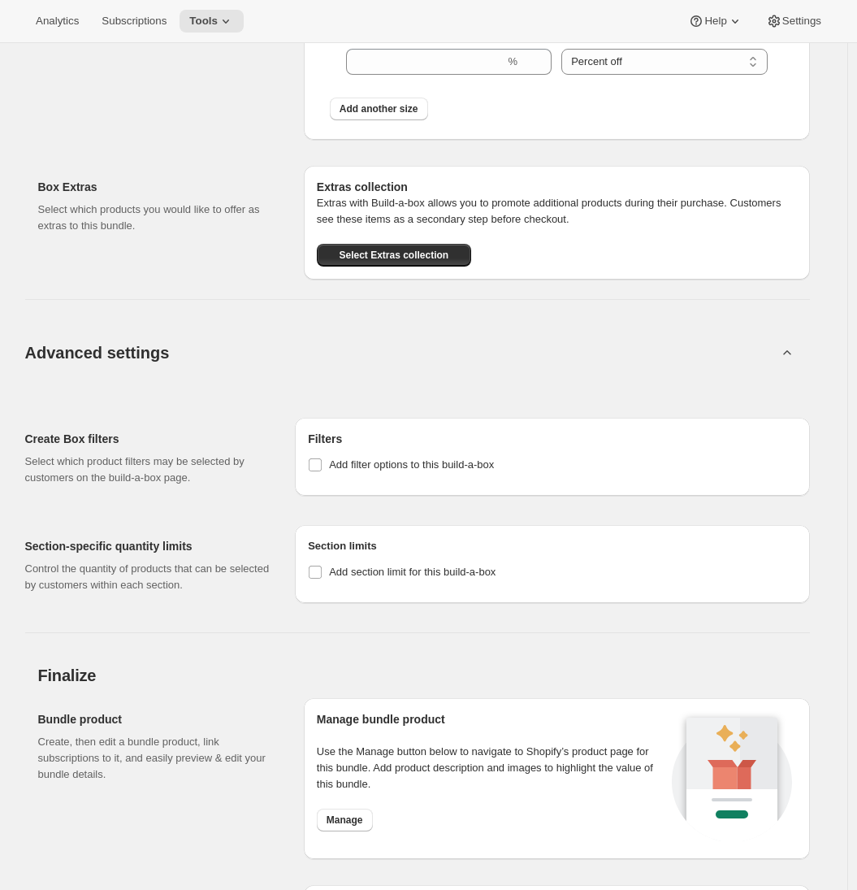
scroll to position [1295, 0]
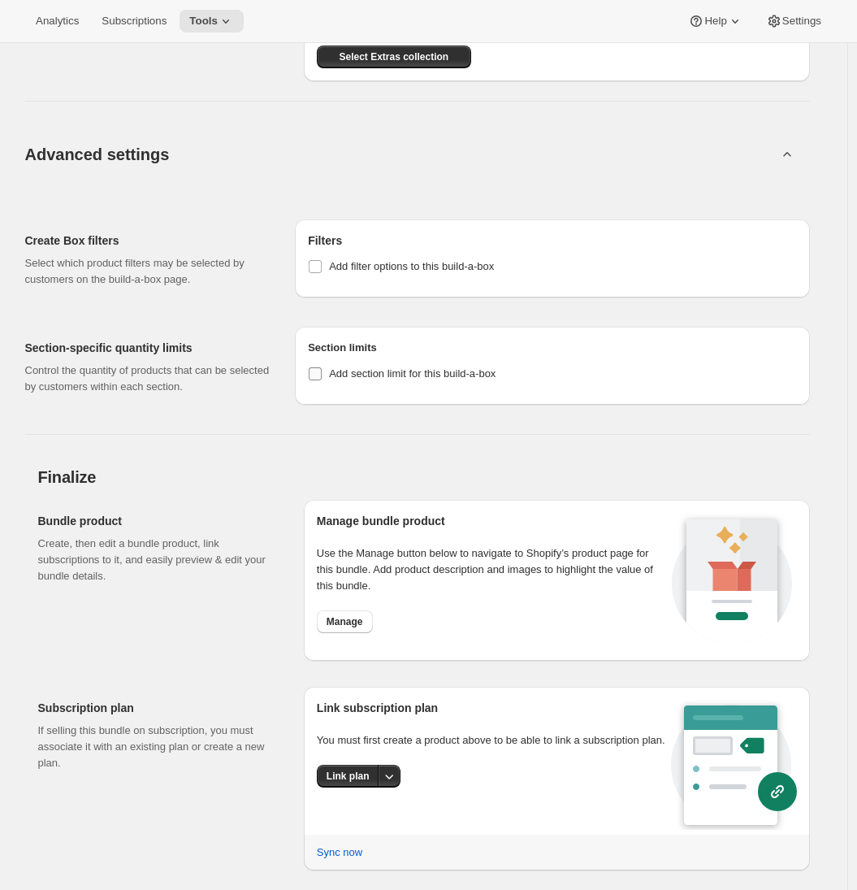
click at [332, 375] on label "Add section limit for this build-a-box" at bounding box center [402, 373] width 188 height 23
click at [322, 375] on input "Add section limit for this build-a-box" at bounding box center [315, 373] width 13 height 13
checkbox input "true"
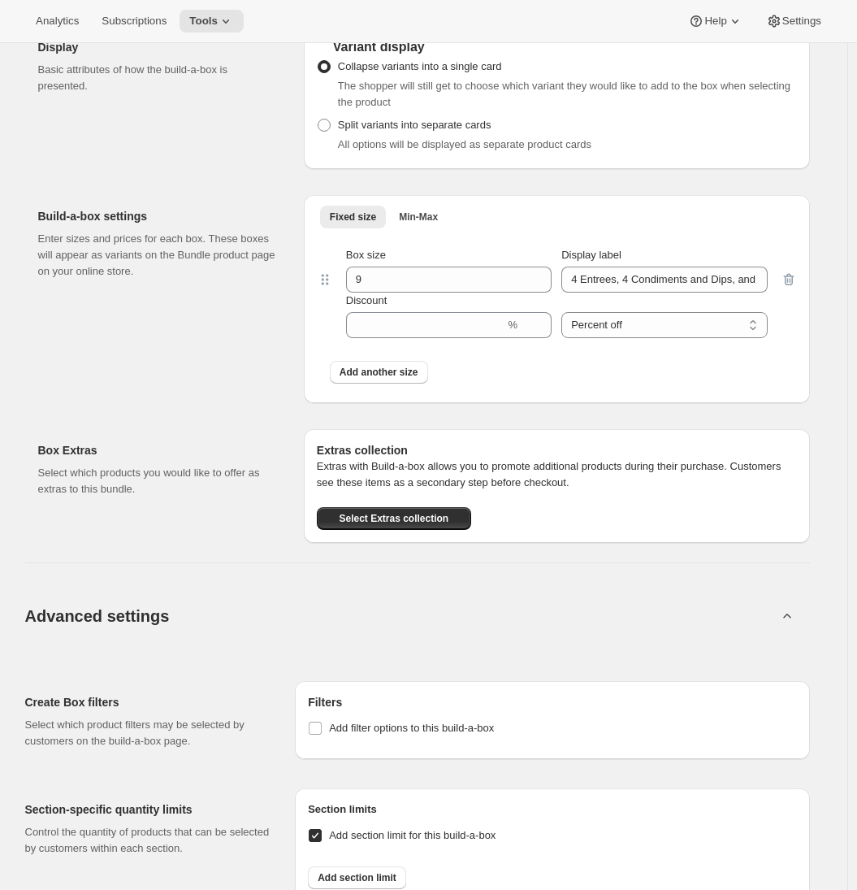
scroll to position [1162, 0]
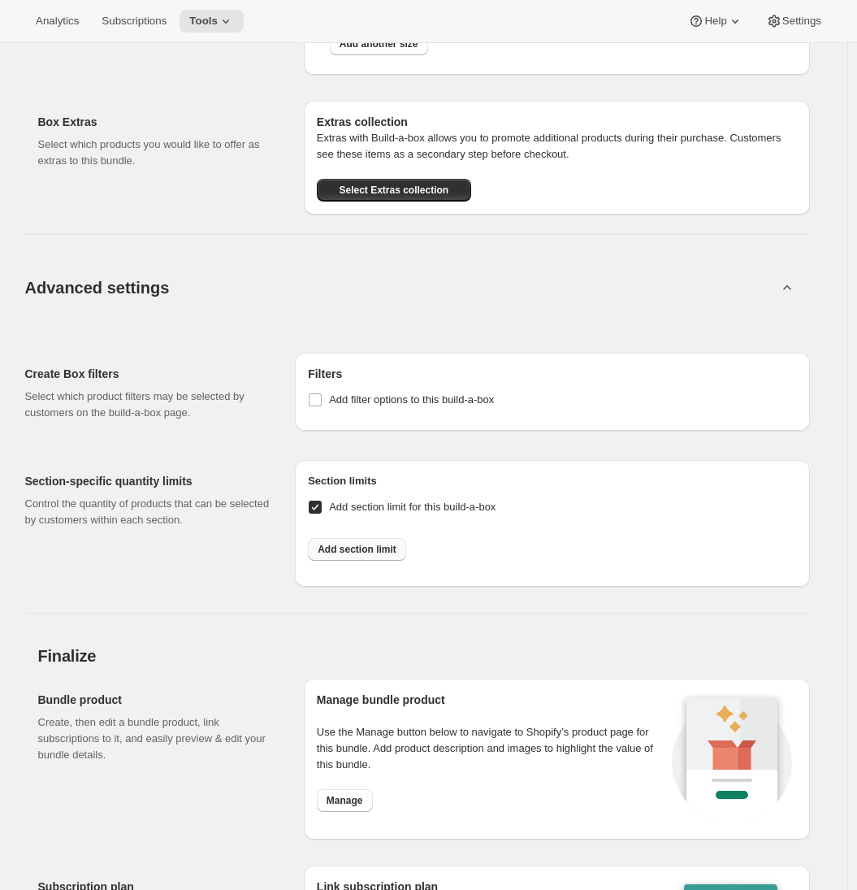
click at [367, 555] on span "Add section limit" at bounding box center [357, 549] width 79 height 13
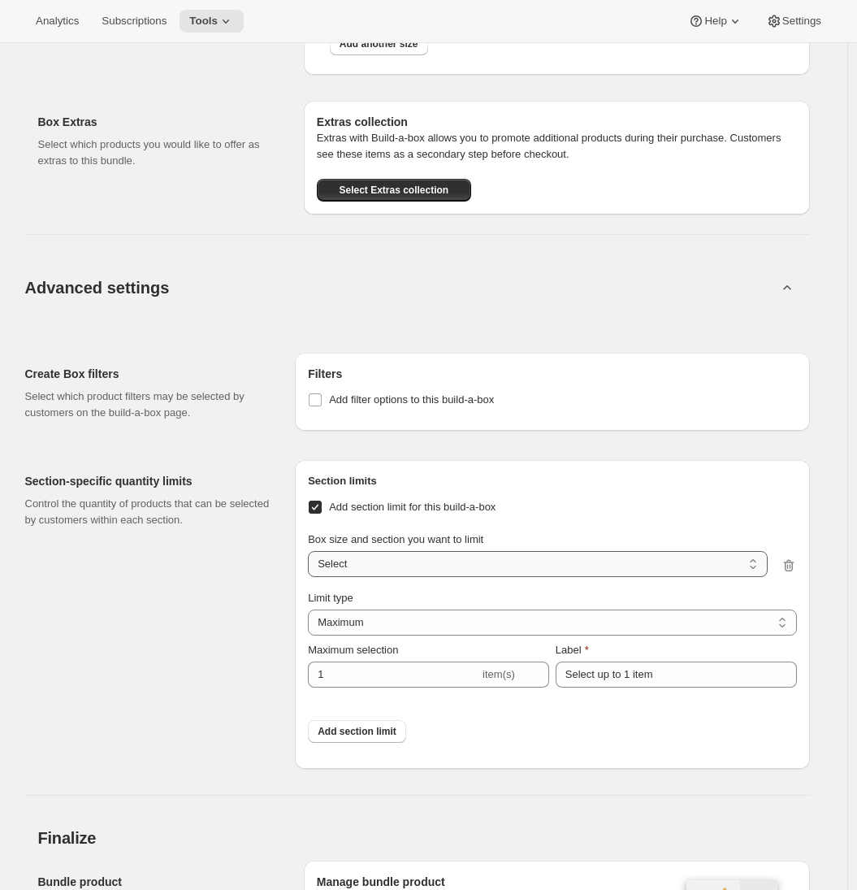
click at [369, 561] on select "4 Entrees, 4 Condiments and Dips, and 1 Dessert / Entrees 4 Entrees, 4 Condimen…" at bounding box center [537, 564] width 459 height 26
select select "gid://shopify/ProductVariant/46368004407445_3ddf2c77-8d37-43de-b8dd-250b7ef2c5e9"
click at [311, 551] on select "4 Entrees, 4 Condiments and Dips, and 1 Dessert / Entrees 4 Entrees, 4 Condimen…" at bounding box center [537, 564] width 459 height 26
click at [461, 566] on select "4 Entrees, 4 Condiments and Dips, and 1 Dessert / Entrees 4 Entrees, 4 Condimen…" at bounding box center [537, 564] width 459 height 26
click at [469, 573] on select "4 Entrees, 4 Condiments and Dips, and 1 Dessert / Entrees 4 Entrees, 4 Condimen…" at bounding box center [537, 564] width 459 height 26
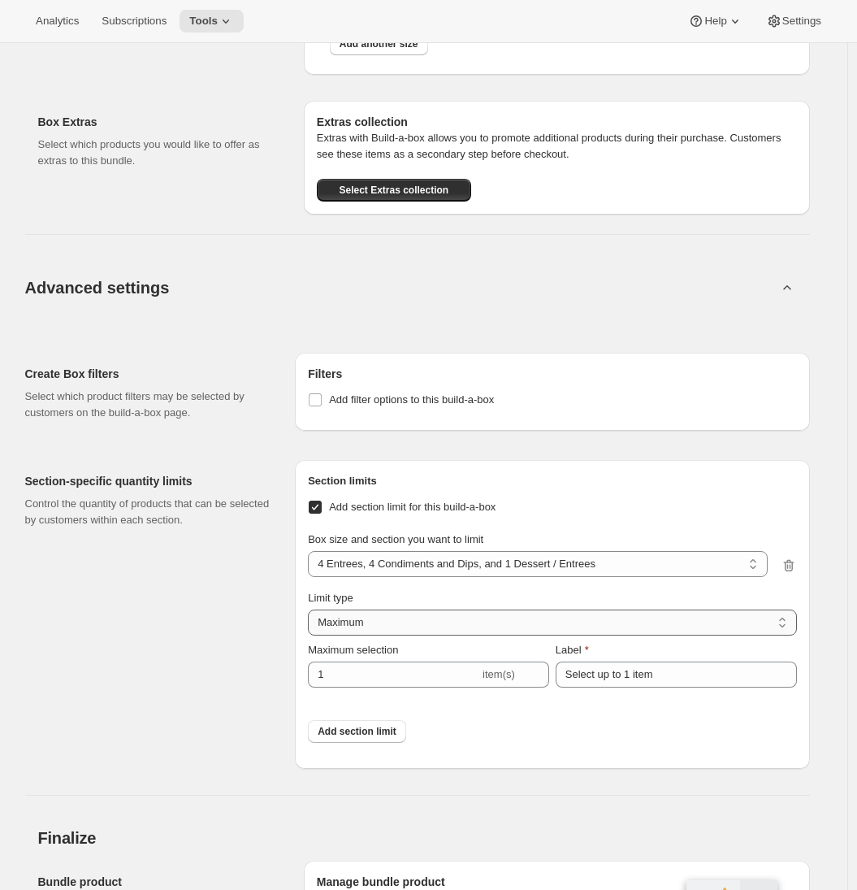
click at [421, 630] on select "Maximum Minimum Both" at bounding box center [552, 622] width 488 height 26
select select "BOTH"
click at [311, 609] on select "Maximum Minimum Both" at bounding box center [552, 622] width 488 height 26
type input "6"
type input "Select between 1 and 6 items"
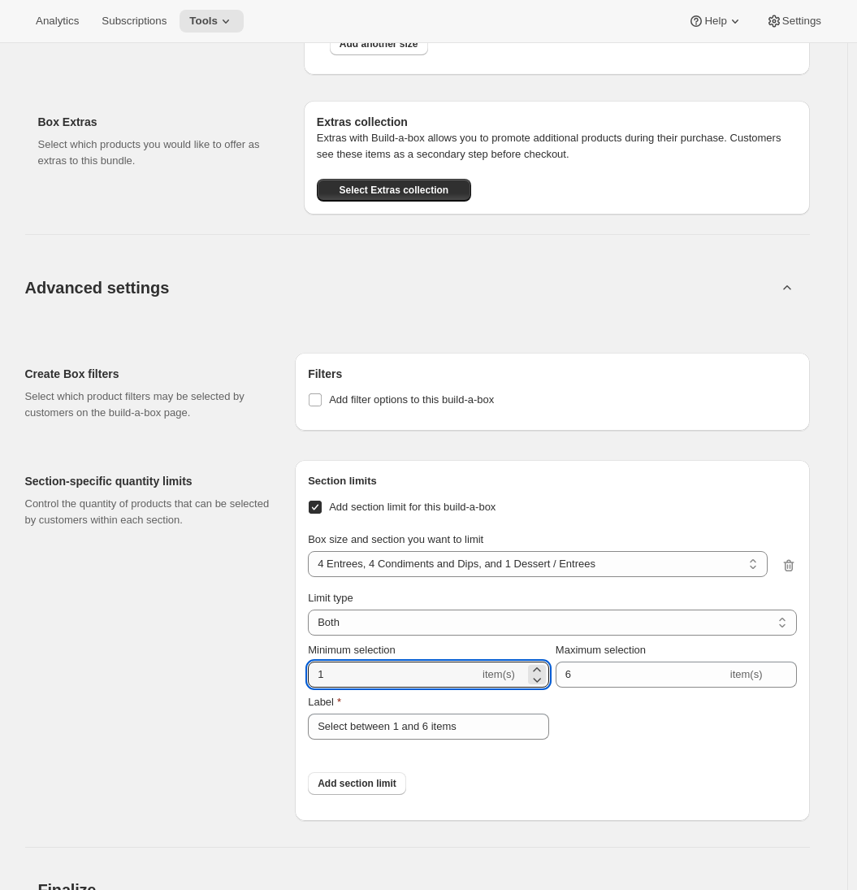
drag, startPoint x: 340, startPoint y: 674, endPoint x: 304, endPoint y: 672, distance: 35.8
click at [304, 672] on div "Section limits Add section limit for this build-a-box Box size and section you …" at bounding box center [552, 640] width 514 height 361
type input "4"
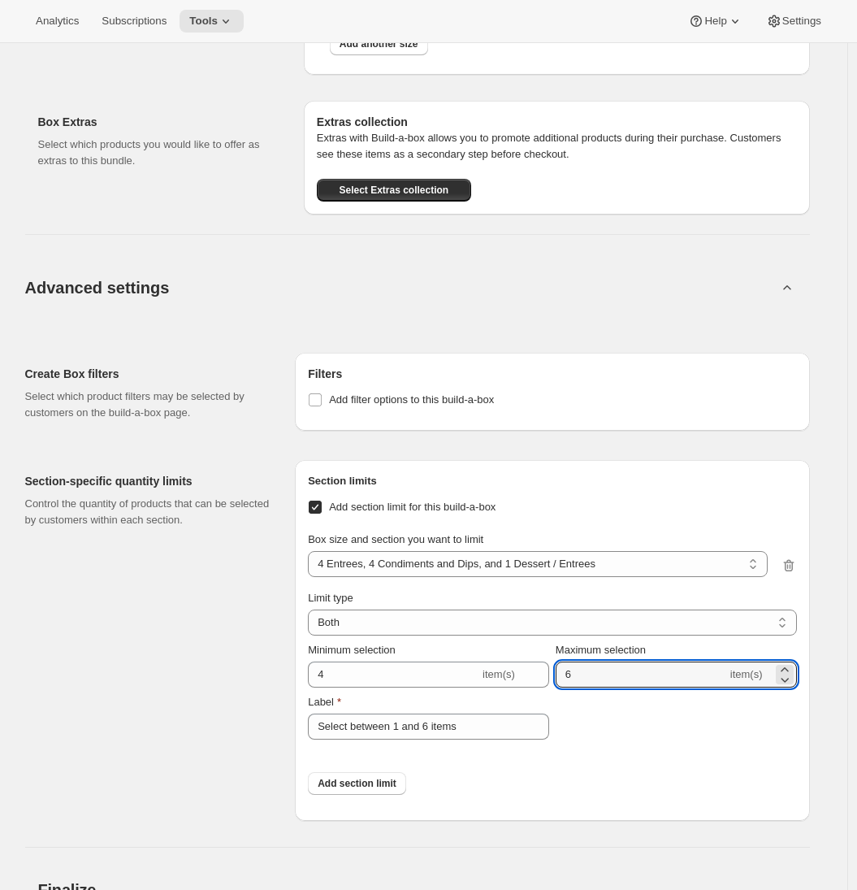
drag, startPoint x: 611, startPoint y: 667, endPoint x: 556, endPoint y: 667, distance: 55.3
click at [556, 667] on div "Minimum selection 4 item(s) Maximum selection 6 item(s) Label Select between 1 …" at bounding box center [552, 691] width 488 height 98
type input "4"
click at [214, 678] on div "Section-specific quantity limits Control the quantity of products that can be s…" at bounding box center [154, 640] width 258 height 361
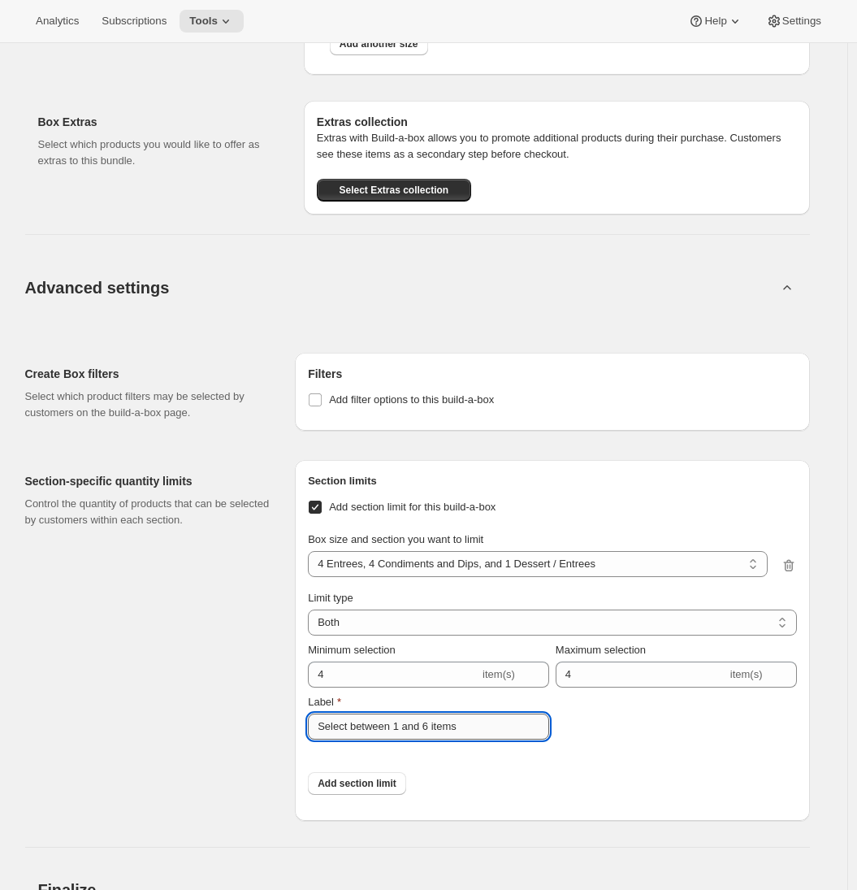
click at [378, 732] on input "Select between 1 and 6 items" at bounding box center [428, 726] width 241 height 26
type input "Select 4 Entrees"
click at [388, 786] on span "Add section limit" at bounding box center [357, 783] width 79 height 13
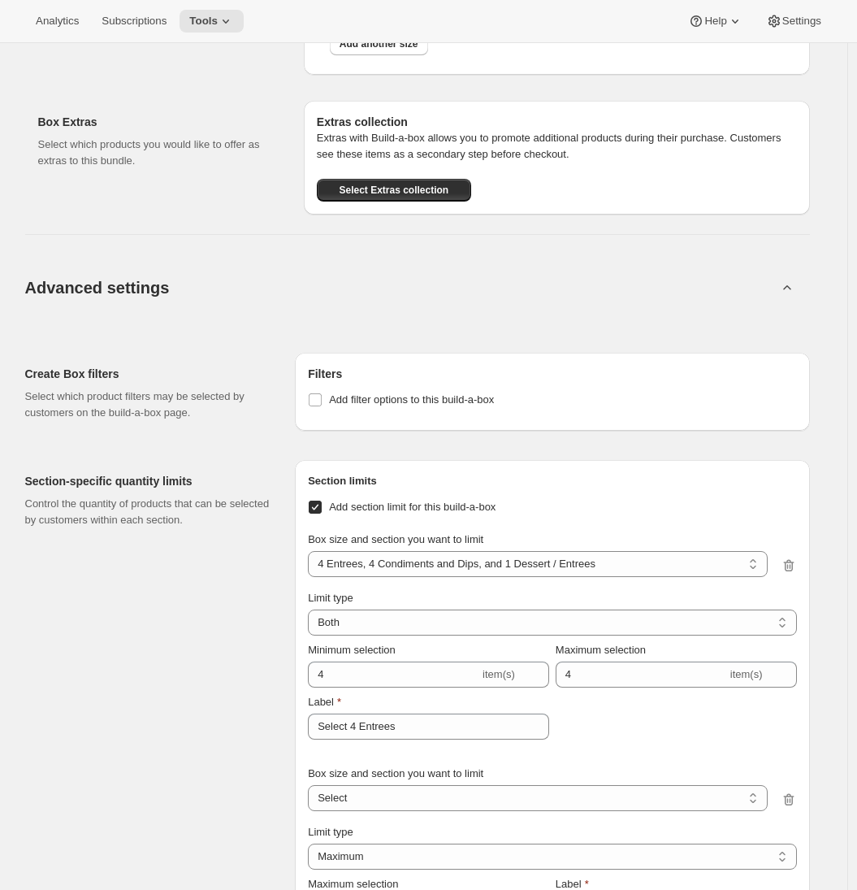
click at [273, 672] on div "Section-specific quantity limits Control the quantity of products that can be s…" at bounding box center [154, 731] width 258 height 543
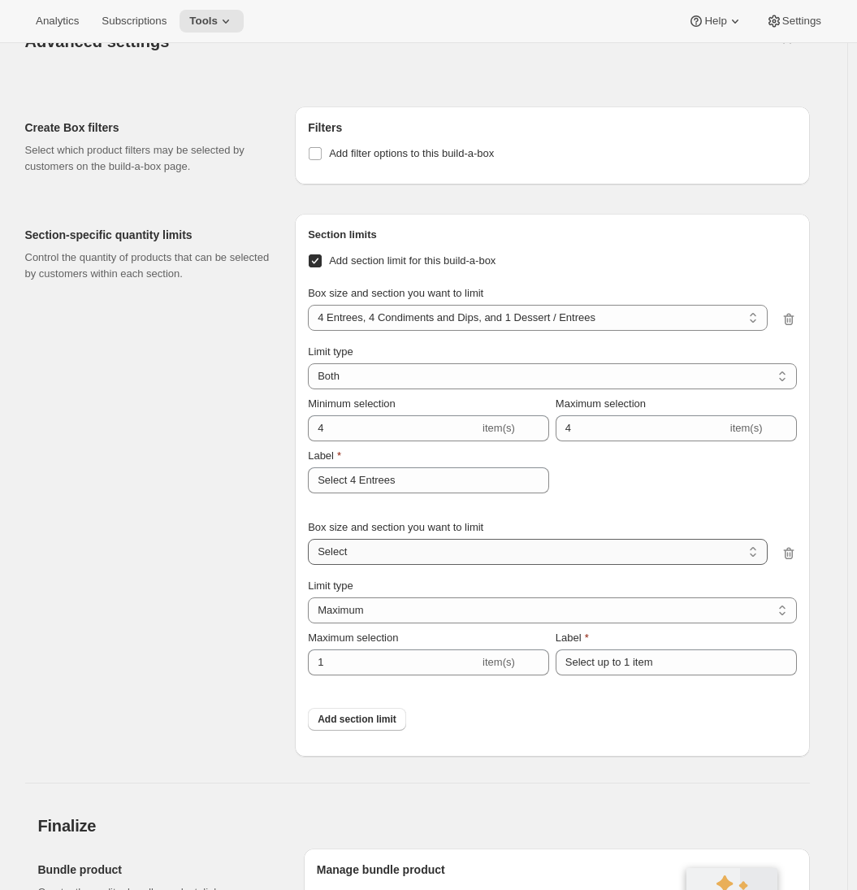
click at [366, 555] on select "4 Entrees, 4 Condiments and Dips, and 1 Dessert / Entrees 4 Entrees, 4 Condimen…" at bounding box center [537, 552] width 459 height 26
select select "gid://shopify/ProductVariant/46368004407445_26d93772-8d89-4ed7-a758-bb64b68d6385"
click at [311, 539] on select "4 Entrees, 4 Condiments and Dips, and 1 Dessert / Entrees 4 Entrees, 4 Condimen…" at bounding box center [537, 552] width 459 height 26
click at [345, 615] on select "Maximum Minimum Both" at bounding box center [552, 610] width 488 height 26
select select "BOTH"
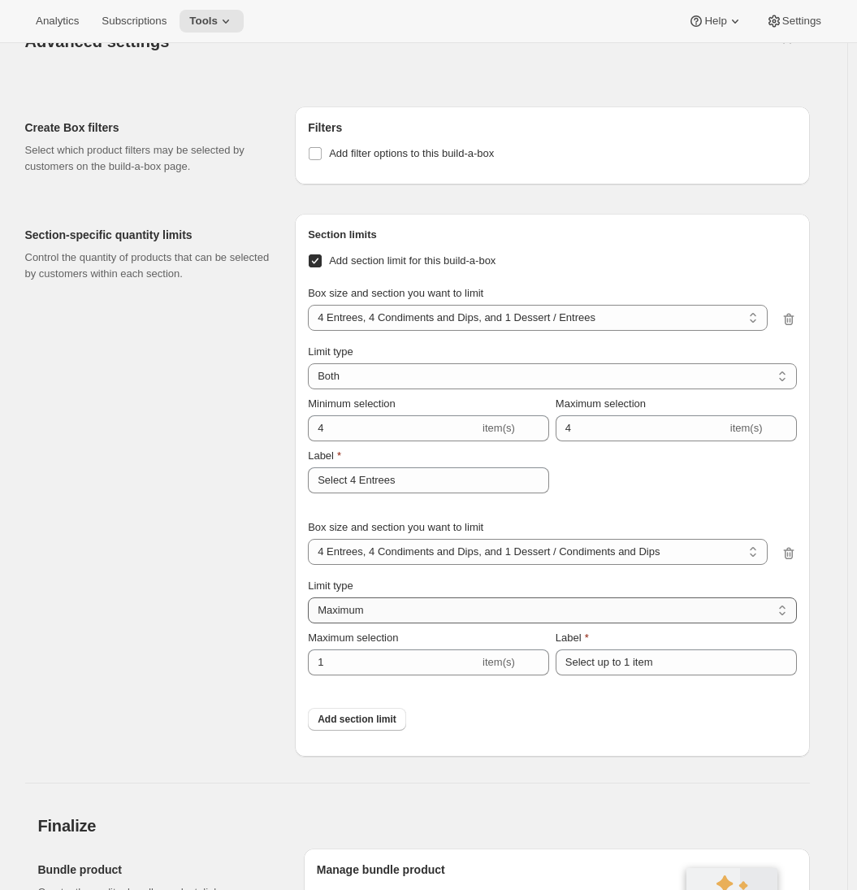
click at [311, 597] on select "Maximum Minimum Both" at bounding box center [552, 610] width 488 height 26
type input "6"
type input "Select between 1 and 6 items"
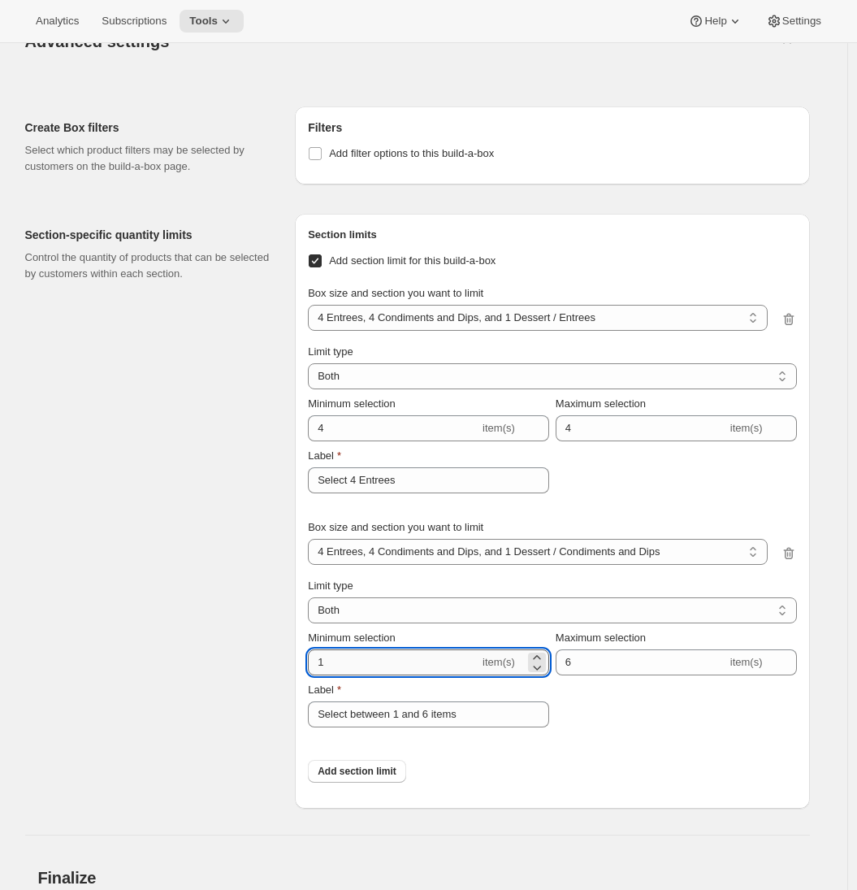
drag, startPoint x: 341, startPoint y: 653, endPoint x: 316, endPoint y: 654, distance: 25.2
click at [316, 654] on input "1" at bounding box center [393, 662] width 171 height 26
drag, startPoint x: 342, startPoint y: 661, endPoint x: 306, endPoint y: 655, distance: 37.0
click at [306, 656] on div "Section limits Add section limit for this build-a-box Box size and section you …" at bounding box center [552, 511] width 514 height 595
type input "4"
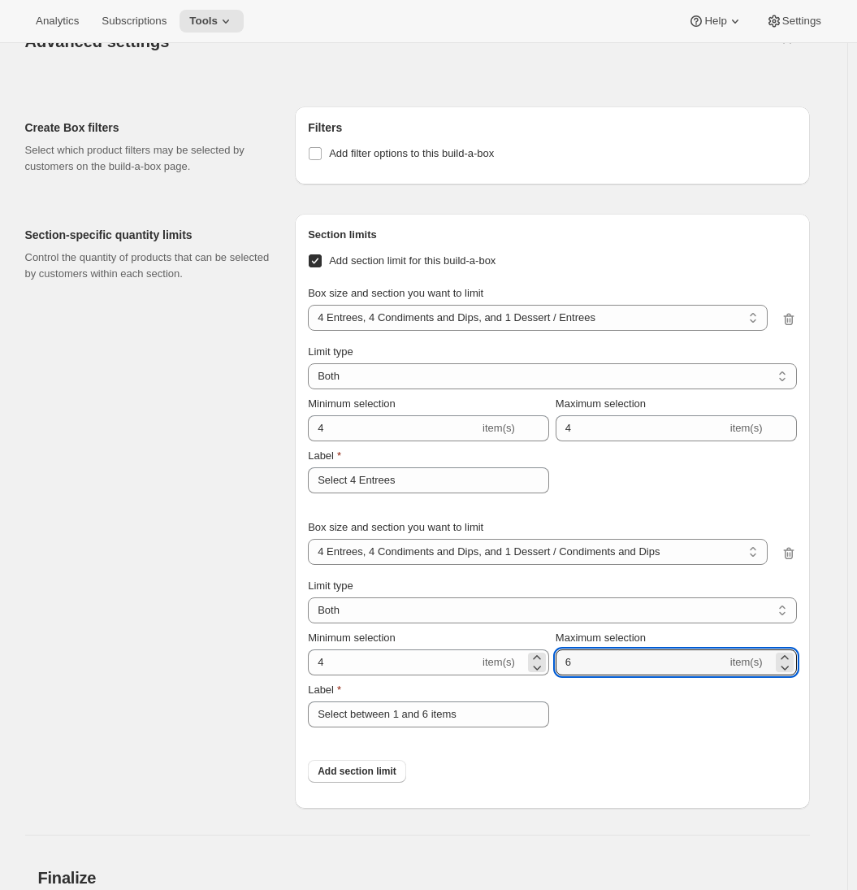
drag, startPoint x: 540, startPoint y: 663, endPoint x: 530, endPoint y: 662, distance: 9.8
click at [530, 493] on div "Minimum selection 4 item(s) Maximum selection 6 item(s) Label Select between 1 …" at bounding box center [552, 445] width 488 height 98
type input "4"
click at [418, 714] on input "Select between 1 and 6 items" at bounding box center [428, 714] width 241 height 26
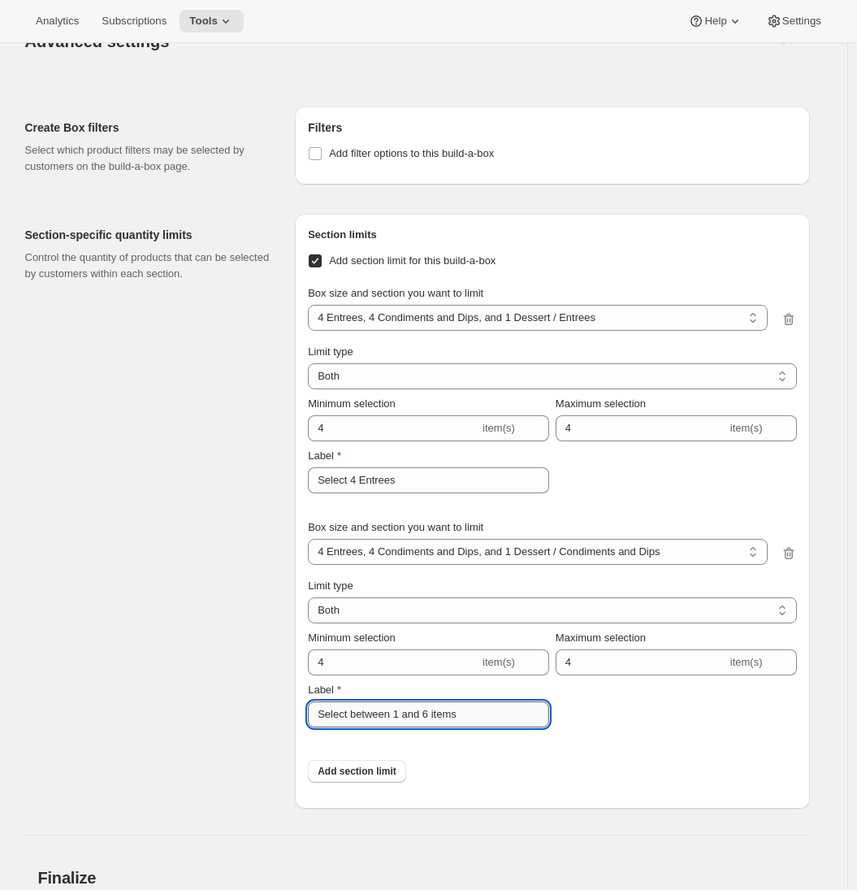
click at [418, 714] on input "Select between 1 and 6 items" at bounding box center [428, 714] width 241 height 26
type input "Select 4 Condiments and Dips"
click at [383, 766] on span "Add section limit" at bounding box center [357, 771] width 79 height 13
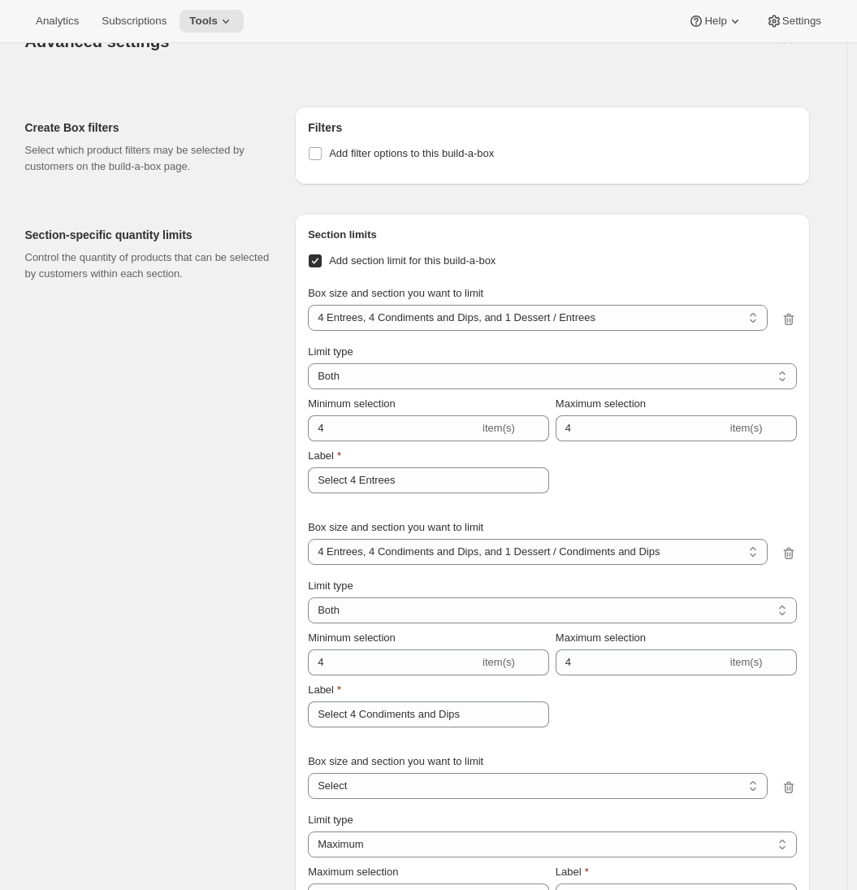
click at [241, 679] on div "Section-specific quantity limits Control the quantity of products that can be s…" at bounding box center [154, 602] width 258 height 777
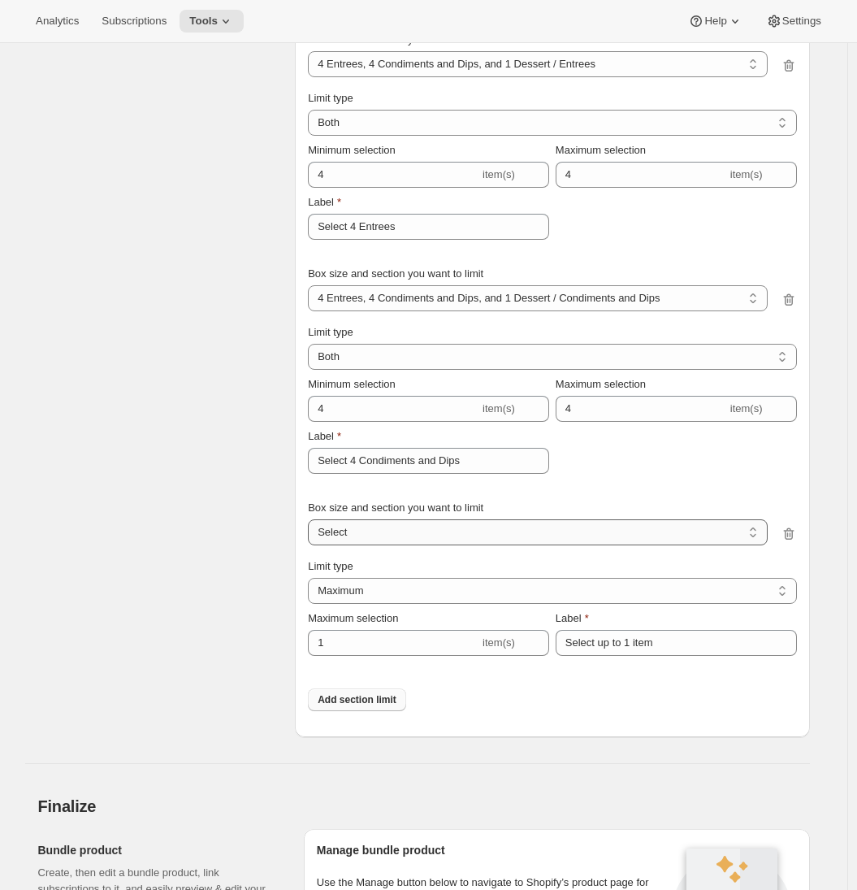
click at [405, 526] on select "4 Entrees, 4 Condiments and Dips, and 1 Dessert / Entrees 4 Entrees, 4 Condimen…" at bounding box center [537, 532] width 459 height 26
select select "gid://shopify/ProductVariant/46368004407445_08092655-92df-49aa-b17b-7bc3aa782450"
click at [311, 519] on select "4 Entrees, 4 Condiments and Dips, and 1 Dessert / Entrees 4 Entrees, 4 Condimen…" at bounding box center [537, 532] width 459 height 26
click at [357, 599] on select "Maximum Minimum Both" at bounding box center [552, 591] width 488 height 26
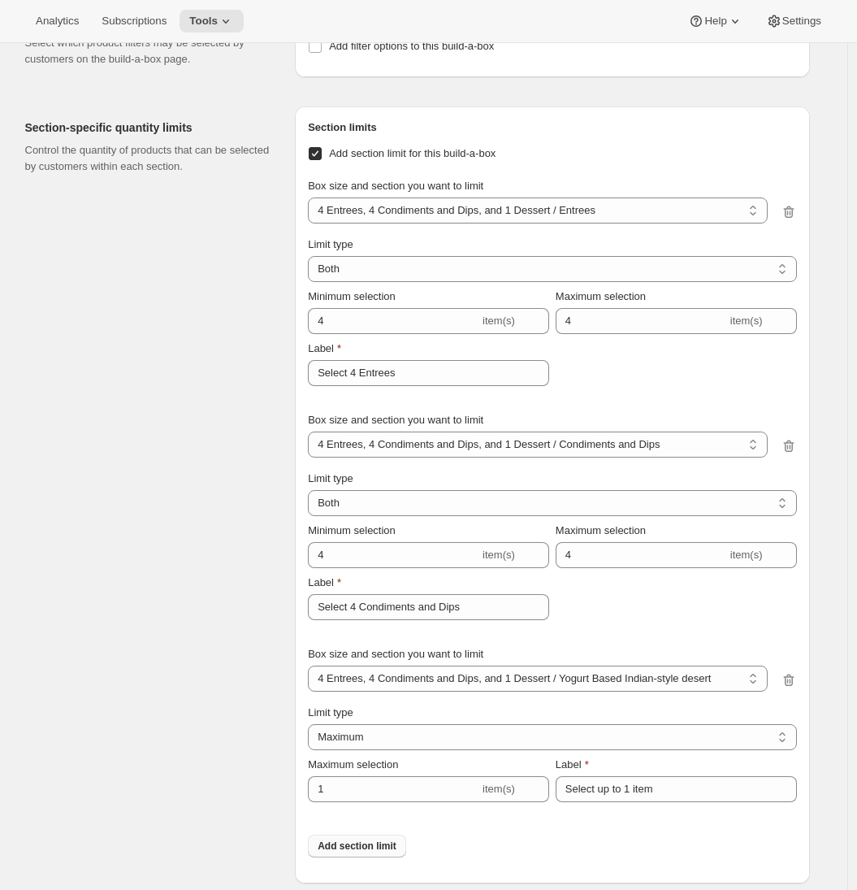
scroll to position [1828, 0]
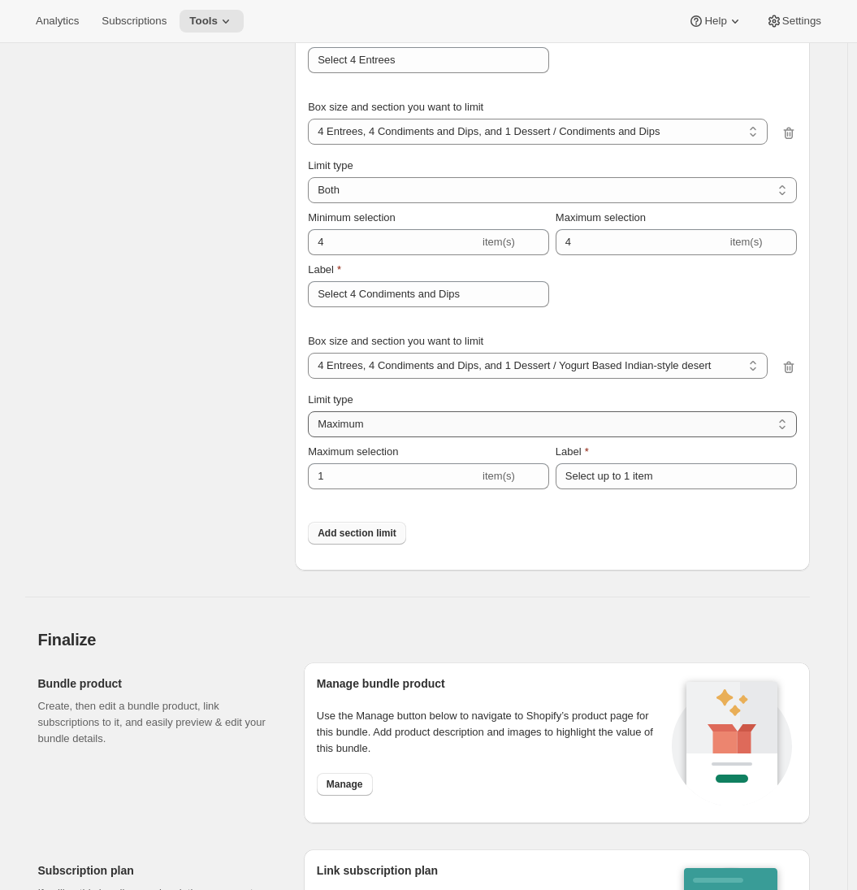
click at [354, 433] on select "Maximum Minimum Both" at bounding box center [552, 424] width 488 height 26
select select "BOTH"
click at [311, 411] on select "Maximum Minimum Both" at bounding box center [552, 424] width 488 height 26
type input "6"
type input "Select between 1 and 6 items"
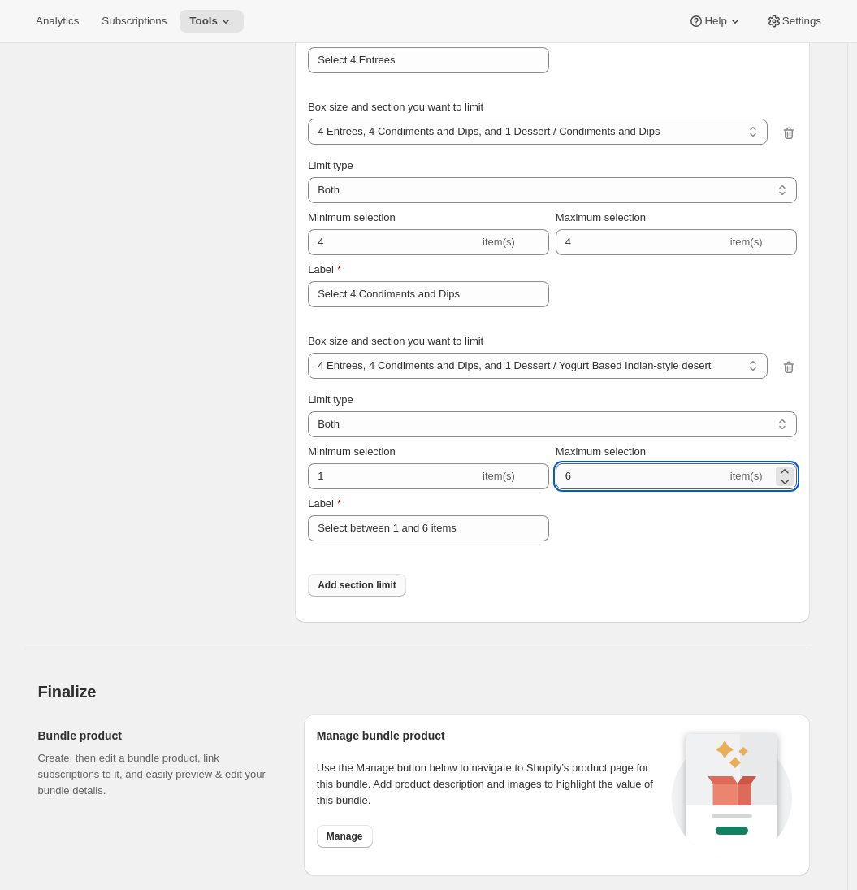
drag, startPoint x: 591, startPoint y: 475, endPoint x: 575, endPoint y: 474, distance: 15.5
click at [575, 474] on input "6" at bounding box center [641, 476] width 171 height 26
drag, startPoint x: 576, startPoint y: 474, endPoint x: 561, endPoint y: 473, distance: 14.6
click at [561, 473] on input "6" at bounding box center [641, 476] width 171 height 26
type input "1"
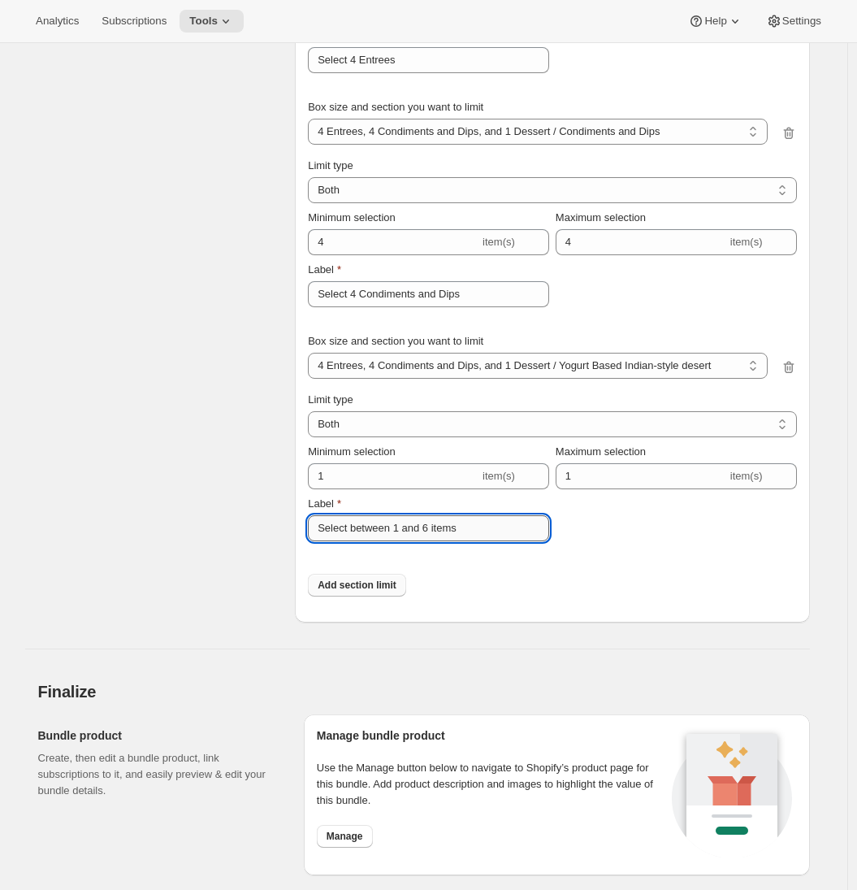
drag, startPoint x: 358, startPoint y: 527, endPoint x: 540, endPoint y: 525, distance: 182.8
click at [540, 525] on input "Select between 1 and 6 items" at bounding box center [428, 528] width 241 height 26
type input "Select 1 Desert"
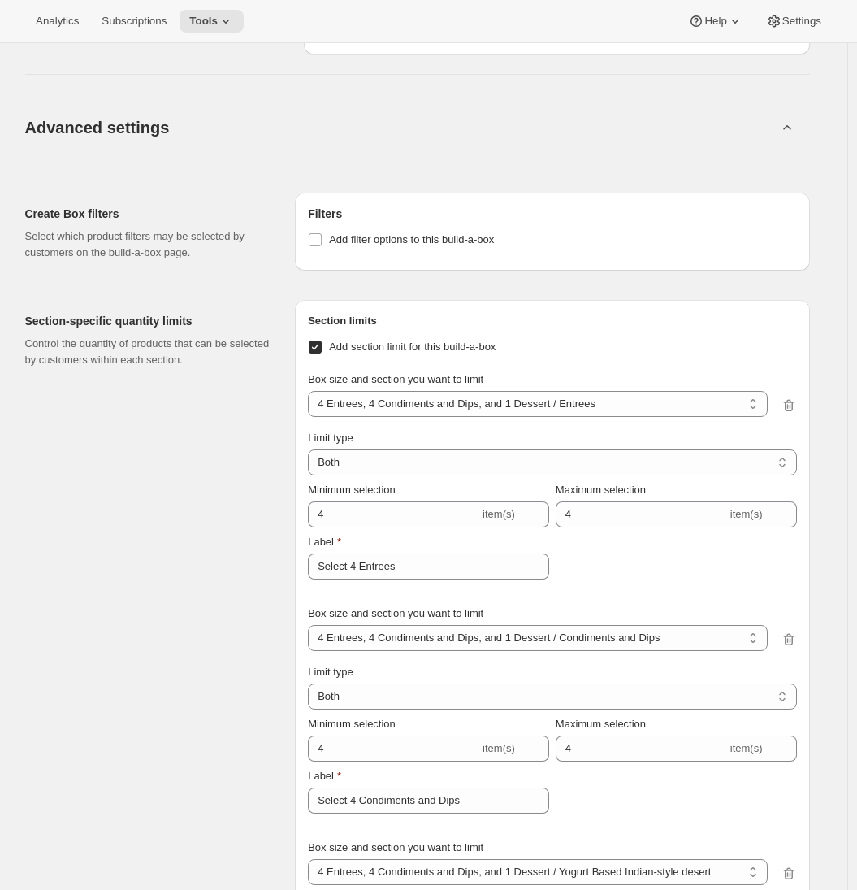
scroll to position [1398, 0]
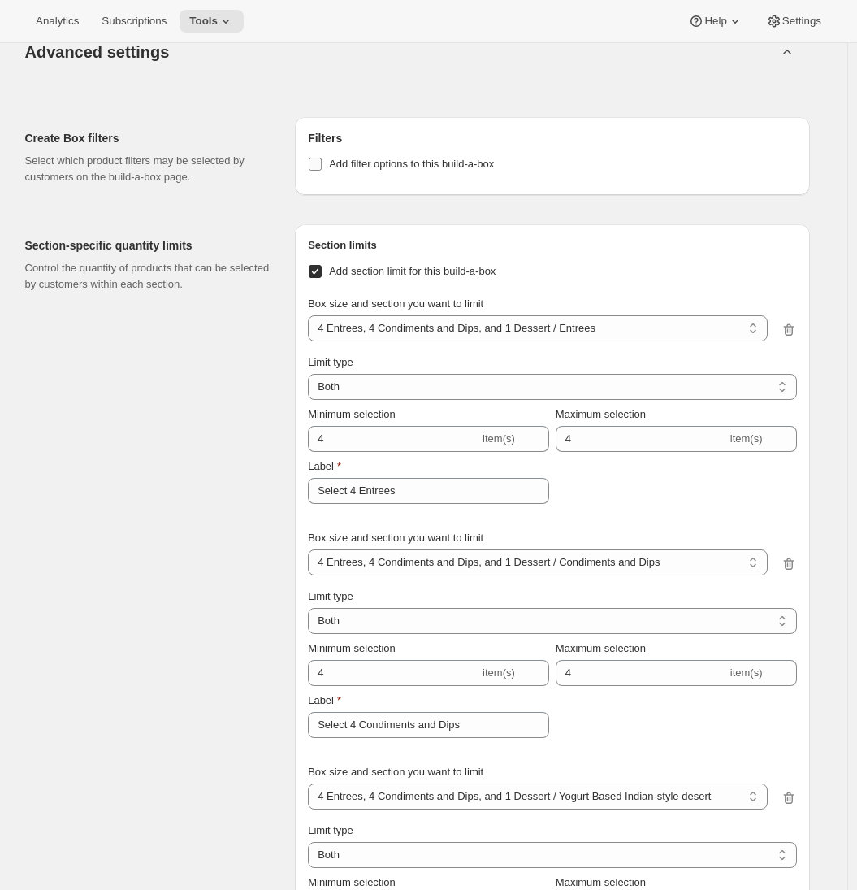
click at [321, 165] on input "Add filter options to this build-a-box" at bounding box center [315, 164] width 13 height 13
checkbox input "true"
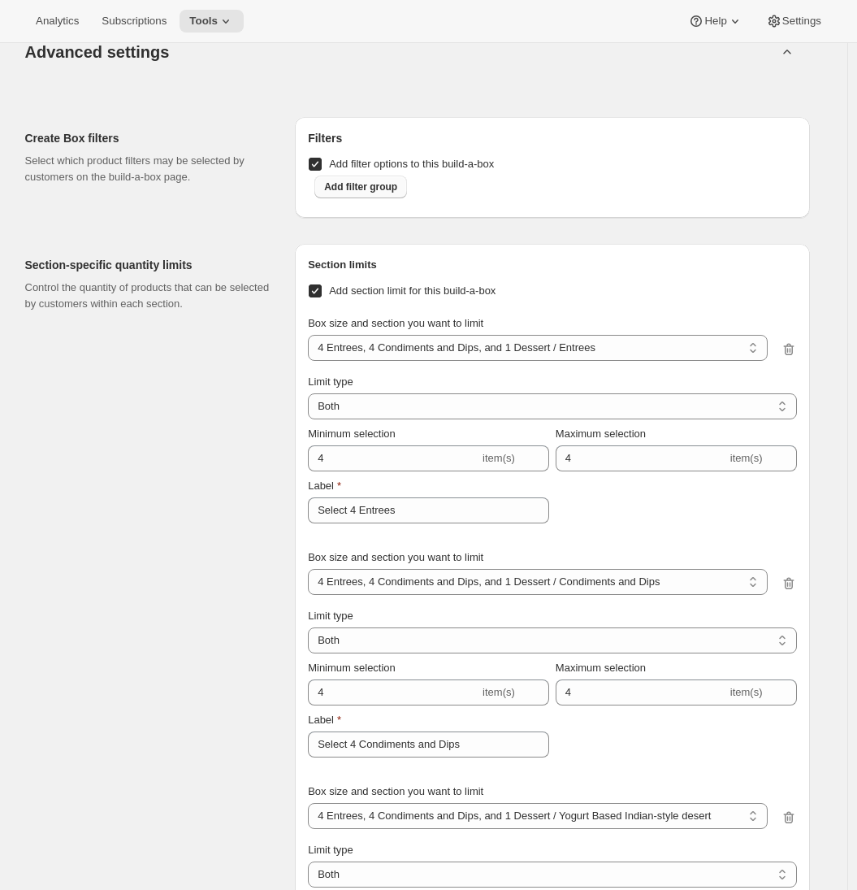
click at [355, 189] on span "Add filter group" at bounding box center [360, 186] width 73 height 13
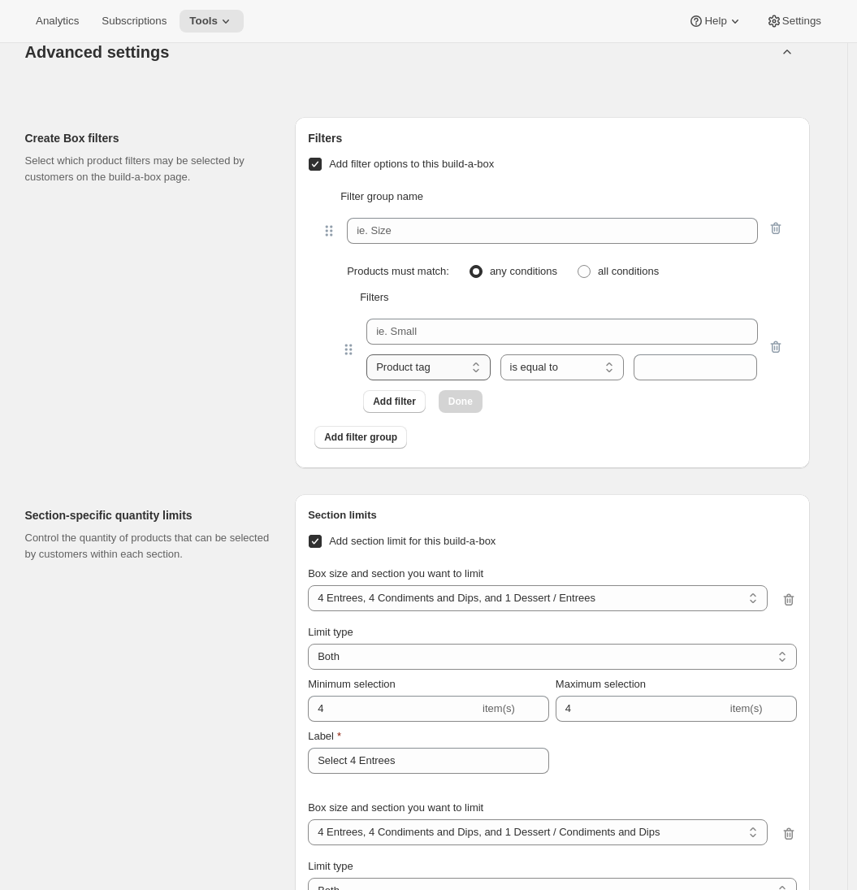
click at [436, 371] on select "Product tag Variant's title" at bounding box center [428, 367] width 124 height 26
click at [272, 396] on div "Create Box filters Select which product filters may be selected by customers on…" at bounding box center [154, 292] width 258 height 351
click at [250, 436] on div "Create Box filters Select which product filters may be selected by customers on…" at bounding box center [154, 292] width 258 height 351
click at [134, 251] on div "Create Box filters Select which product filters may be selected by customers on…" at bounding box center [154, 292] width 258 height 351
click at [440, 371] on select "Product tag Variant's title" at bounding box center [428, 367] width 124 height 26
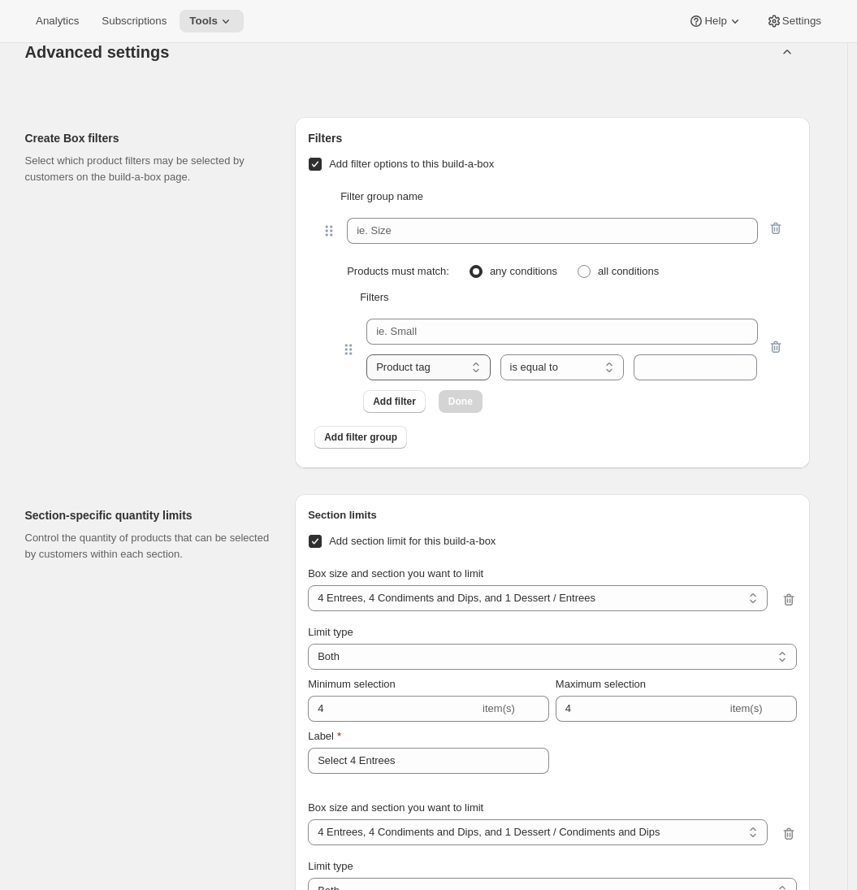
select select "variantTitle"
click at [370, 354] on select "Product tag Variant's title" at bounding box center [428, 367] width 124 height 26
click at [618, 365] on select "is equal to is not equal to contains does not contain" at bounding box center [563, 367] width 124 height 26
select select "contains"
click at [504, 354] on select "is equal to is not equal to contains does not contain" at bounding box center [563, 367] width 124 height 26
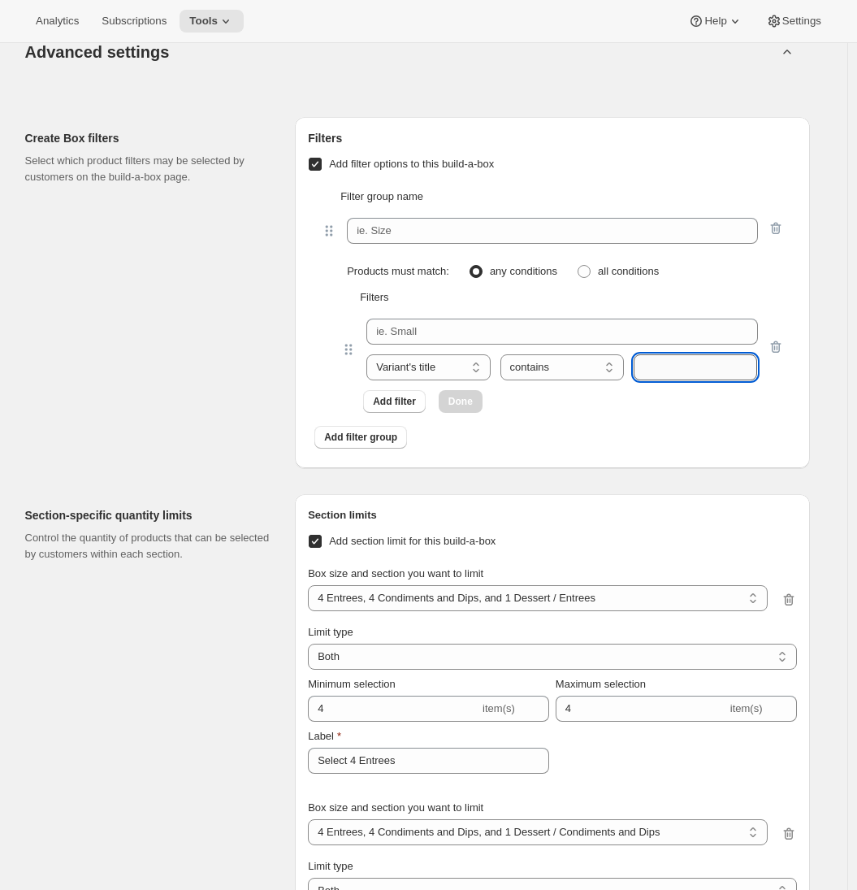
click at [665, 371] on input "text" at bounding box center [696, 367] width 124 height 26
type input "Mild"
click at [254, 316] on div "Create Box filters Select which product filters may be selected by customers on…" at bounding box center [154, 292] width 258 height 351
click at [322, 161] on input "Add filter options to this build-a-box" at bounding box center [315, 164] width 13 height 13
checkbox input "false"
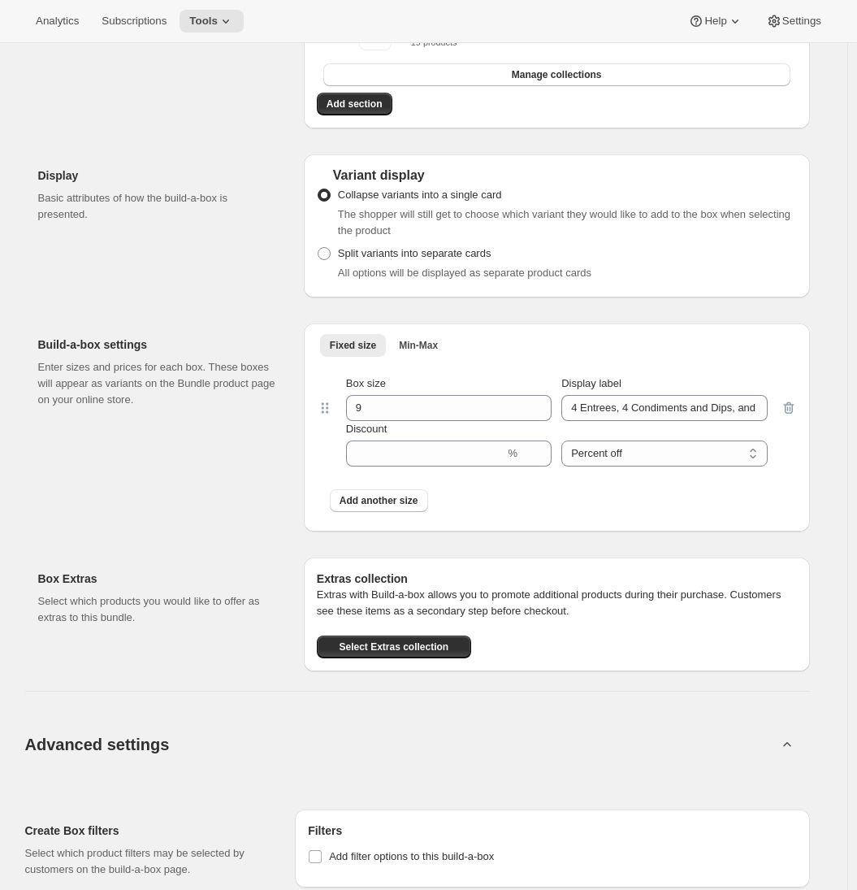
scroll to position [778, 0]
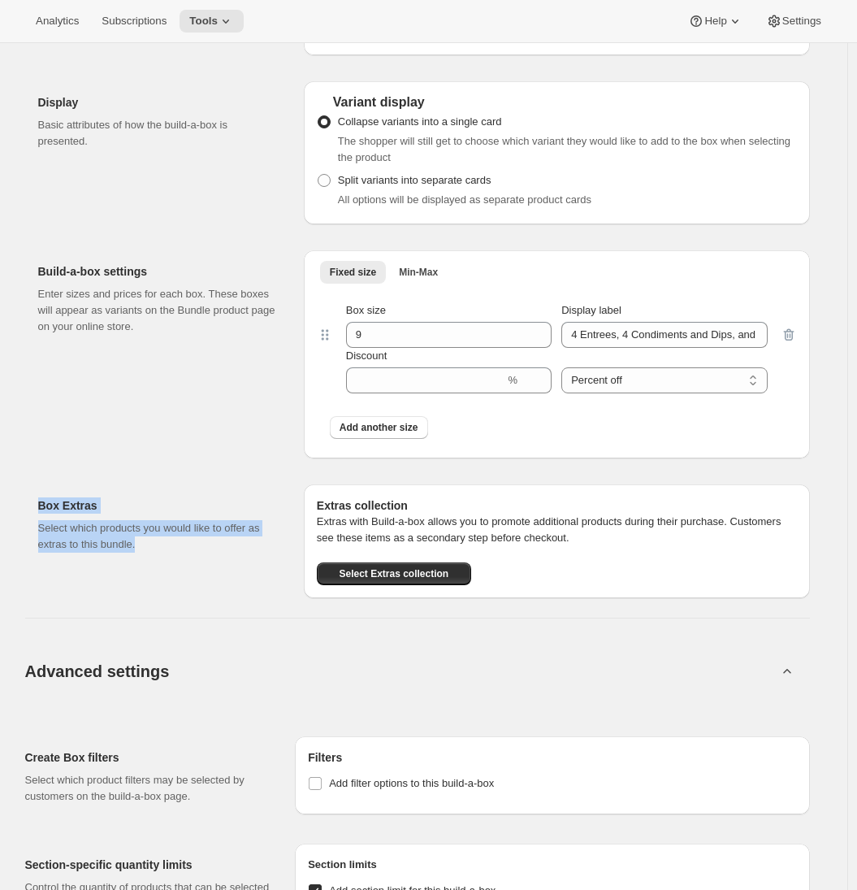
drag, startPoint x: 33, startPoint y: 503, endPoint x: 157, endPoint y: 547, distance: 131.1
click at [157, 547] on div "All time Revenue $0.00 Orders 0 Active subscriptions 0 Initial setup Basic Info…" at bounding box center [417, 723] width 785 height 2821
click at [415, 575] on span "Select Extras collection" at bounding box center [394, 573] width 110 height 13
click at [145, 224] on div "Box settings Select products Select which products you would like offer in this…" at bounding box center [424, 85] width 772 height 1025
click at [382, 583] on button "Select Extras collection" at bounding box center [394, 573] width 154 height 23
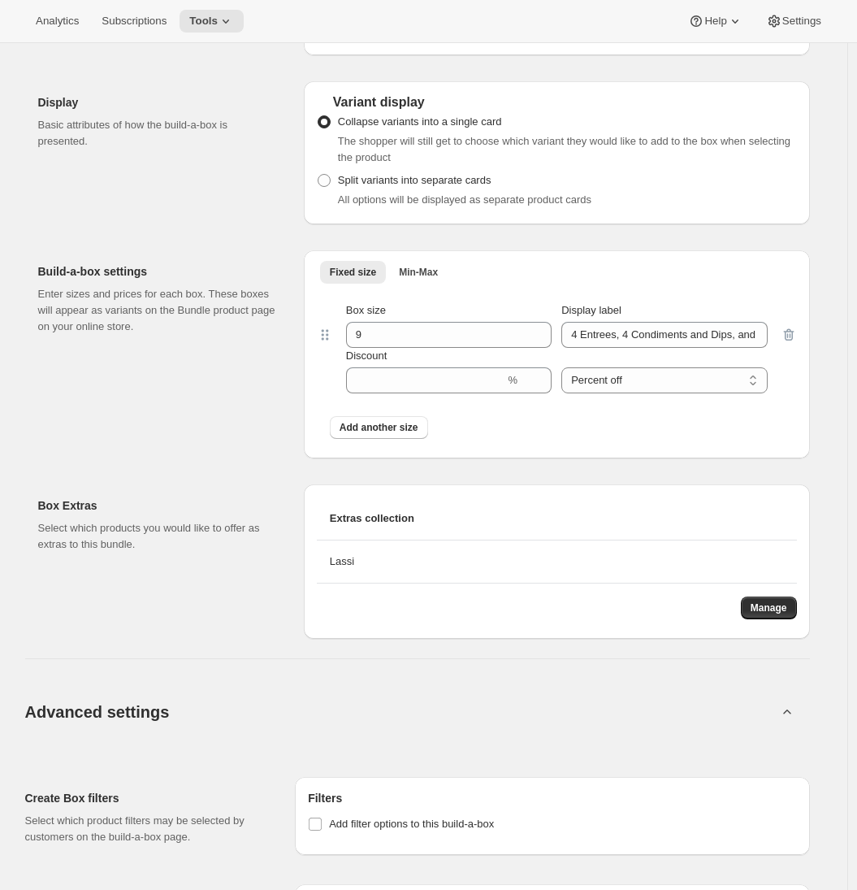
scroll to position [0, 0]
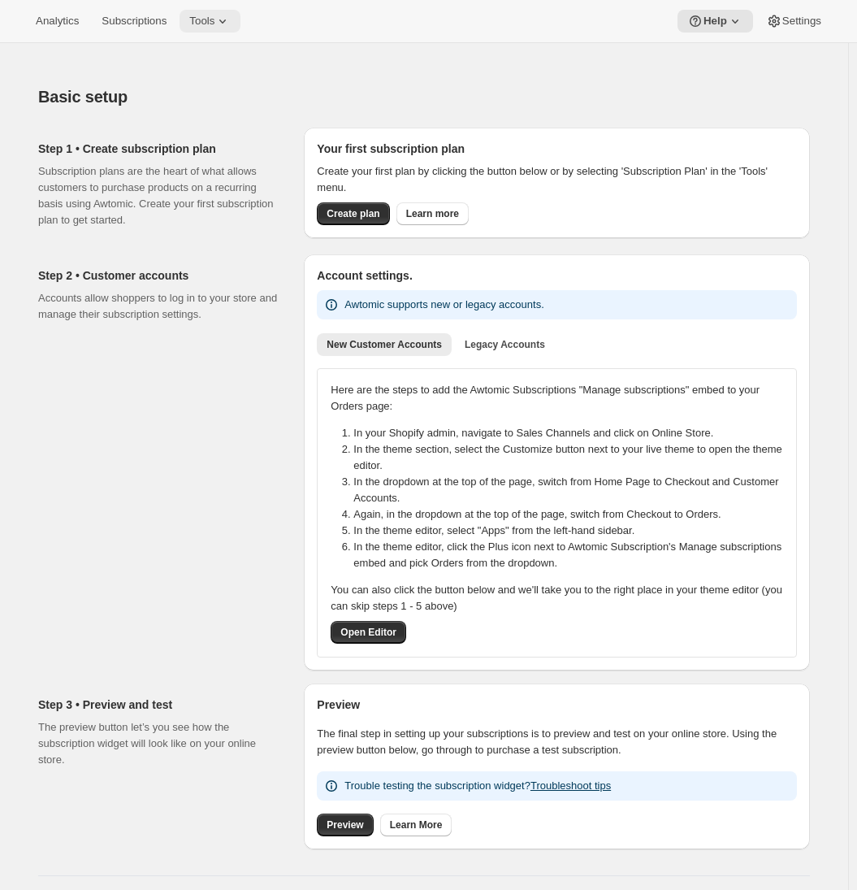
click at [215, 24] on span "Tools" at bounding box center [201, 21] width 25 height 13
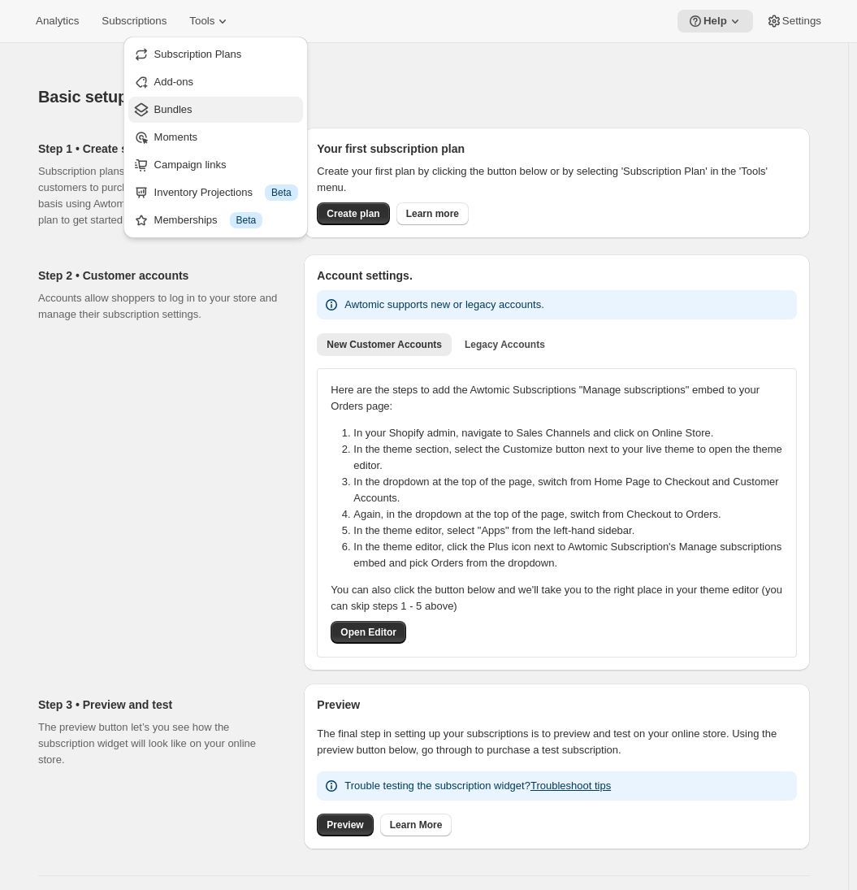
click at [210, 108] on span "Bundles" at bounding box center [226, 110] width 144 height 16
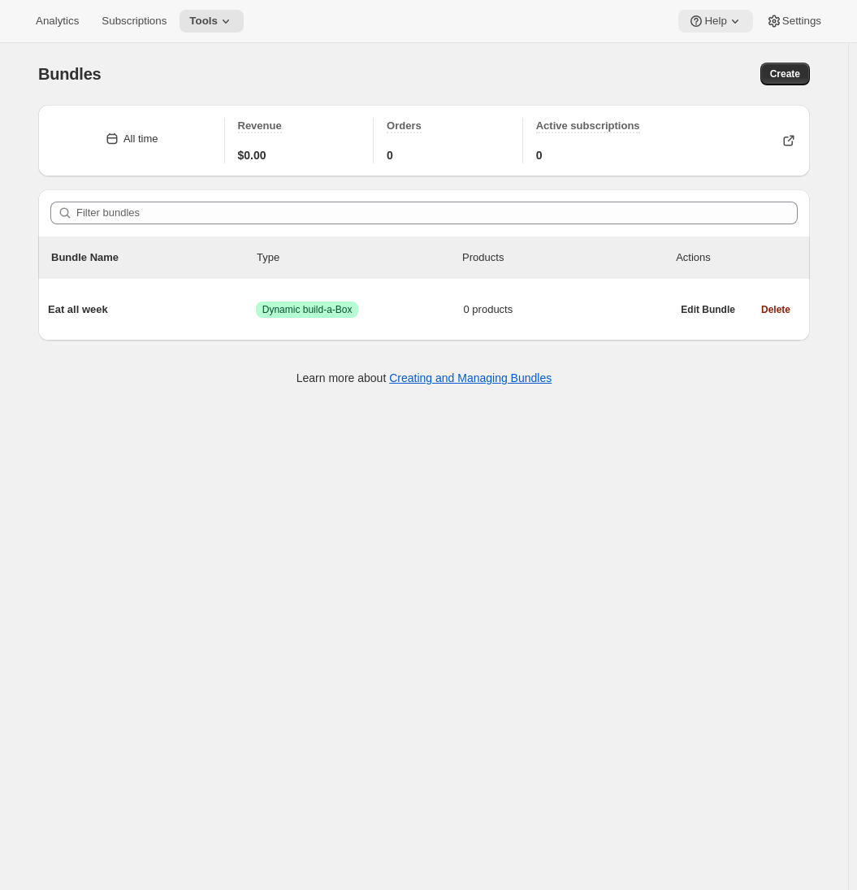
click at [704, 25] on span "Help" at bounding box center [715, 21] width 22 height 13
click at [711, 52] on span "Setup guide" at bounding box center [710, 54] width 56 height 12
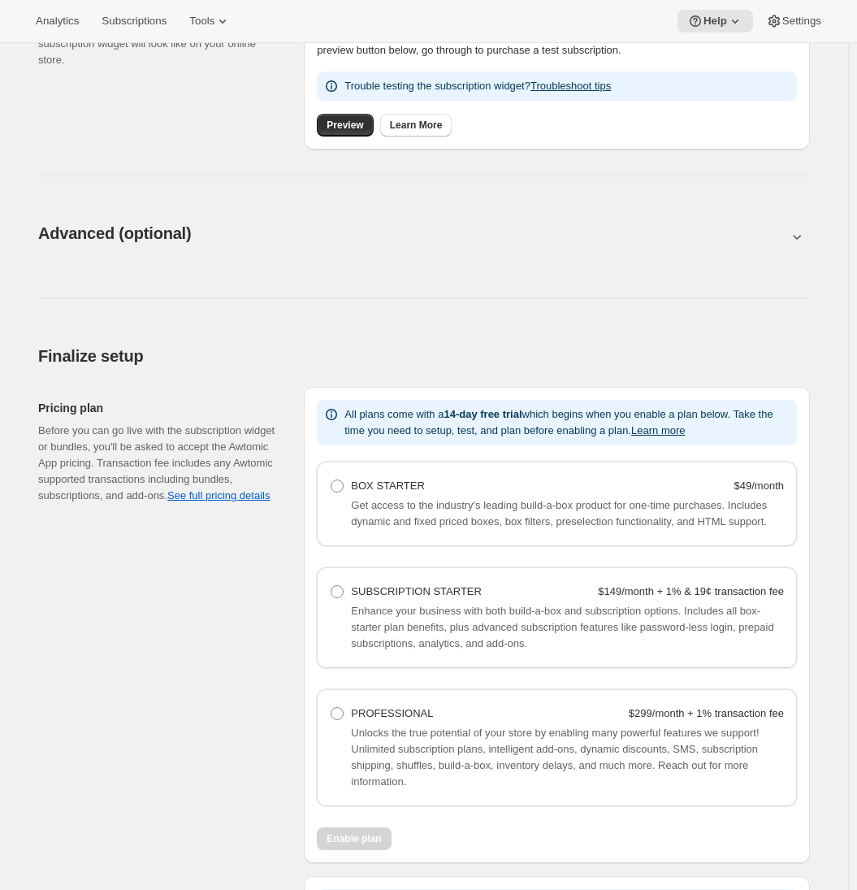
scroll to position [709, 0]
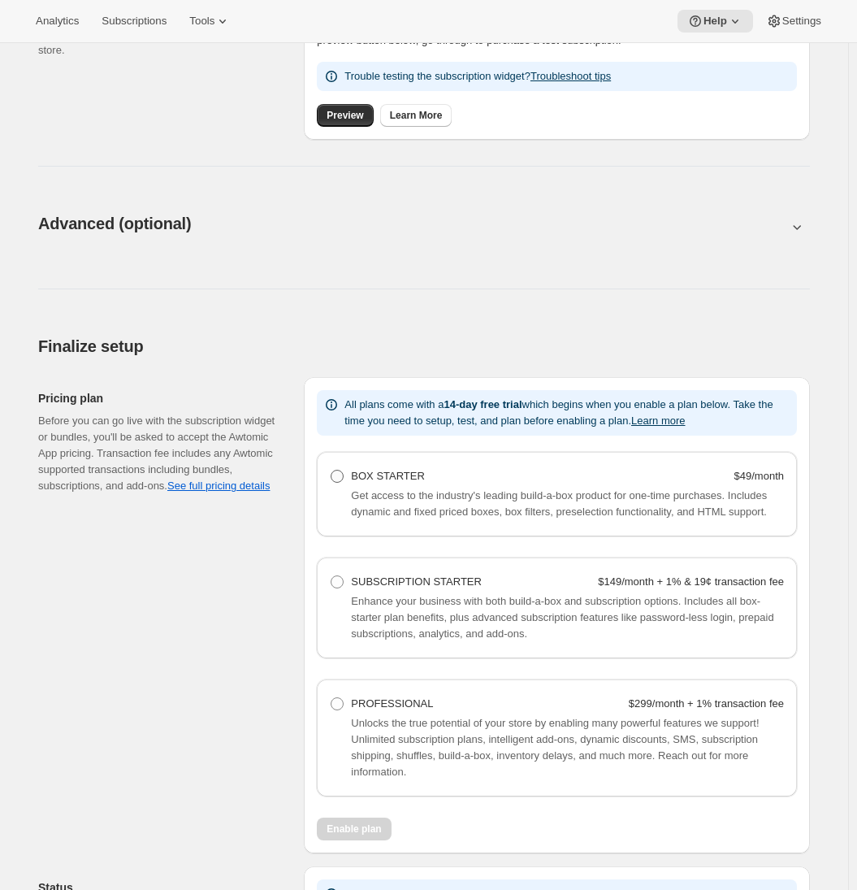
click at [342, 479] on span at bounding box center [337, 476] width 13 height 13
click at [332, 470] on Starter "BOX STARTER $49/month" at bounding box center [331, 470] width 1 height 1
radio Starter "true"
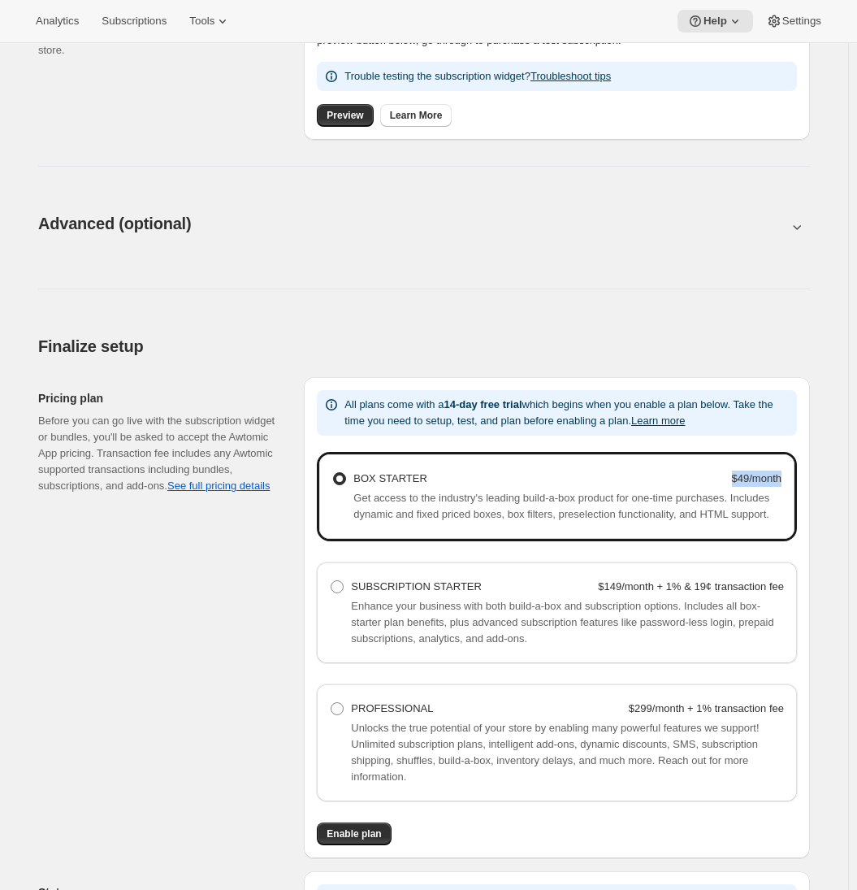
click at [788, 478] on div "BOX STARTER $49/month Get access to the industry's leading build-a-box product …" at bounding box center [556, 496] width 475 height 85
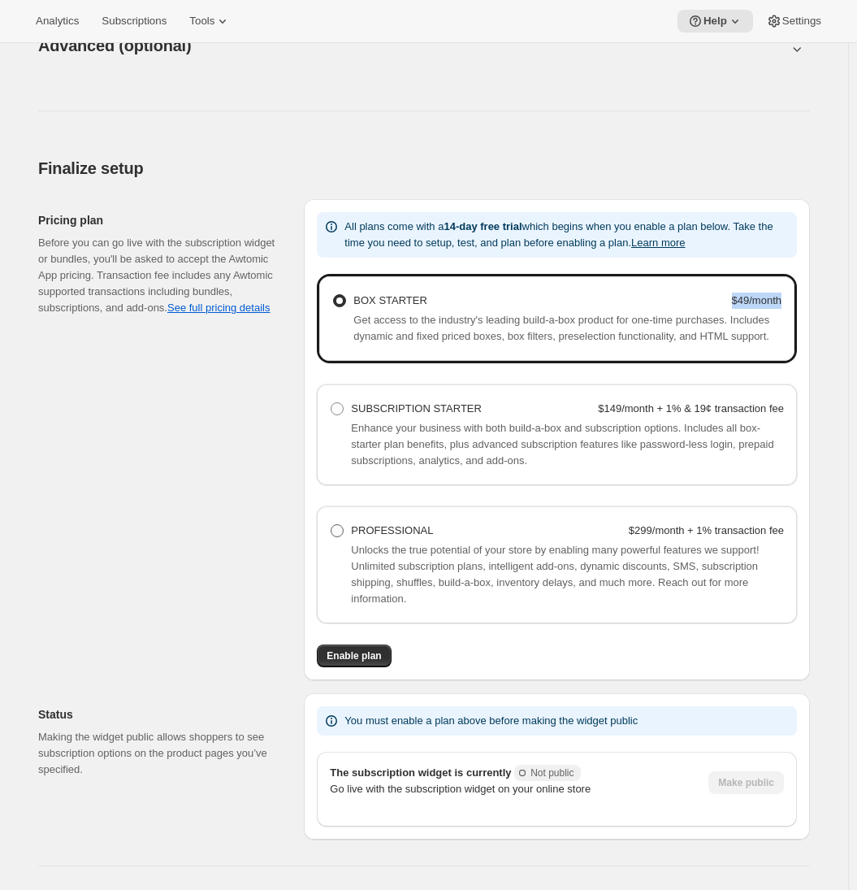
scroll to position [937, 0]
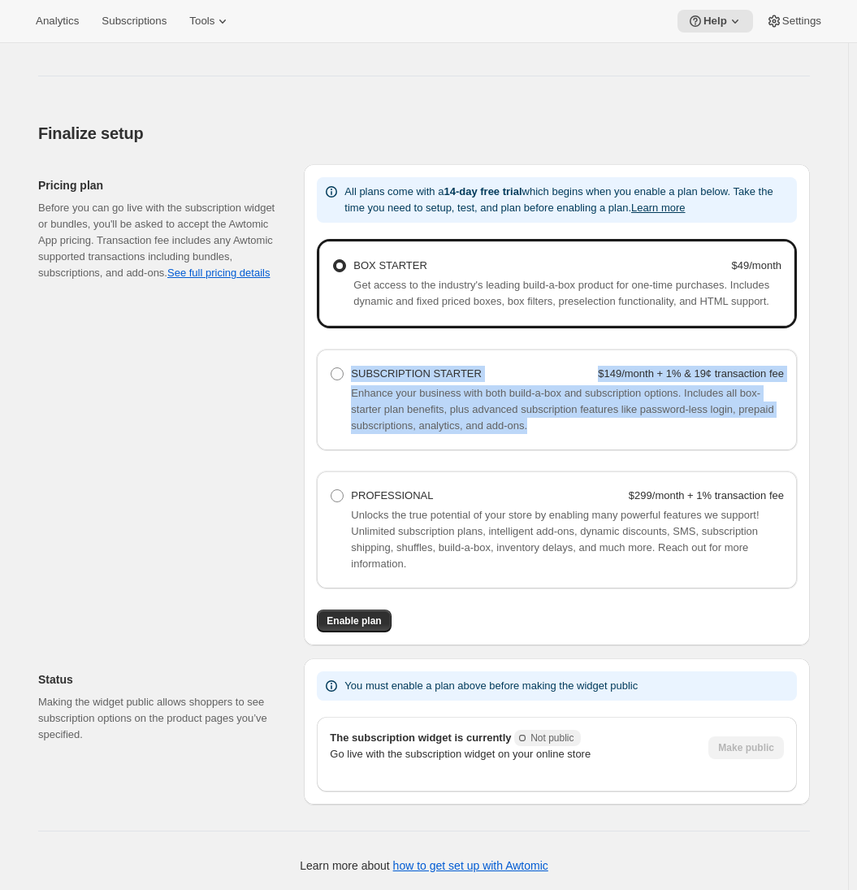
drag, startPoint x: 355, startPoint y: 368, endPoint x: 674, endPoint y: 443, distance: 327.2
click at [674, 443] on div "SUBSCRIPTION STARTER $149/month + 1% & 19¢ transaction fee Enhance your busines…" at bounding box center [557, 399] width 480 height 101
click at [501, 382] on label "SUBSCRIPTION STARTER $149/month + 1% & 19¢ transaction fee" at bounding box center [557, 373] width 454 height 23
click at [332, 368] on Starter "SUBSCRIPTION STARTER $149/month + 1% & 19¢ transaction fee" at bounding box center [331, 367] width 1 height 1
radio Starter "true"
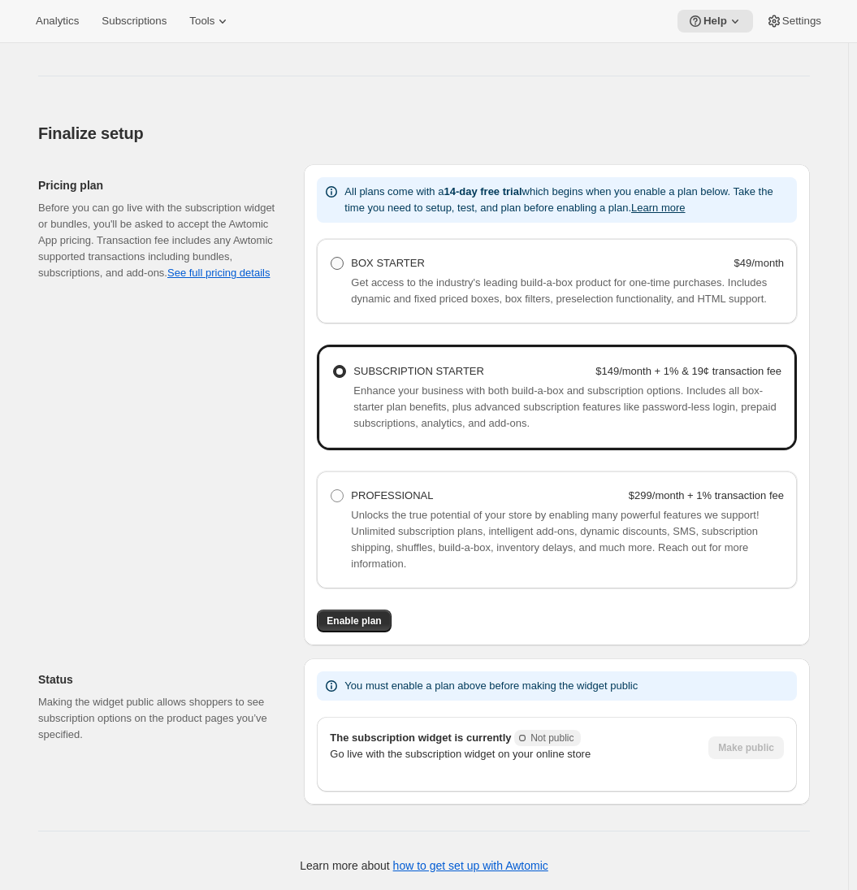
click at [377, 257] on span "BOX STARTER" at bounding box center [388, 263] width 74 height 12
click at [332, 257] on Starter "BOX STARTER $49/month" at bounding box center [331, 257] width 1 height 1
radio Starter "true"
